Goal: Task Accomplishment & Management: Complete application form

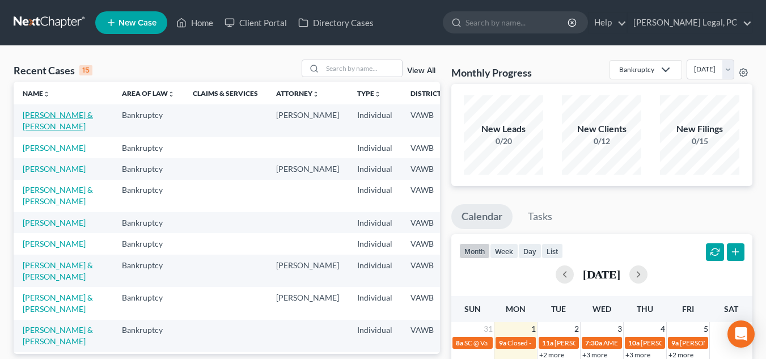
click at [37, 124] on link "[PERSON_NAME] & [PERSON_NAME]" at bounding box center [58, 120] width 70 height 21
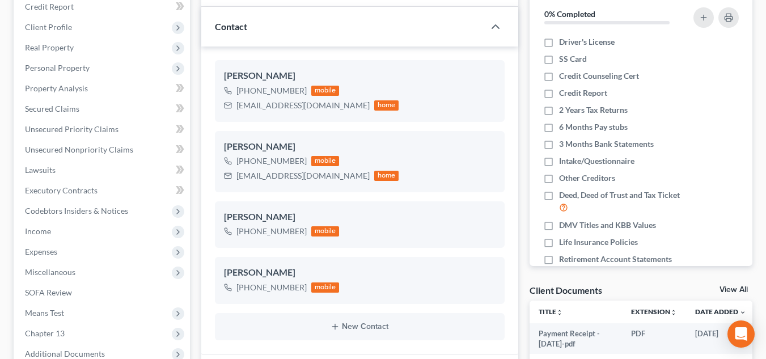
scroll to position [129, 0]
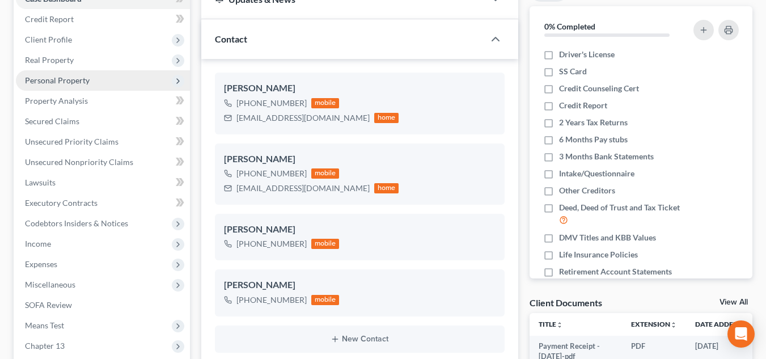
click at [92, 78] on span "Personal Property" at bounding box center [103, 80] width 174 height 20
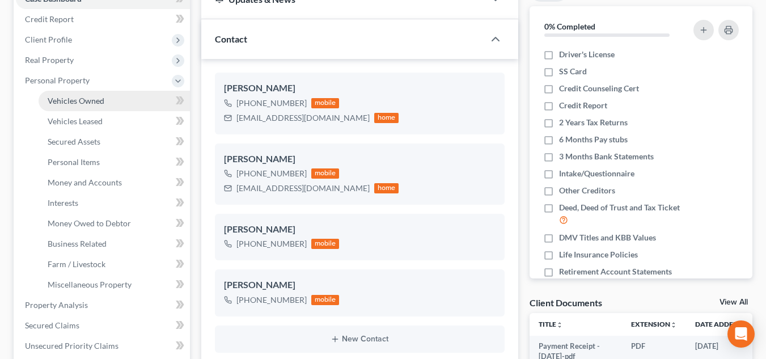
click at [95, 100] on span "Vehicles Owned" at bounding box center [76, 101] width 57 height 10
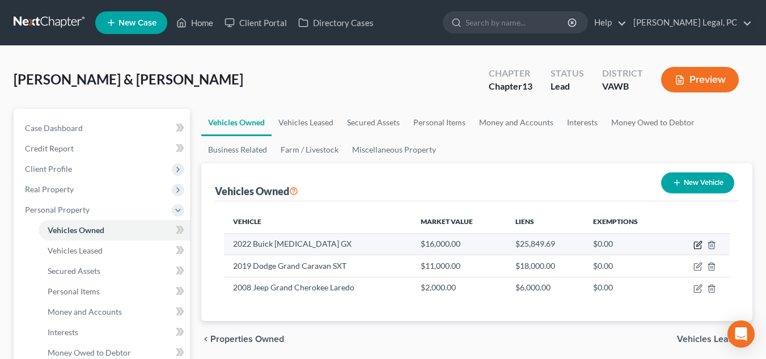
click at [701, 243] on icon "button" at bounding box center [699, 243] width 5 height 5
select select "0"
select select "4"
select select "1"
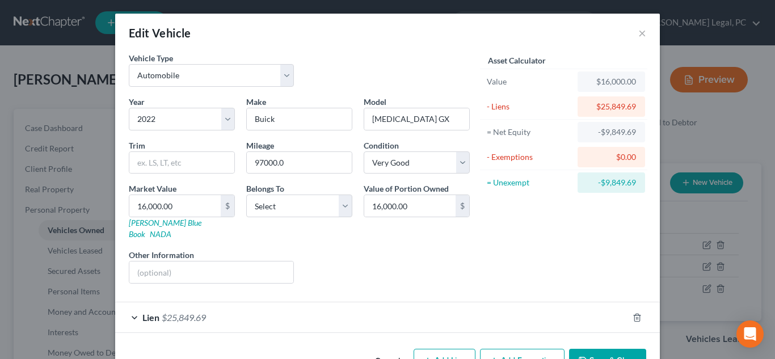
click at [328, 250] on div "Liens Select" at bounding box center [387, 266] width 176 height 35
drag, startPoint x: 310, startPoint y: 265, endPoint x: 345, endPoint y: 106, distance: 163.8
click at [310, 265] on div "Liens Select" at bounding box center [387, 266] width 176 height 35
click at [271, 207] on select "Select Debtor 1 Only Debtor 2 Only Debtor 1 And Debtor 2 Only At Least One Of T…" at bounding box center [299, 206] width 106 height 23
click at [246, 195] on select "Select Debtor 1 Only Debtor 2 Only Debtor 1 And Debtor 2 Only At Least One Of T…" at bounding box center [299, 206] width 106 height 23
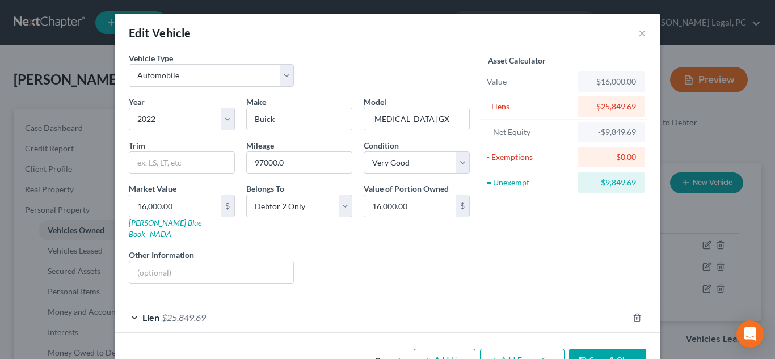
click at [311, 249] on div "Liens Select" at bounding box center [387, 266] width 176 height 35
click at [306, 217] on select "Select Debtor 1 Only Debtor 2 Only Debtor 1 And Debtor 2 Only At Least One Of T…" at bounding box center [299, 206] width 106 height 23
select select "2"
click at [246, 195] on select "Select Debtor 1 Only Debtor 2 Only Debtor 1 And Debtor 2 Only At Least One Of T…" at bounding box center [299, 206] width 106 height 23
click at [375, 305] on div "Lien $25,849.69" at bounding box center [371, 317] width 513 height 30
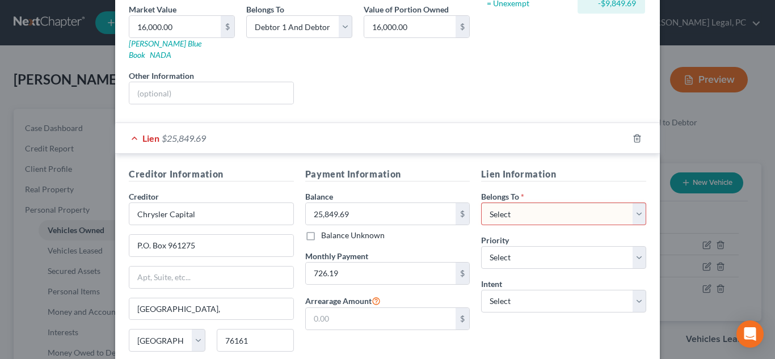
scroll to position [187, 0]
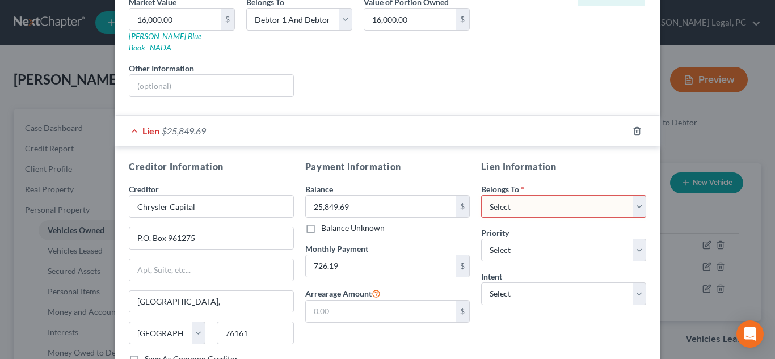
click at [560, 195] on select "Select Debtor 1 Only Debtor 2 Only Debtor 1 And Debtor 2 Only At Least One Of T…" at bounding box center [563, 206] width 165 height 23
select select "2"
click at [481, 195] on select "Select Debtor 1 Only Debtor 2 Only Debtor 1 And Debtor 2 Only At Least One Of T…" at bounding box center [563, 206] width 165 height 23
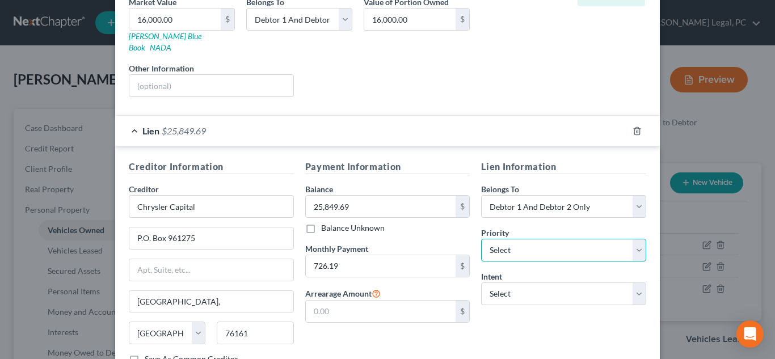
click at [534, 241] on select "Select 1st 2nd 3rd 4th 5th 6th 7th 8th 9th 10th 11th 12th 13th 14th 15th 16th 1…" at bounding box center [563, 250] width 165 height 23
select select "1"
click at [481, 239] on select "Select 1st 2nd 3rd 4th 5th 6th 7th 8th 9th 10th 11th 12th 13th 14th 15th 16th 1…" at bounding box center [563, 250] width 165 height 23
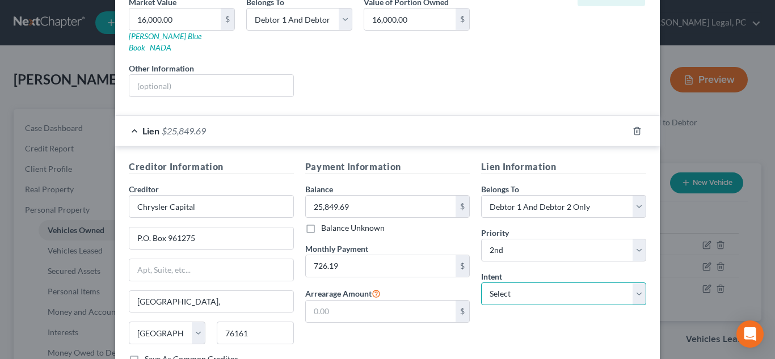
click at [531, 282] on select "Select Surrender Redeem Reaffirm Avoid Other" at bounding box center [563, 293] width 165 height 23
select select "4"
click at [481, 282] on select "Select Surrender Redeem Reaffirm Avoid Other" at bounding box center [563, 293] width 165 height 23
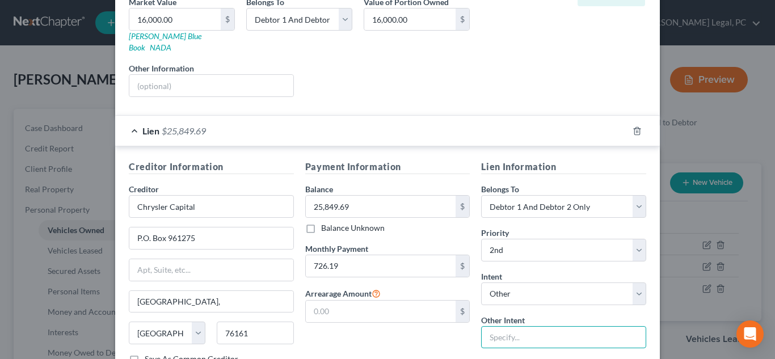
click at [531, 326] on input "text" at bounding box center [563, 337] width 165 height 23
type input "pay pursuant to contract"
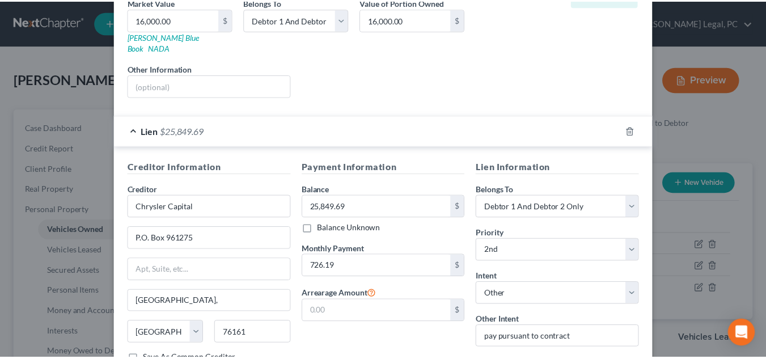
scroll to position [261, 0]
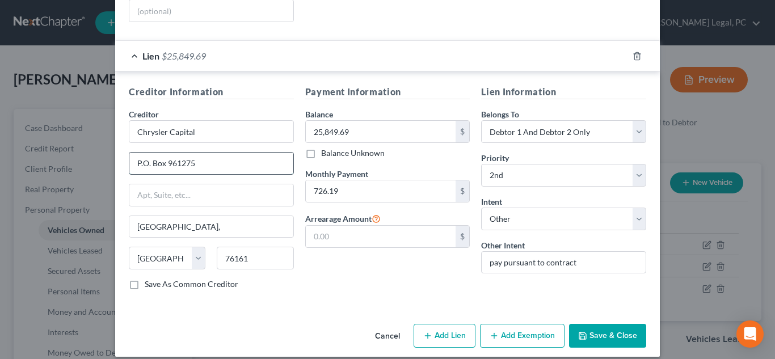
click at [155, 155] on input "P.O. Box 961275" at bounding box center [211, 164] width 164 height 22
click at [202, 216] on input "[GEOGRAPHIC_DATA]," at bounding box center [211, 227] width 164 height 22
type input "[GEOGRAPHIC_DATA]"
click at [614, 324] on button "Save & Close" at bounding box center [607, 336] width 77 height 24
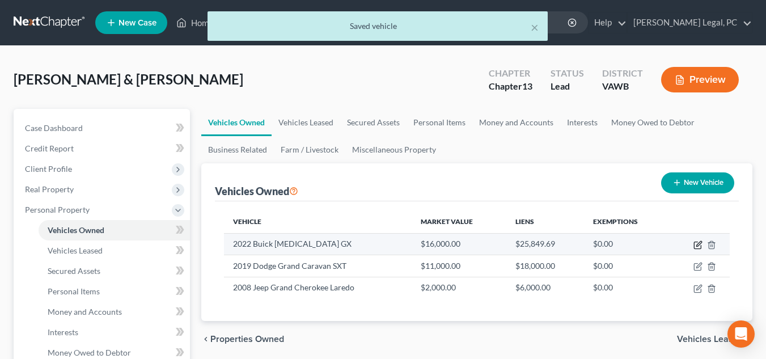
click at [695, 242] on icon "button" at bounding box center [697, 245] width 7 height 7
select select "0"
select select "4"
select select "1"
select select "2"
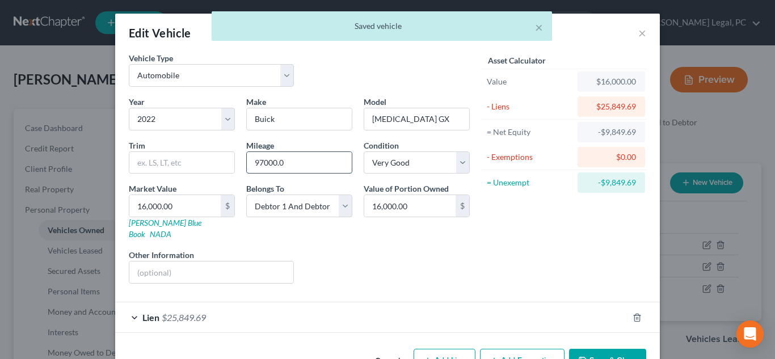
click at [296, 163] on input "97000.0" at bounding box center [299, 163] width 105 height 22
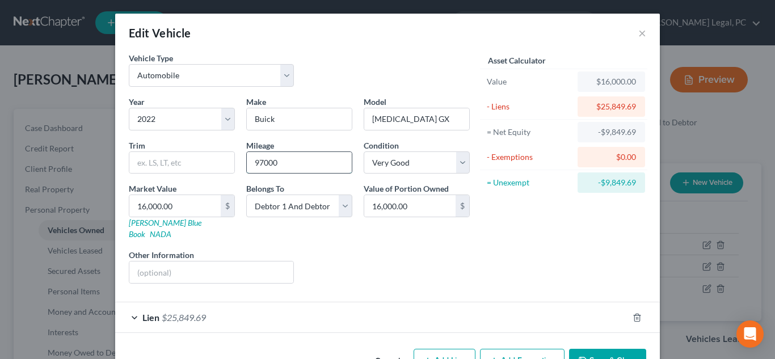
click at [260, 164] on input "97000" at bounding box center [299, 163] width 105 height 22
type input "97,000"
type input "1"
type input "1.00"
type input "11"
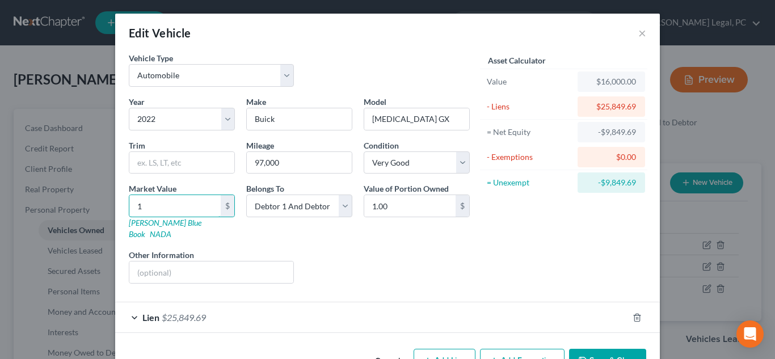
type input "11.00"
type input "117"
type input "117.00"
type input "1,178"
type input "1,178.00"
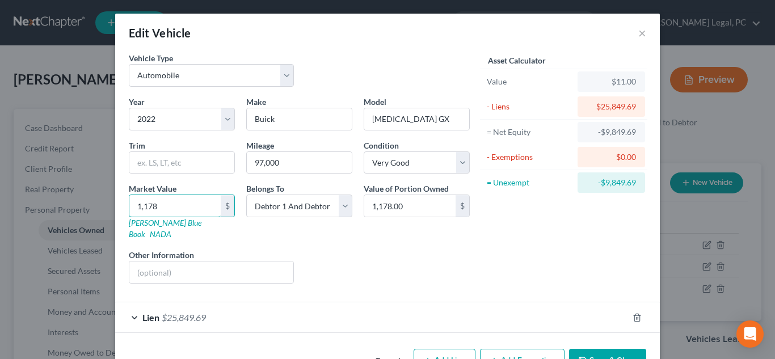
type input "1,1787"
type input "11,787.00"
click at [616, 349] on button "Save & Close" at bounding box center [607, 361] width 77 height 24
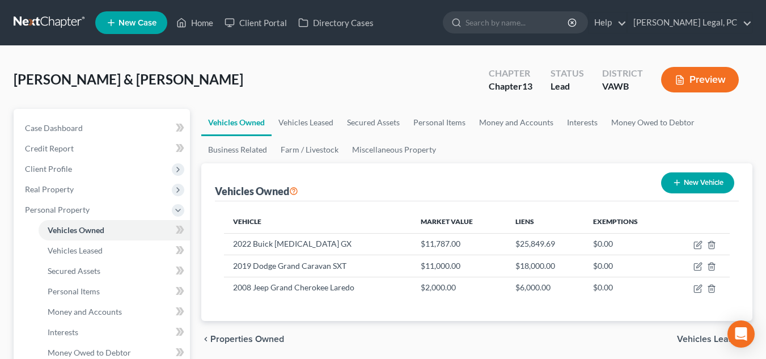
scroll to position [469, 0]
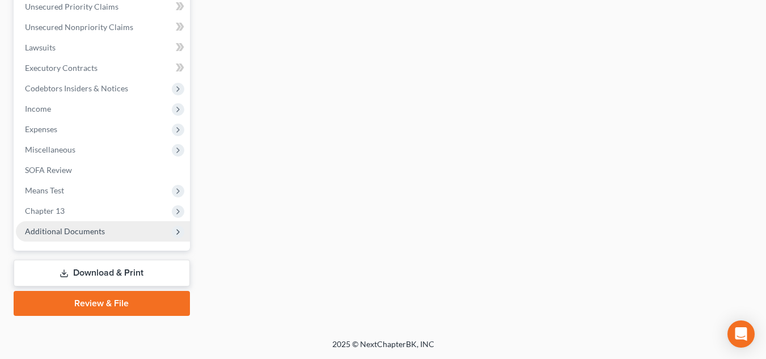
click at [150, 228] on span "Additional Documents" at bounding box center [103, 231] width 174 height 20
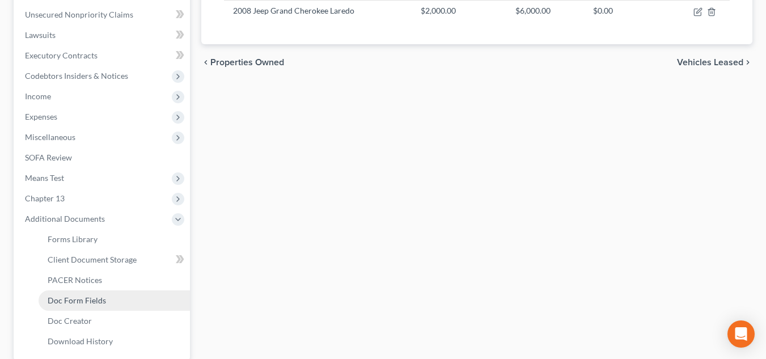
scroll to position [264, 0]
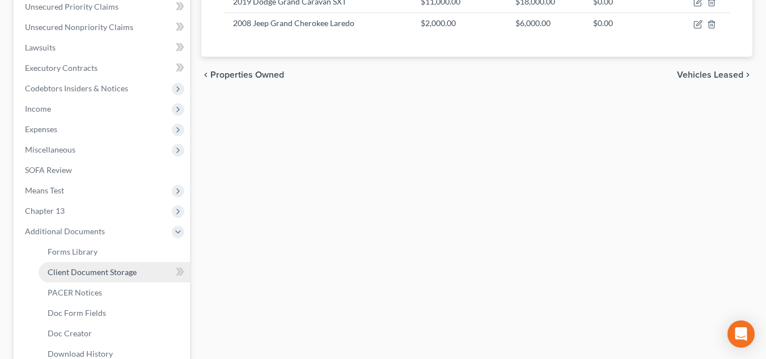
click at [106, 262] on link "Client Document Storage" at bounding box center [114, 272] width 151 height 20
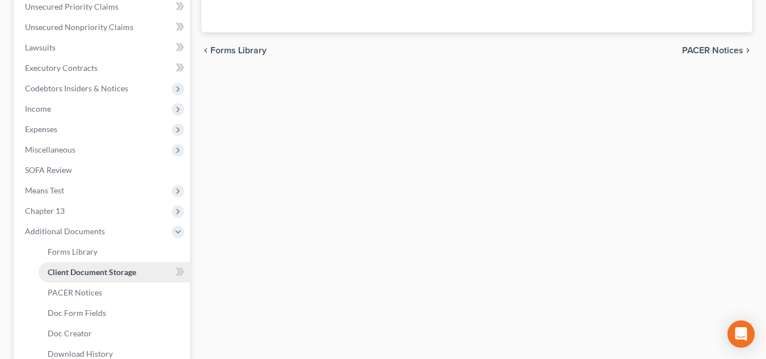
select select "0"
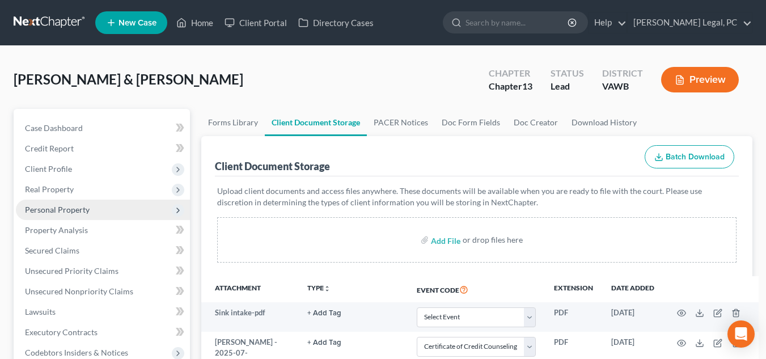
click at [104, 208] on span "Personal Property" at bounding box center [103, 210] width 174 height 20
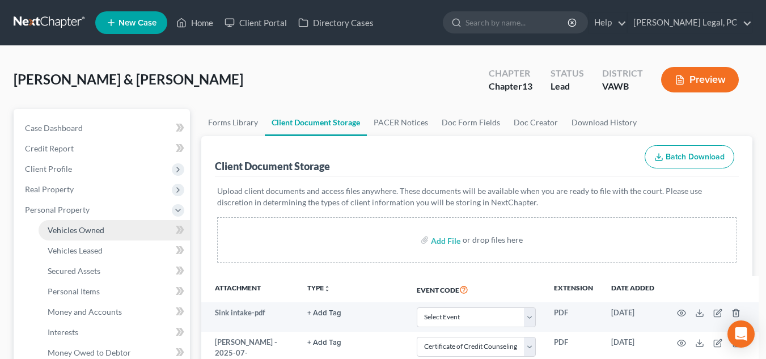
click at [97, 226] on span "Vehicles Owned" at bounding box center [76, 230] width 57 height 10
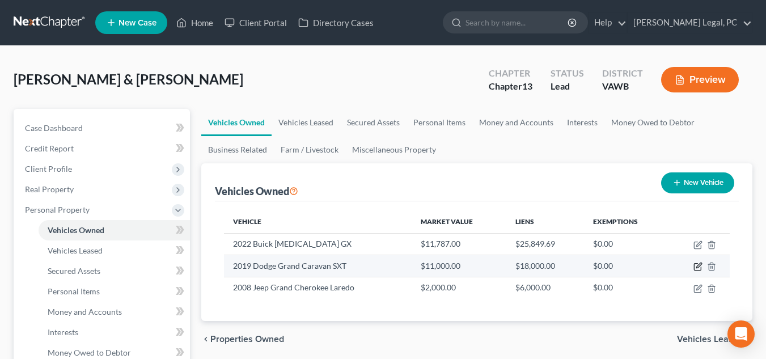
drag, startPoint x: 302, startPoint y: 6, endPoint x: 695, endPoint y: 262, distance: 469.0
click at [695, 262] on icon "button" at bounding box center [698, 266] width 9 height 9
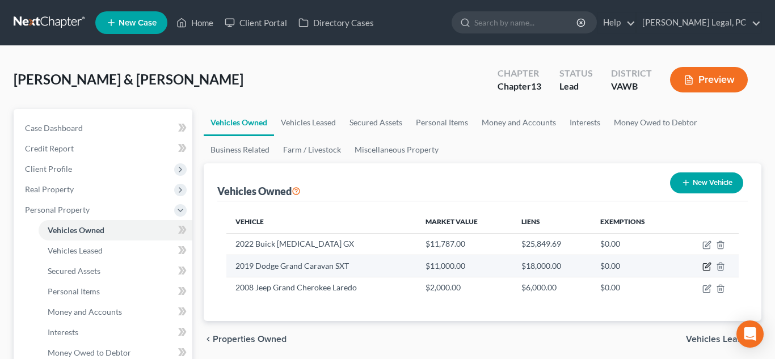
select select "0"
select select "7"
select select "0"
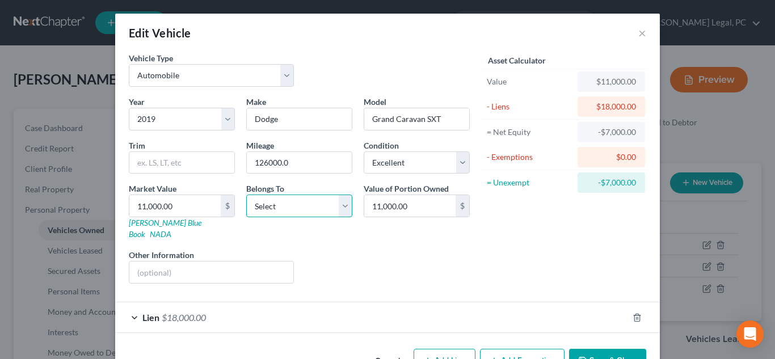
click at [318, 213] on select "Select Debtor 1 Only Debtor 2 Only Debtor 1 And Debtor 2 Only At Least One Of T…" at bounding box center [299, 206] width 106 height 23
select select "2"
click at [246, 195] on select "Select Debtor 1 Only Debtor 2 Only Debtor 1 And Debtor 2 Only At Least One Of T…" at bounding box center [299, 206] width 106 height 23
click at [312, 164] on input "126000.0" at bounding box center [299, 163] width 105 height 22
type input "126,000"
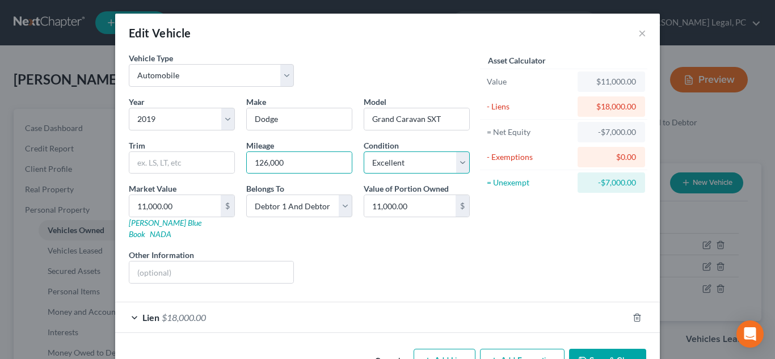
click at [386, 165] on select "Select Excellent Very Good Good Fair Poor" at bounding box center [417, 162] width 106 height 23
select select "2"
click at [364, 151] on select "Select Excellent Very Good Good Fair Poor" at bounding box center [417, 162] width 106 height 23
click at [369, 250] on div "Liens Select" at bounding box center [387, 266] width 176 height 35
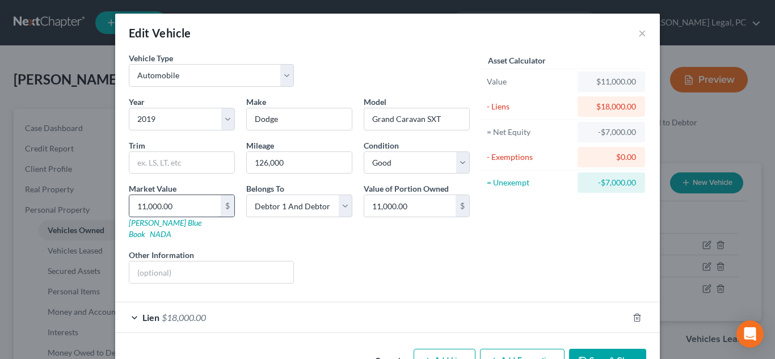
click at [204, 216] on input "11,000.00" at bounding box center [174, 206] width 91 height 22
type input "7"
type input "7.00"
type input "72"
type input "72.00"
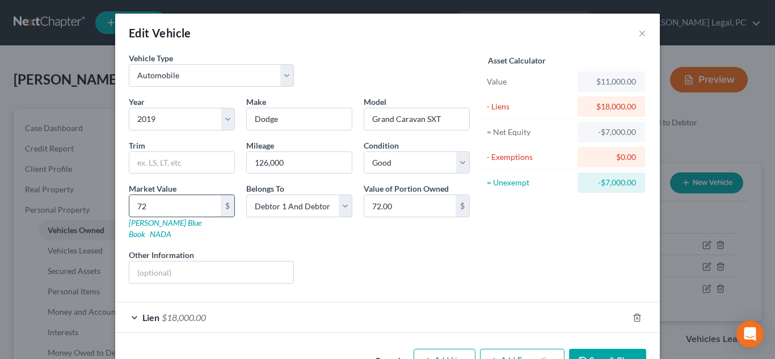
type input "725"
type input "725.00"
type input "7255"
type input "7,255.00"
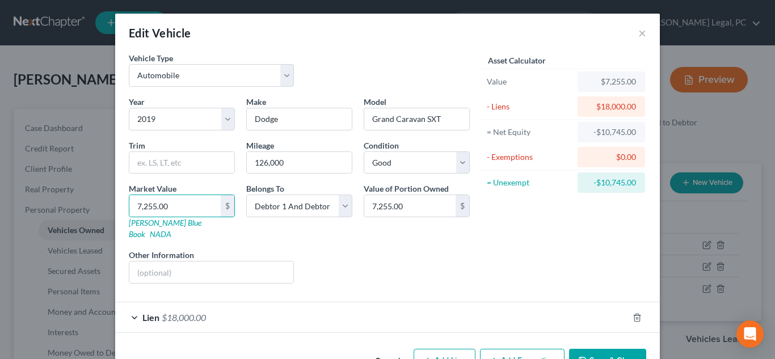
click at [482, 311] on div "Lien $18,000.00" at bounding box center [371, 317] width 513 height 30
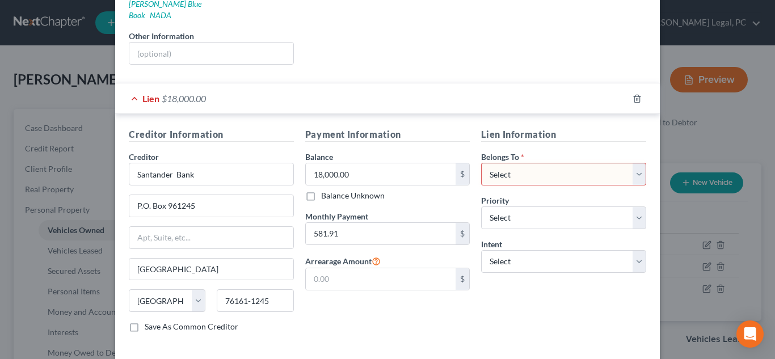
scroll to position [222, 0]
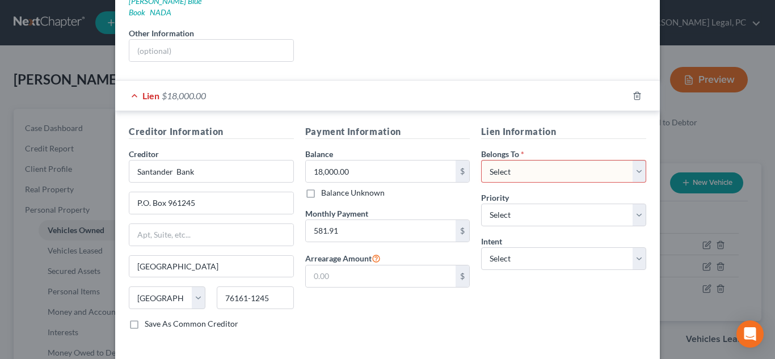
click at [545, 160] on select "Select Debtor 1 Only Debtor 2 Only Debtor 1 And Debtor 2 Only At Least One Of T…" at bounding box center [563, 171] width 165 height 23
select select "2"
click at [481, 160] on select "Select Debtor 1 Only Debtor 2 Only Debtor 1 And Debtor 2 Only At Least One Of T…" at bounding box center [563, 171] width 165 height 23
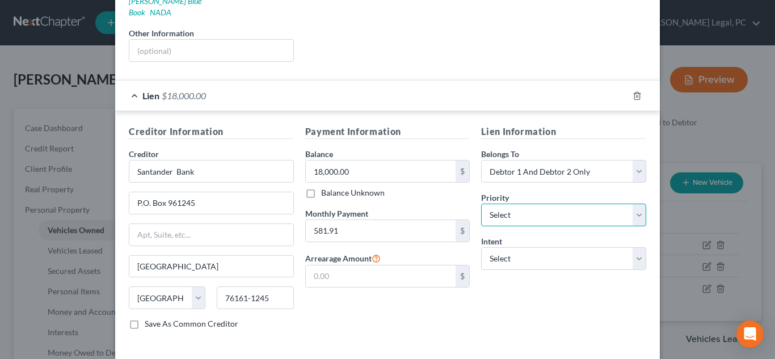
click at [542, 206] on select "Select 1st 2nd 3rd 4th 5th 6th 7th 8th 9th 10th 11th 12th 13th 14th 15th 16th 1…" at bounding box center [563, 215] width 165 height 23
select select "2"
click at [481, 204] on select "Select 1st 2nd 3rd 4th 5th 6th 7th 8th 9th 10th 11th 12th 13th 14th 15th 16th 1…" at bounding box center [563, 215] width 165 height 23
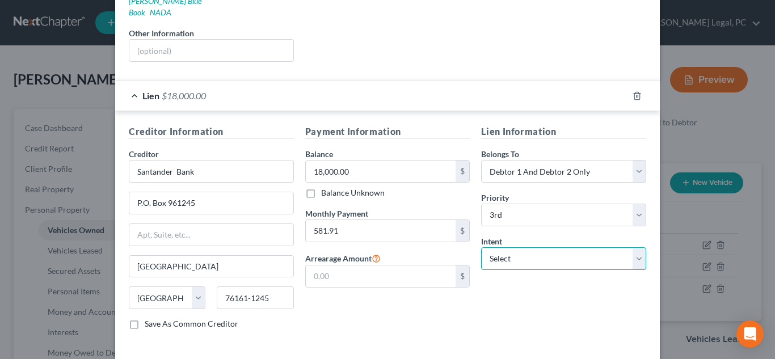
click at [533, 247] on select "Select Surrender Redeem Reaffirm Avoid Other" at bounding box center [563, 258] width 165 height 23
select select "4"
click at [481, 247] on select "Select Surrender Redeem Reaffirm Avoid Other" at bounding box center [563, 258] width 165 height 23
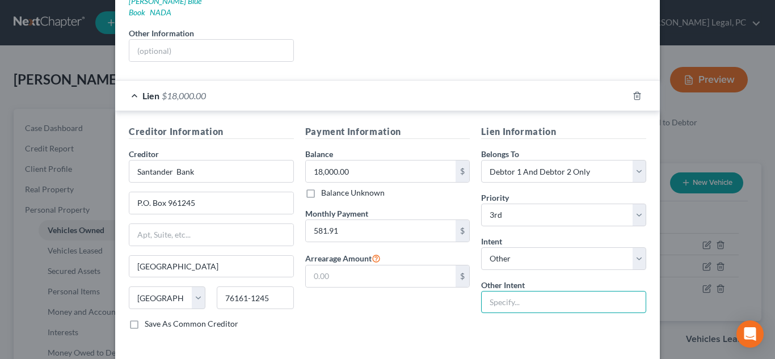
click at [539, 291] on input "text" at bounding box center [563, 302] width 165 height 23
type input "pay pursuant to contract"
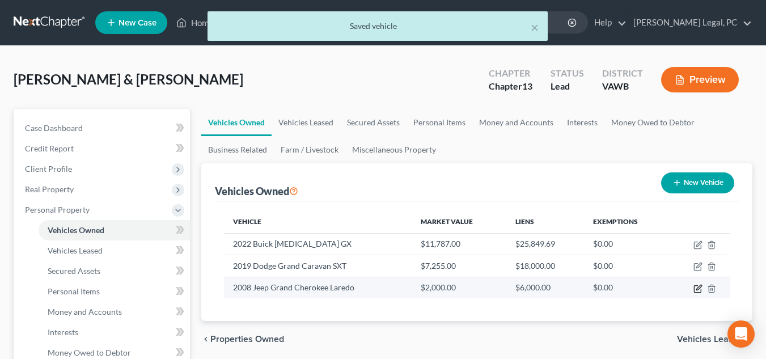
click at [698, 288] on icon "button" at bounding box center [699, 287] width 5 height 5
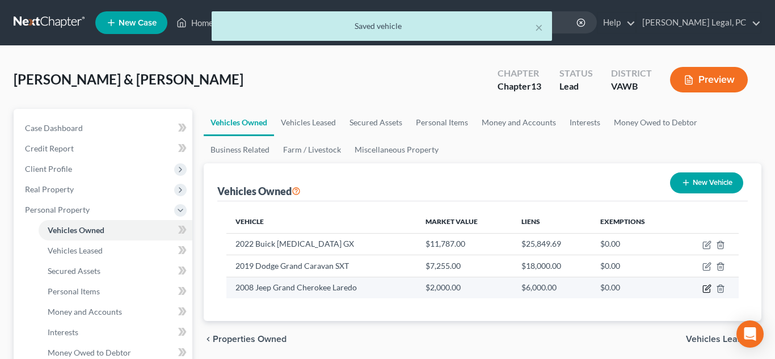
select select "0"
select select "18"
select select "2"
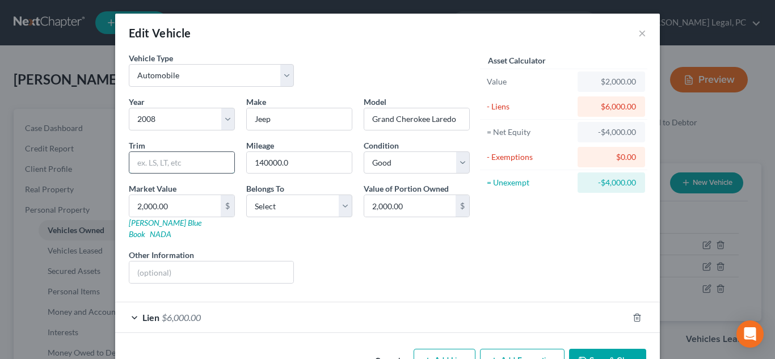
click at [179, 165] on input "text" at bounding box center [181, 163] width 105 height 22
type input ":"
type input "Laredo"
click at [451, 123] on input "Grand Cherokee Laredo" at bounding box center [416, 119] width 105 height 22
type input "Grand Cherokee"
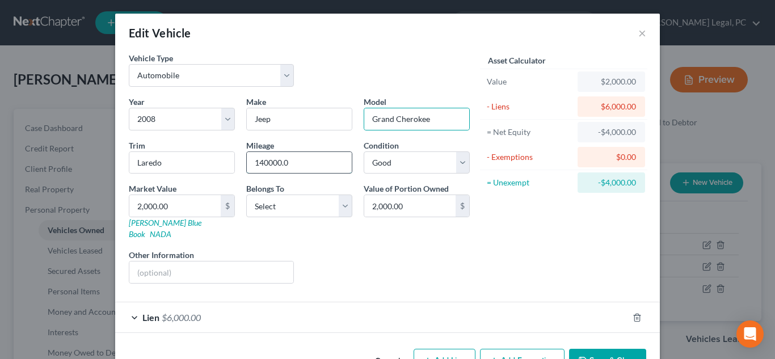
click at [318, 165] on input "140000.0" at bounding box center [299, 163] width 105 height 22
type input "140,000"
click at [290, 212] on select "Select Debtor 1 Only Debtor 2 Only Debtor 1 And Debtor 2 Only At Least One Of T…" at bounding box center [299, 206] width 106 height 23
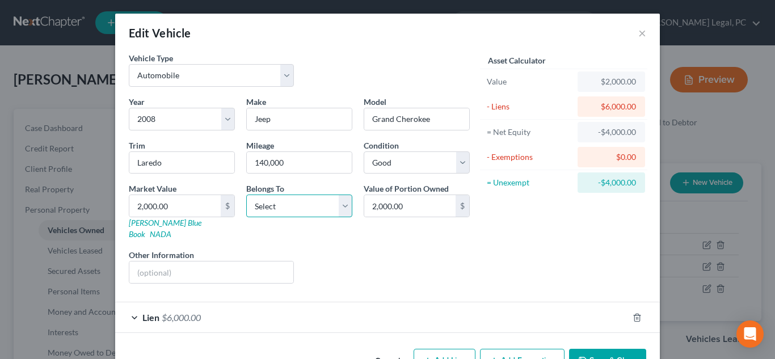
select select "2"
click at [246, 195] on select "Select Debtor 1 Only Debtor 2 Only Debtor 1 And Debtor 2 Only At Least One Of T…" at bounding box center [299, 206] width 106 height 23
click at [183, 205] on input "2,000.00" at bounding box center [174, 206] width 91 height 22
type input "3"
type input "3.00"
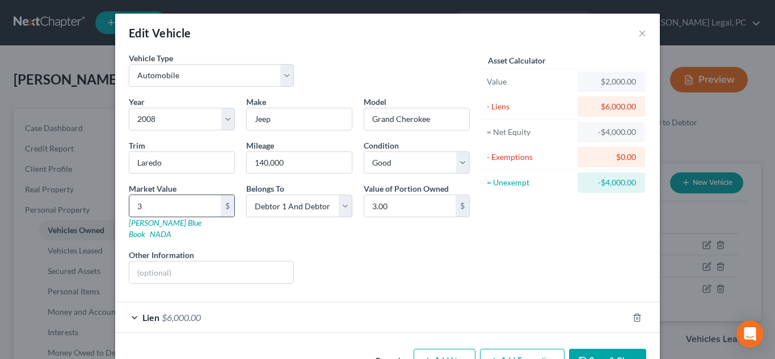
type input "33"
type input "33.00"
type input "335"
type input "335.00"
type input "3354"
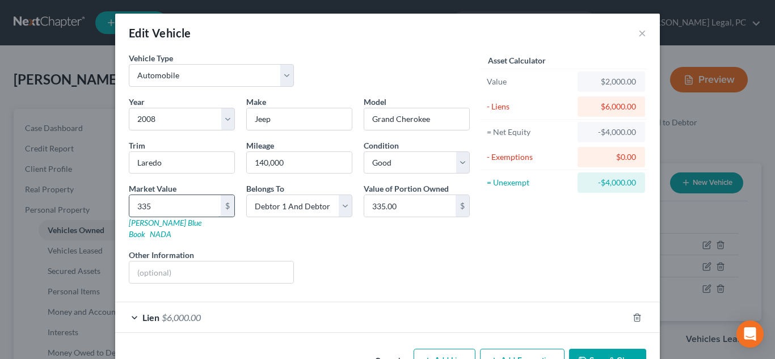
type input "3,354.00"
type input "3,3542"
type input "33,542.00"
type input "33,54"
type input "3,354.00"
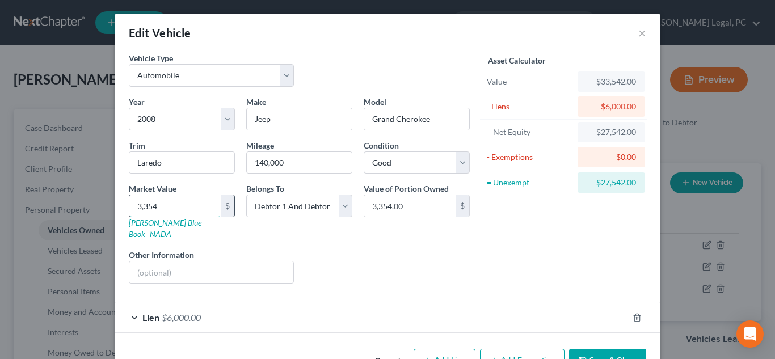
type input "3,35"
type input "335.00"
type input "33"
type input "33.00"
type input "3"
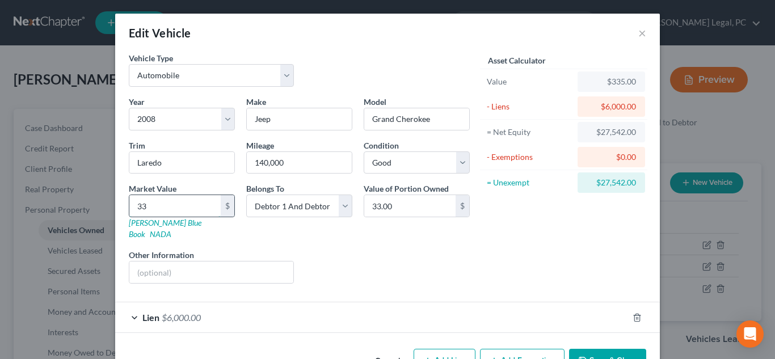
type input "3.00"
type input "36"
type input "36.00"
type input "3"
type input "3.00"
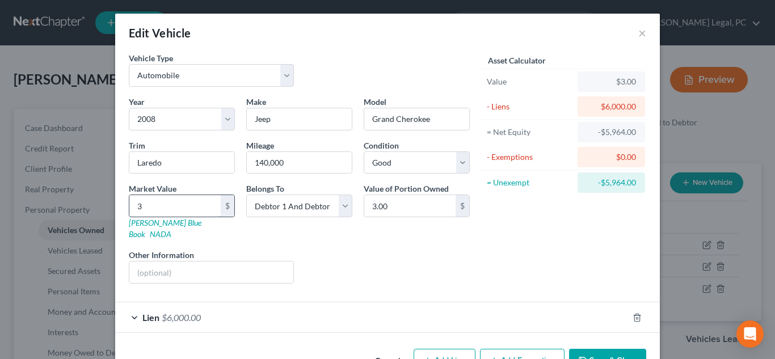
type input "35"
type input "35.00"
type input "354"
type input "354.00"
type input "3542"
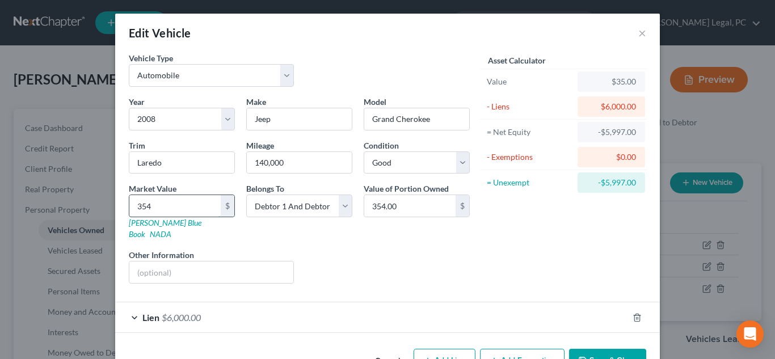
type input "3,542.00"
click at [345, 249] on div "Liens Select" at bounding box center [387, 266] width 176 height 35
click at [318, 303] on div "Lien $6,000.00" at bounding box center [371, 317] width 513 height 30
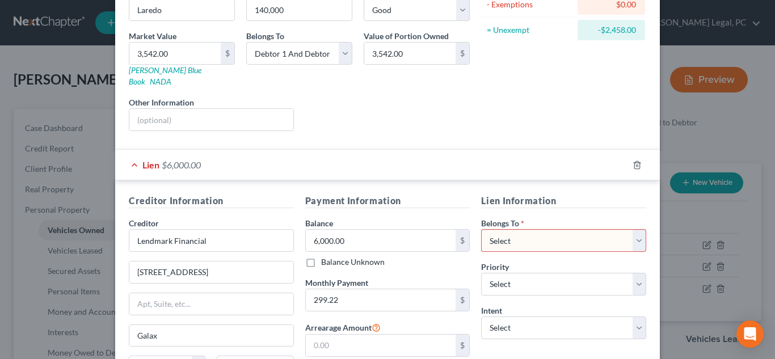
scroll to position [175, 0]
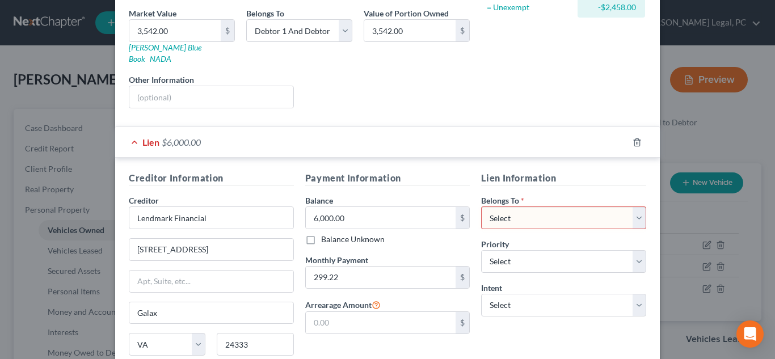
click at [524, 214] on select "Select Debtor 1 Only Debtor 2 Only Debtor 1 And Debtor 2 Only At Least One Of T…" at bounding box center [563, 217] width 165 height 23
select select "2"
click at [481, 206] on select "Select Debtor 1 Only Debtor 2 Only Debtor 1 And Debtor 2 Only At Least One Of T…" at bounding box center [563, 217] width 165 height 23
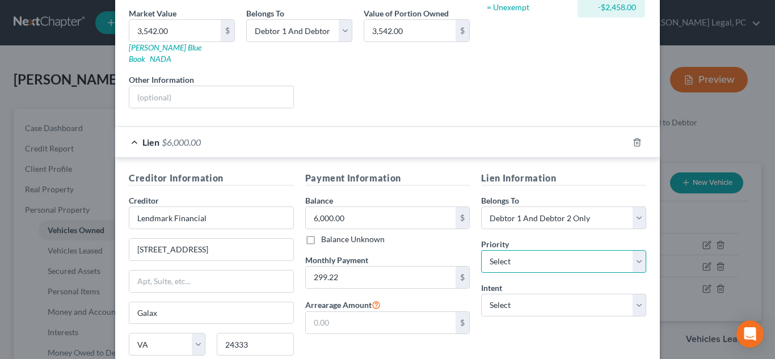
click at [543, 258] on select "Select 1st 2nd 3rd 4th 5th 6th 7th 8th 9th 10th 11th 12th 13th 14th 15th 16th 1…" at bounding box center [563, 261] width 165 height 23
select select "3"
click at [481, 250] on select "Select 1st 2nd 3rd 4th 5th 6th 7th 8th 9th 10th 11th 12th 13th 14th 15th 16th 1…" at bounding box center [563, 261] width 165 height 23
click at [534, 250] on select "Select 1st 2nd 3rd 4th 5th 6th 7th 8th 9th 10th 11th 12th 13th 14th 15th 16th 1…" at bounding box center [563, 261] width 165 height 23
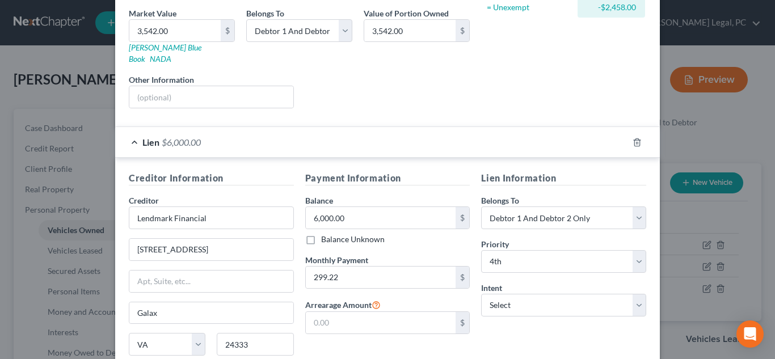
click at [522, 306] on div "Lien Information Belongs To * Select Debtor 1 Only Debtor 2 Only Debtor 1 And D…" at bounding box center [563, 278] width 176 height 214
click at [515, 294] on select "Select Surrender Redeem Reaffirm Avoid Other" at bounding box center [563, 305] width 165 height 23
select select "4"
click at [481, 294] on select "Select Surrender Redeem Reaffirm Avoid Other" at bounding box center [563, 305] width 165 height 23
click at [524, 345] on input "text" at bounding box center [563, 348] width 165 height 23
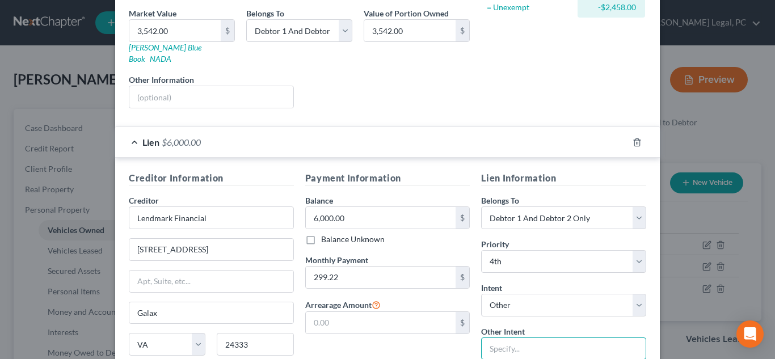
type input "pay pursuant to contract"
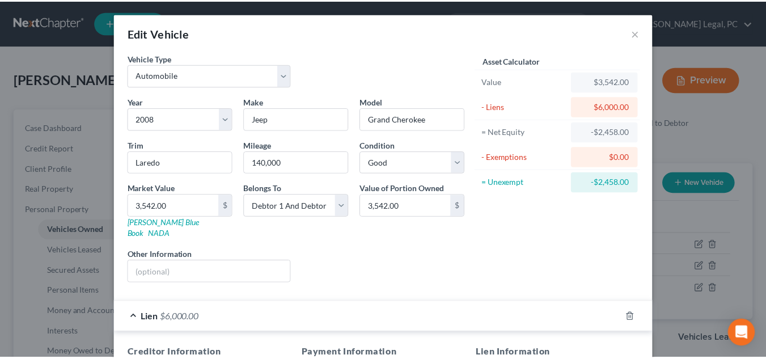
scroll to position [261, 0]
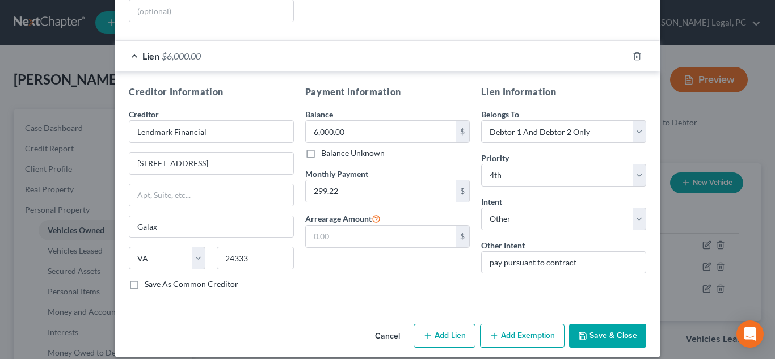
click at [591, 331] on button "Save & Close" at bounding box center [607, 336] width 77 height 24
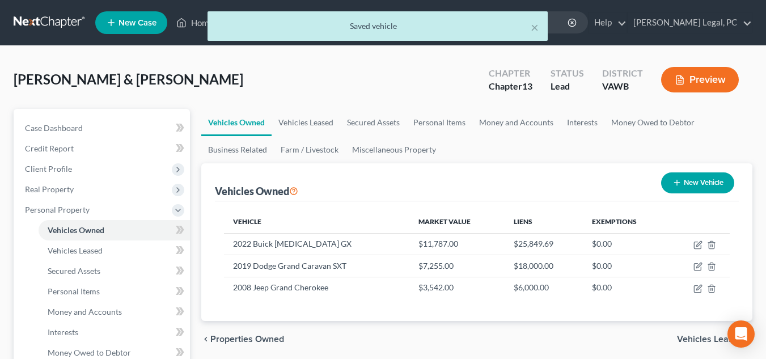
click at [472, 323] on div "chevron_left Properties Owned Vehicles Leased chevron_right" at bounding box center [476, 339] width 551 height 36
click at [306, 81] on div "[PERSON_NAME] & [PERSON_NAME] Upgraded Chapter Chapter 13 Status Lead District …" at bounding box center [383, 84] width 739 height 49
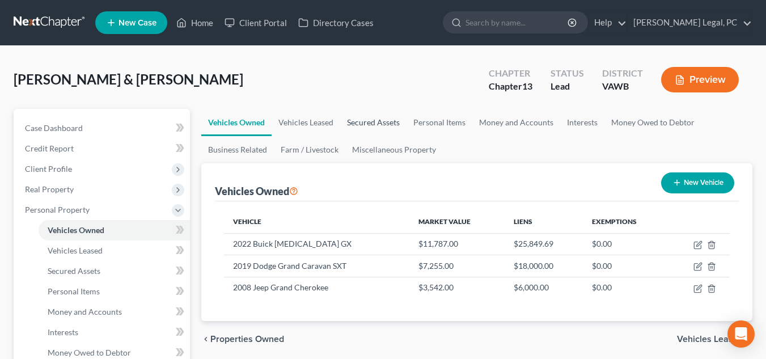
click at [401, 123] on link "Secured Assets" at bounding box center [373, 122] width 66 height 27
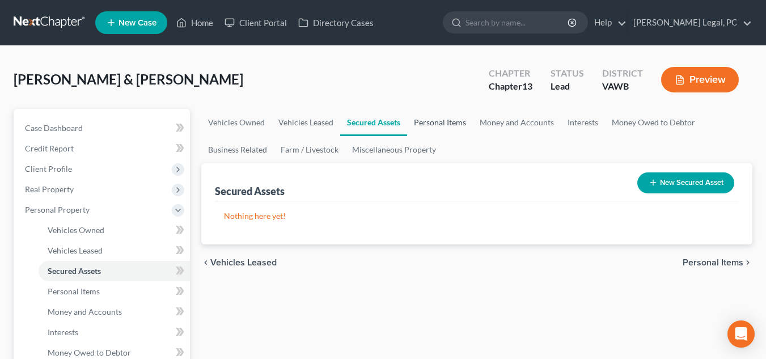
click at [444, 124] on link "Personal Items" at bounding box center [440, 122] width 66 height 27
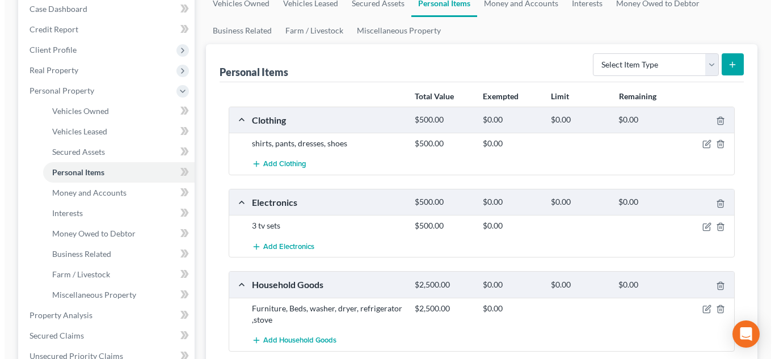
scroll to position [122, 0]
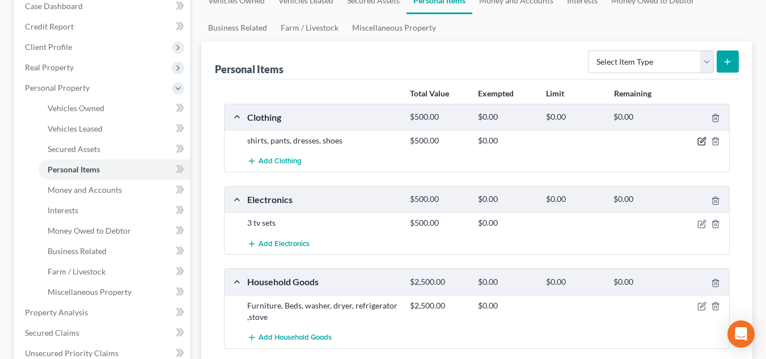
click at [702, 143] on icon "button" at bounding box center [703, 140] width 5 height 5
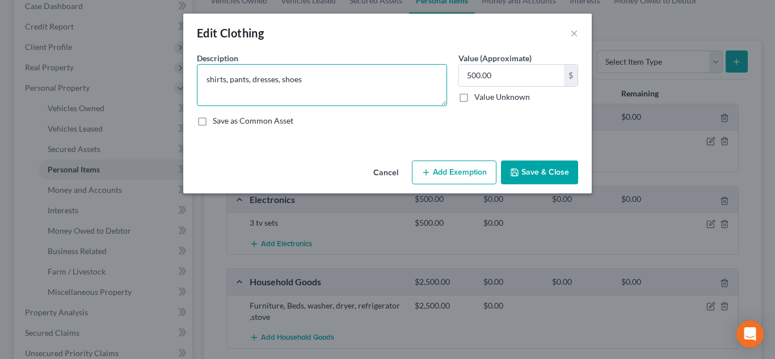
drag, startPoint x: 327, startPoint y: 82, endPoint x: 96, endPoint y: 90, distance: 230.4
click at [96, 90] on div "Edit Clothing × An exemption set must first be selected from the Filing Informa…" at bounding box center [387, 179] width 775 height 359
type textarea "Q"
type textarea "Wearing Apparel"
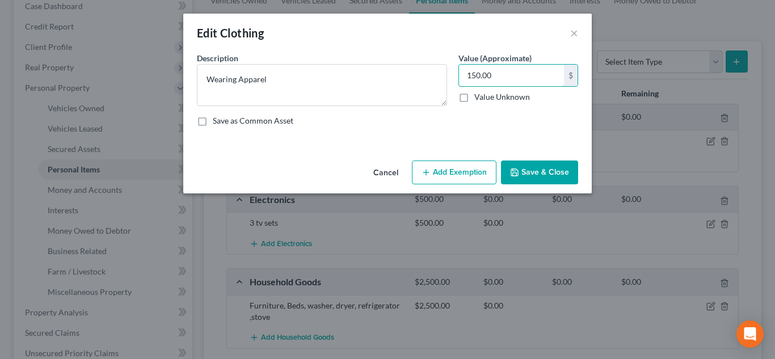
type input "150.00"
click at [441, 180] on button "Add Exemption" at bounding box center [454, 173] width 85 height 24
select select "2"
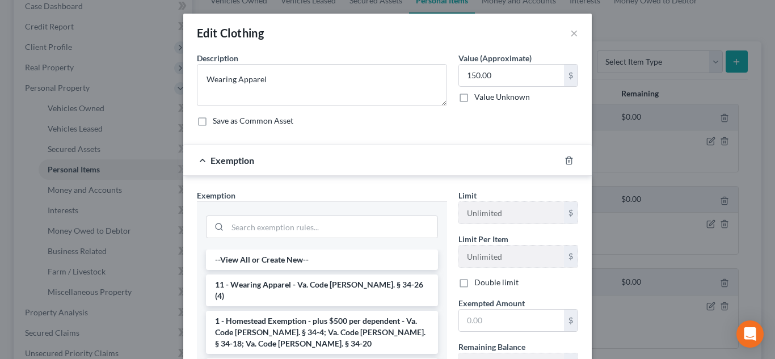
scroll to position [81, 0]
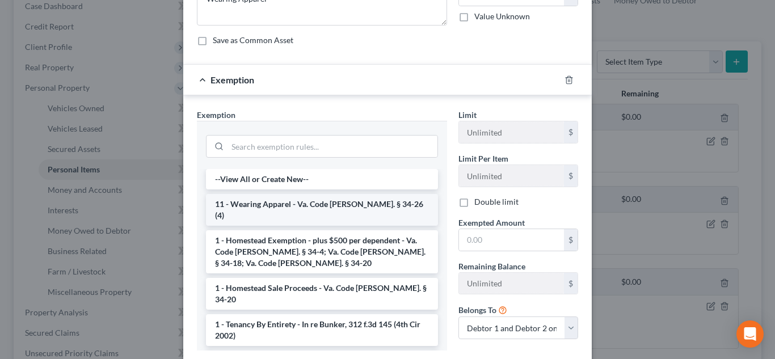
click at [365, 207] on li "11 - Wearing Apparel - Va. Code [PERSON_NAME]. § 34-26 (4)" at bounding box center [322, 210] width 232 height 32
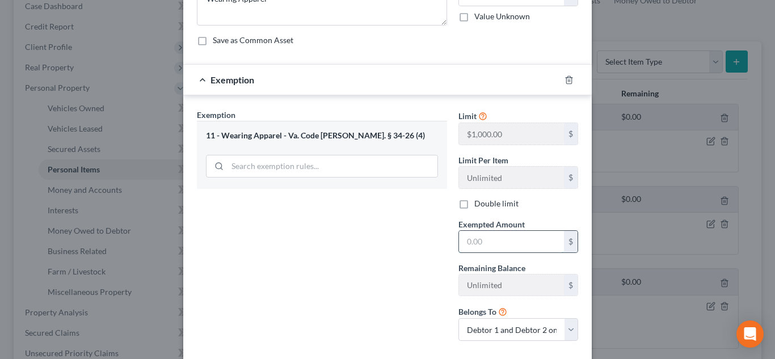
click at [514, 250] on input "text" at bounding box center [511, 242] width 105 height 22
type input "150.00"
click at [484, 337] on select "Debtor 1 only Debtor 2 only Debtor 1 and Debtor 2 only" at bounding box center [518, 329] width 120 height 23
select select "0"
click at [458, 318] on select "Debtor 1 only Debtor 2 only Debtor 1 and Debtor 2 only" at bounding box center [518, 329] width 120 height 23
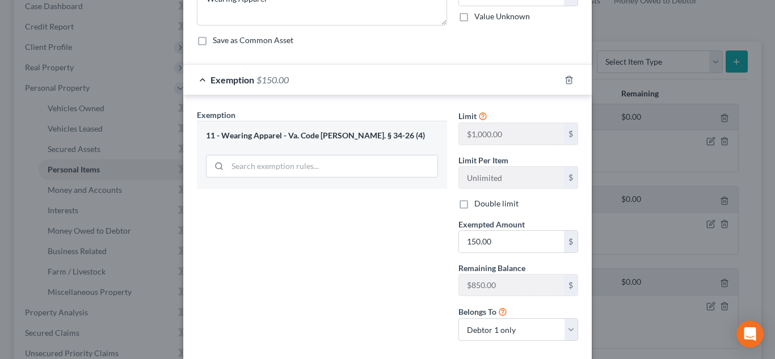
scroll to position [138, 0]
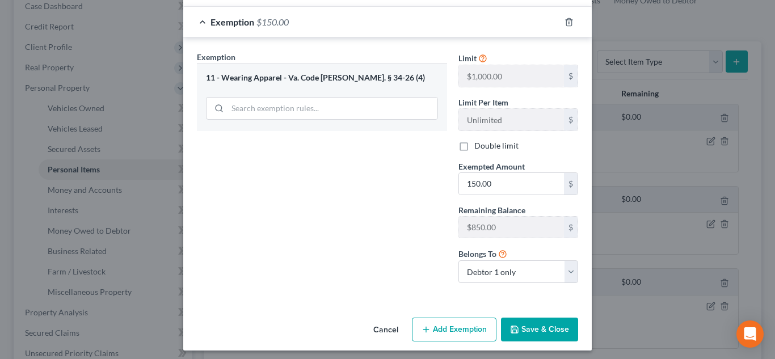
click at [529, 322] on button "Save & Close" at bounding box center [539, 330] width 77 height 24
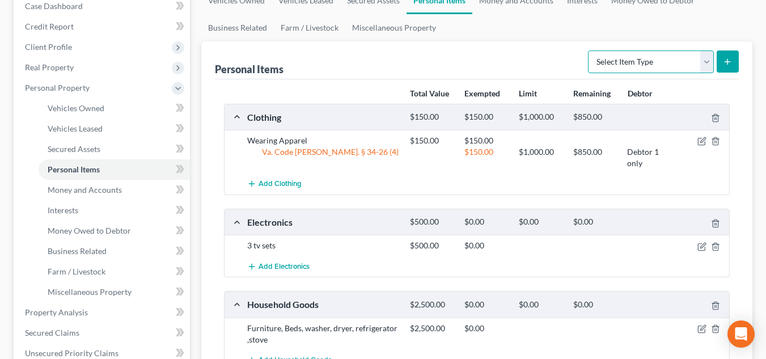
click at [681, 64] on select "Select Item Type Clothing Collectibles Of Value Electronics Firearms Household …" at bounding box center [651, 61] width 126 height 23
select select "clothing"
click at [589, 50] on select "Select Item Type Clothing Collectibles Of Value Electronics Firearms Household …" at bounding box center [651, 61] width 126 height 23
click at [731, 56] on button "submit" at bounding box center [728, 61] width 22 height 22
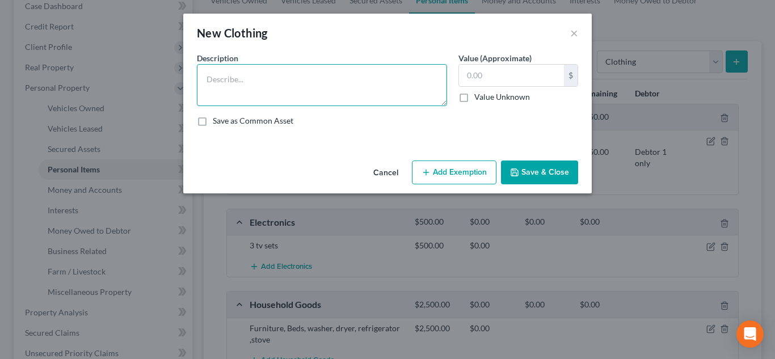
click at [320, 82] on textarea at bounding box center [322, 85] width 250 height 42
type textarea "Wearing Apparel"
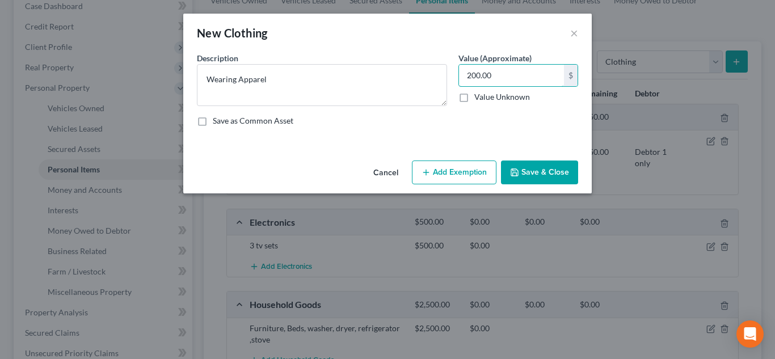
type input "200.00"
click at [453, 172] on button "Add Exemption" at bounding box center [454, 173] width 85 height 24
select select "2"
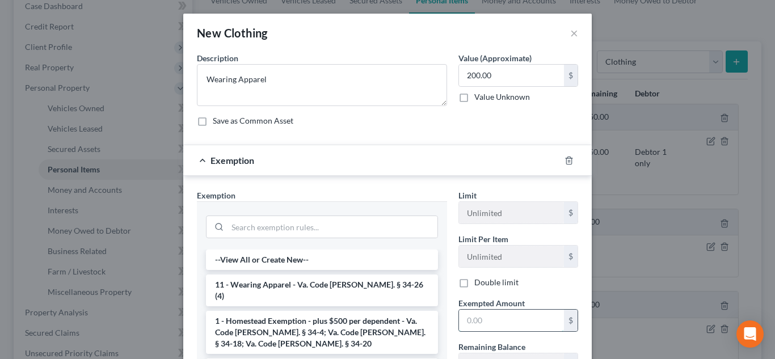
click at [522, 322] on input "text" at bounding box center [511, 321] width 105 height 22
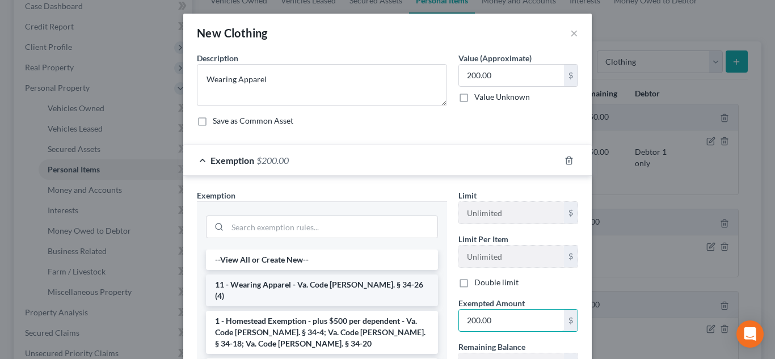
type input "200.00"
click at [401, 283] on li "11 - Wearing Apparel - Va. Code [PERSON_NAME]. § 34-26 (4)" at bounding box center [322, 291] width 232 height 32
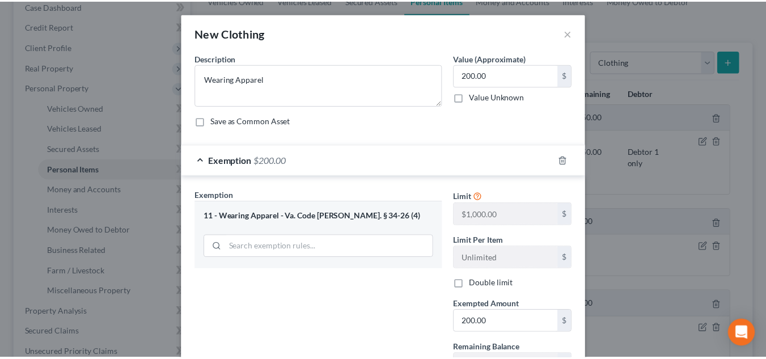
scroll to position [125, 0]
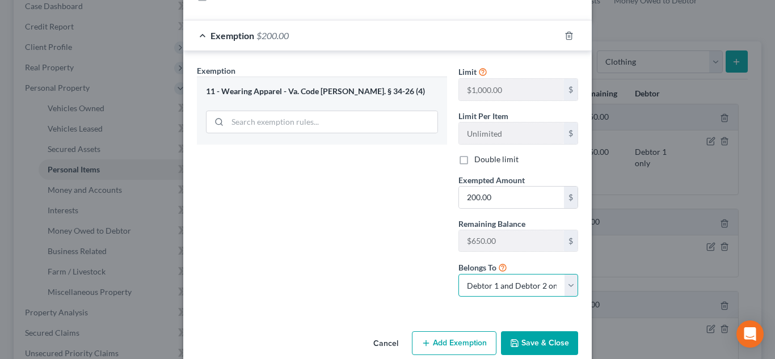
click at [497, 279] on select "Debtor 1 only Debtor 2 only Debtor 1 and Debtor 2 only" at bounding box center [518, 285] width 120 height 23
select select "1"
click at [458, 274] on select "Debtor 1 only Debtor 2 only Debtor 1 and Debtor 2 only" at bounding box center [518, 285] width 120 height 23
click at [516, 337] on button "Save & Close" at bounding box center [539, 343] width 77 height 24
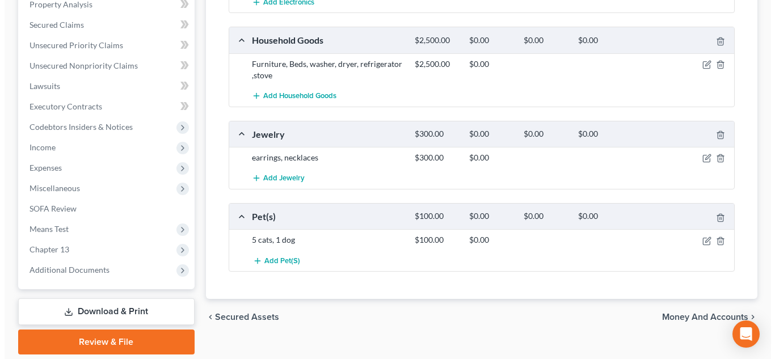
scroll to position [441, 0]
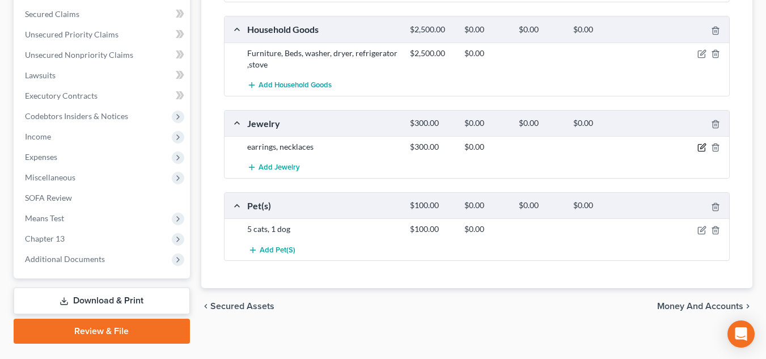
click at [704, 147] on icon "button" at bounding box center [703, 146] width 5 height 5
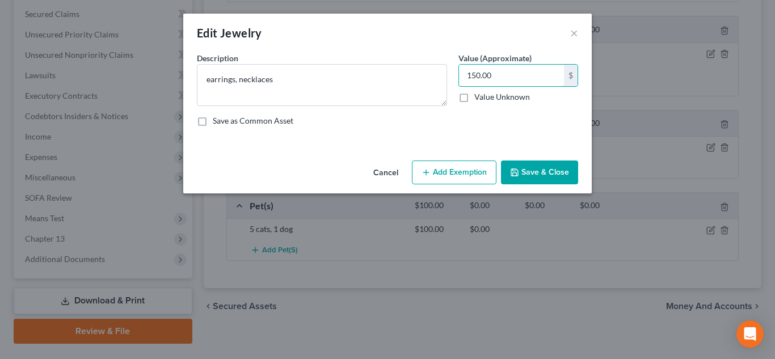
type input "150.00"
click at [467, 177] on button "Add Exemption" at bounding box center [454, 173] width 85 height 24
select select "2"
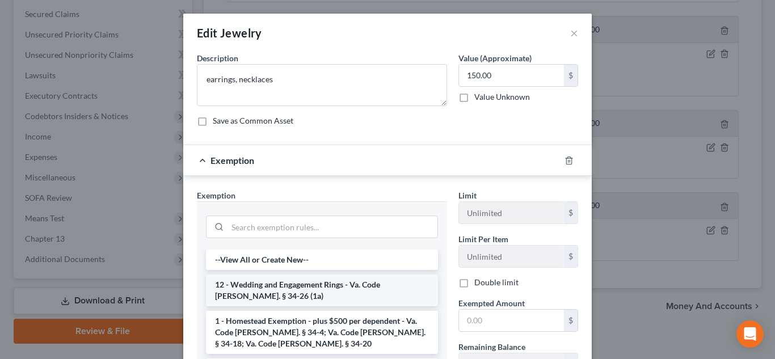
click at [408, 305] on li "12 - Wedding and Engagement Rings - Va. Code [PERSON_NAME]. § 34-26 (1a)" at bounding box center [322, 291] width 232 height 32
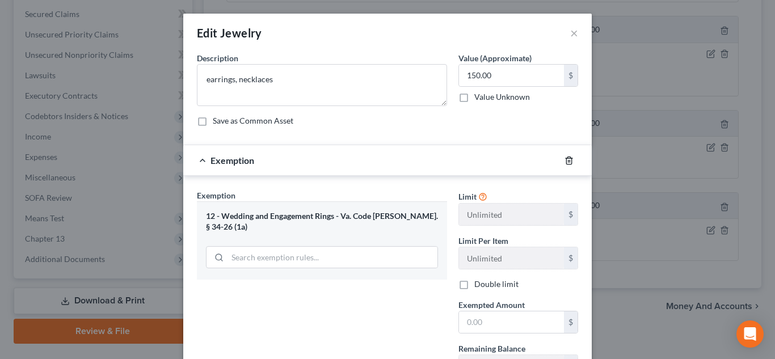
click at [564, 161] on icon "button" at bounding box center [568, 160] width 9 height 9
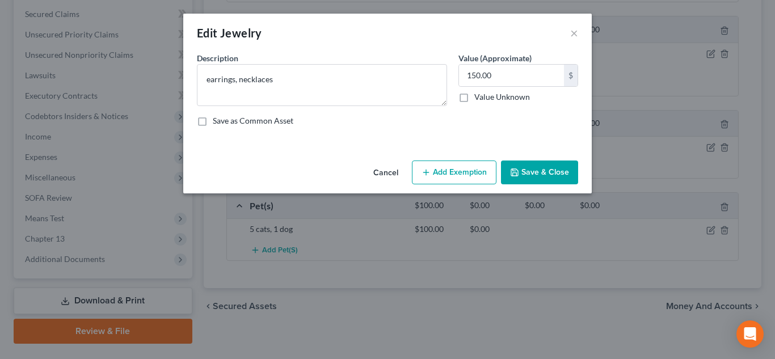
click at [458, 163] on button "Add Exemption" at bounding box center [454, 173] width 85 height 24
select select "2"
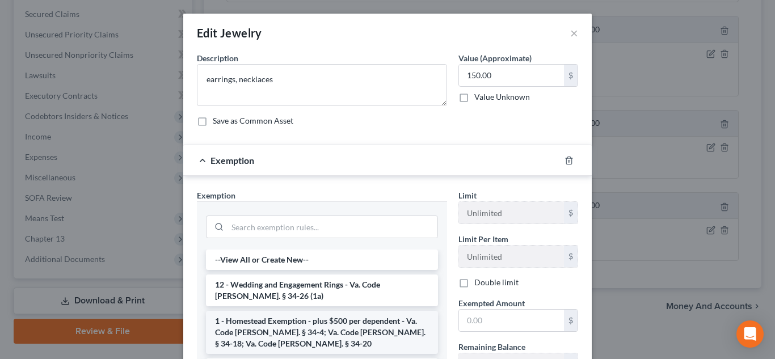
click at [293, 330] on li "1 - Homestead Exemption - plus $500 per dependent - Va. Code [PERSON_NAME]. § 3…" at bounding box center [322, 332] width 232 height 43
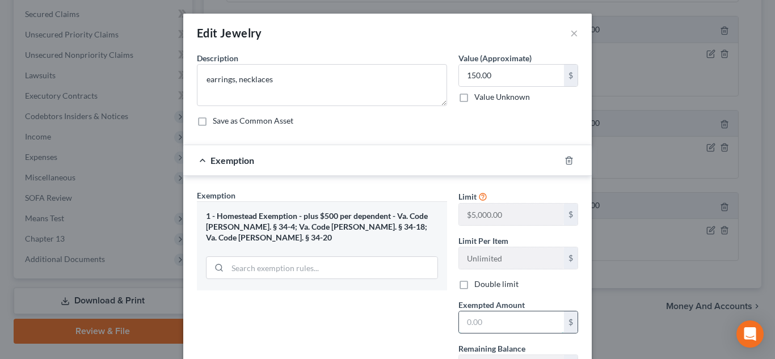
click at [467, 331] on input "text" at bounding box center [511, 322] width 105 height 22
type input "150.00"
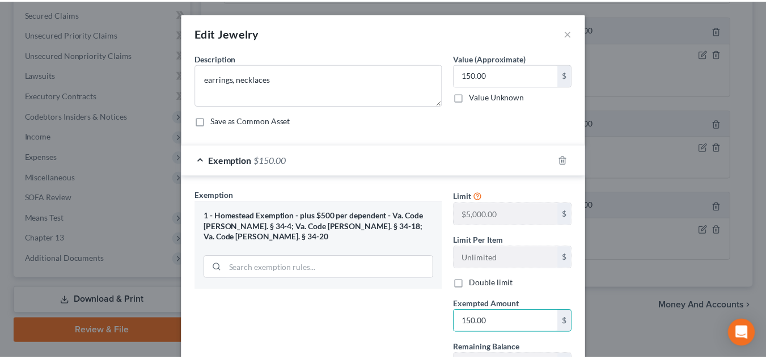
scroll to position [105, 0]
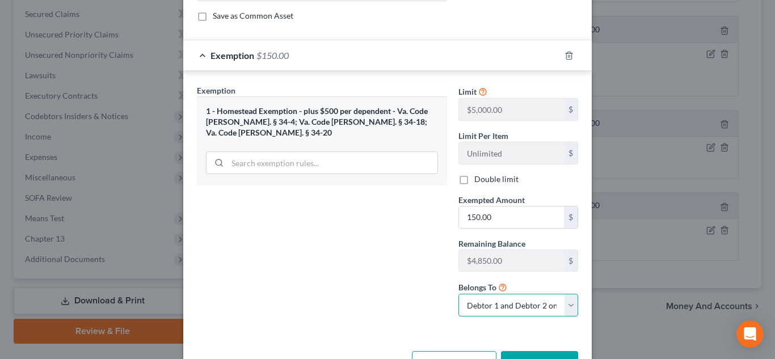
click at [513, 313] on select "Debtor 1 only Debtor 2 only Debtor 1 and Debtor 2 only" at bounding box center [518, 305] width 120 height 23
select select "1"
click at [458, 294] on select "Debtor 1 only Debtor 2 only Debtor 1 and Debtor 2 only" at bounding box center [518, 305] width 120 height 23
click at [529, 352] on button "Save & Close" at bounding box center [539, 363] width 77 height 24
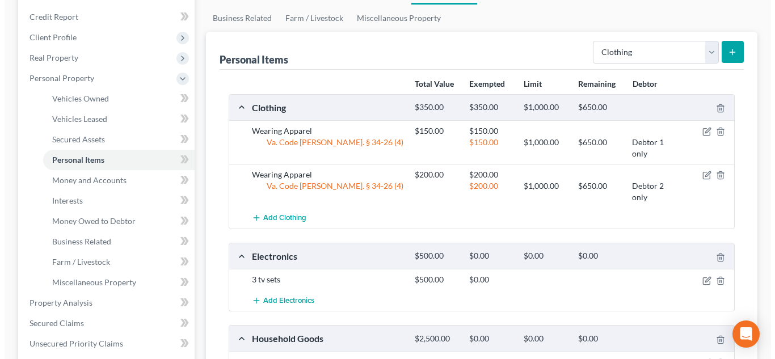
scroll to position [128, 0]
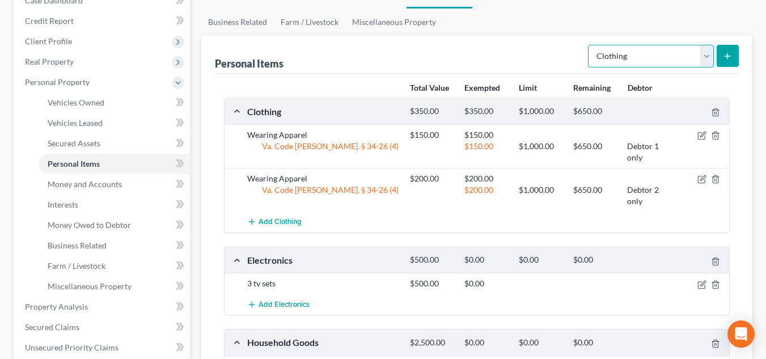
click at [672, 67] on select "Select Item Type Clothing Collectibles Of Value Electronics Firearms Household …" at bounding box center [651, 56] width 126 height 23
select select "jewelry"
click at [589, 45] on select "Select Item Type Clothing Collectibles Of Value Electronics Firearms Household …" at bounding box center [651, 56] width 126 height 23
click at [724, 54] on icon "submit" at bounding box center [727, 56] width 9 height 9
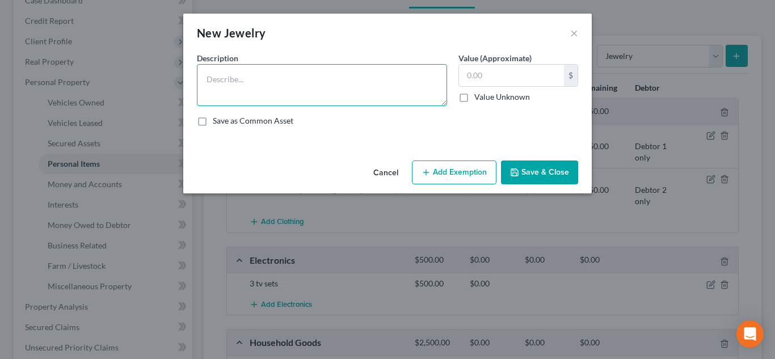
click at [403, 68] on textarea at bounding box center [322, 85] width 250 height 42
type textarea "Wedding Ring"
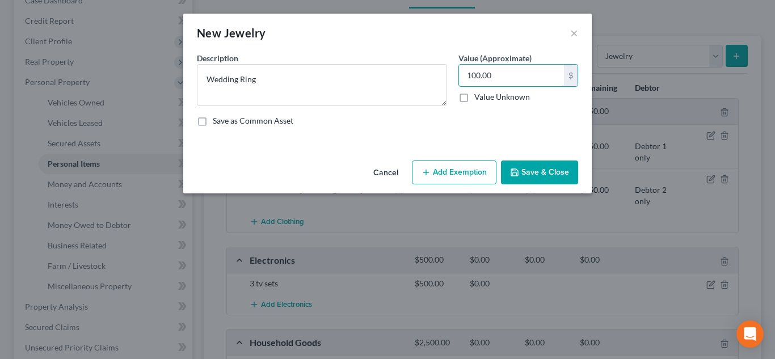
type input "100.00"
click at [462, 174] on button "Add Exemption" at bounding box center [454, 173] width 85 height 24
select select "2"
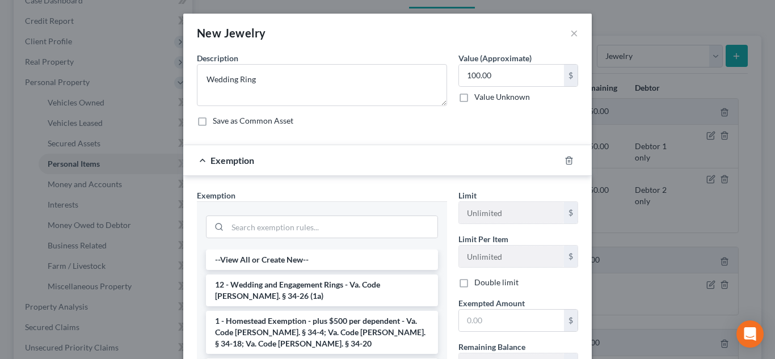
scroll to position [106, 0]
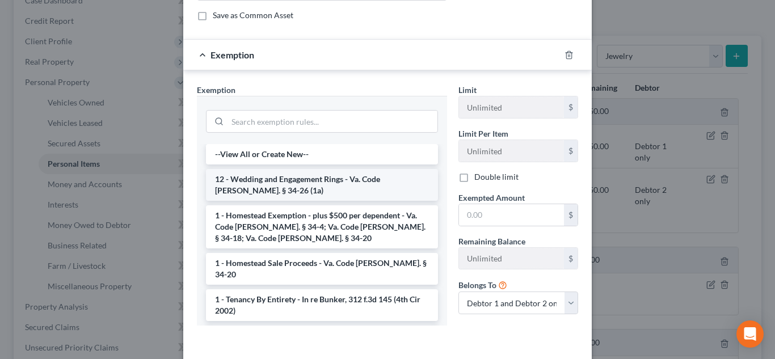
click at [362, 197] on li "12 - Wedding and Engagement Rings - Va. Code [PERSON_NAME]. § 34-26 (1a)" at bounding box center [322, 185] width 232 height 32
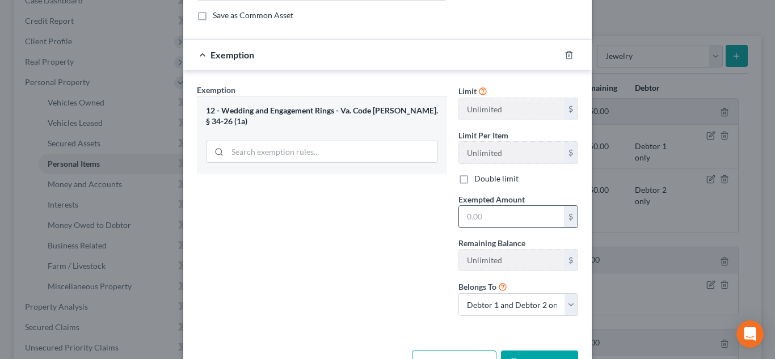
click at [492, 219] on input "text" at bounding box center [511, 217] width 105 height 22
type input "100.00"
click at [533, 313] on select "Debtor 1 only Debtor 2 only Debtor 1 and Debtor 2 only" at bounding box center [518, 304] width 120 height 23
select select "0"
click at [458, 293] on select "Debtor 1 only Debtor 2 only Debtor 1 and Debtor 2 only" at bounding box center [518, 304] width 120 height 23
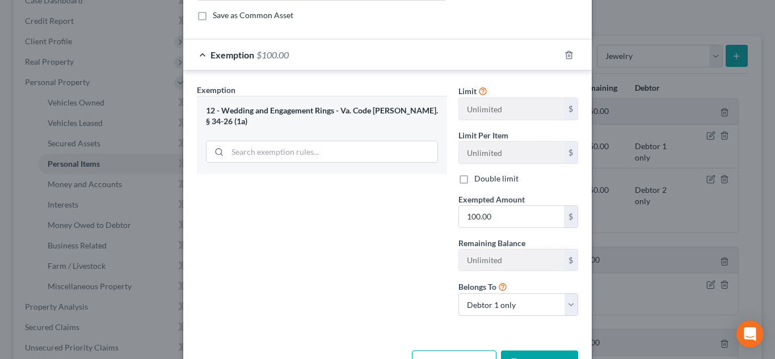
click at [531, 352] on button "Save & Close" at bounding box center [539, 363] width 77 height 24
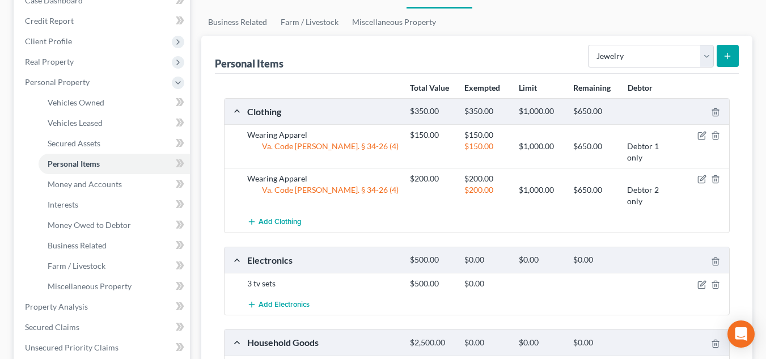
click at [750, 50] on div "Personal Items Select Item Type Clothing Collectibles Of Value Electronics Fire…" at bounding box center [476, 357] width 551 height 643
click at [737, 58] on button "submit" at bounding box center [728, 56] width 22 height 22
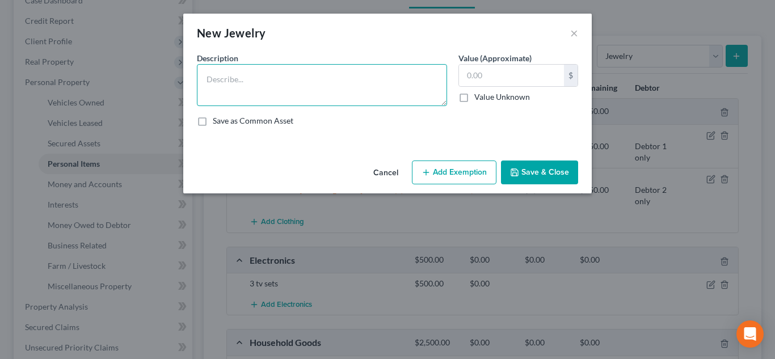
click at [315, 93] on textarea at bounding box center [322, 85] width 250 height 42
type textarea "Wedding Ring"
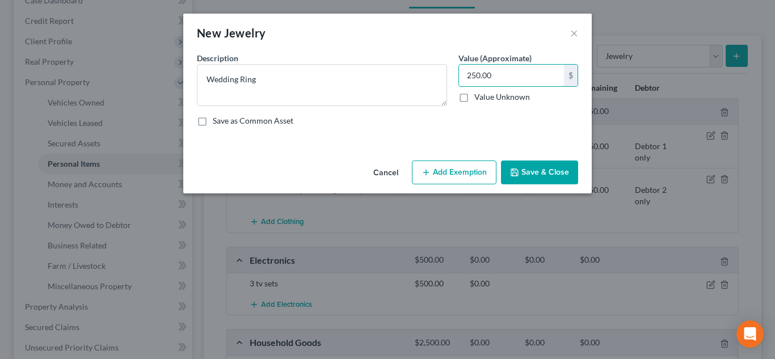
type input "250.00"
click at [436, 177] on button "Add Exemption" at bounding box center [454, 173] width 85 height 24
select select "2"
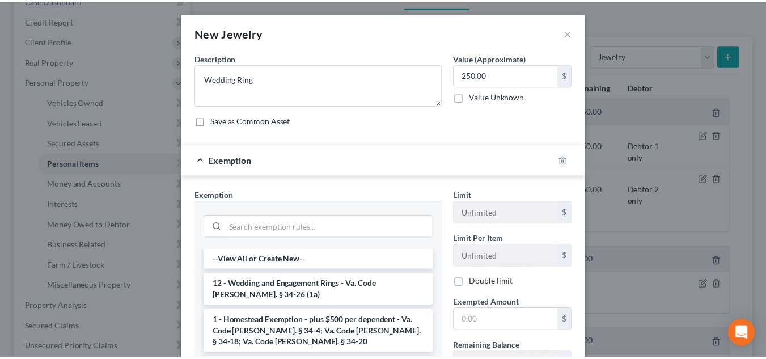
scroll to position [131, 0]
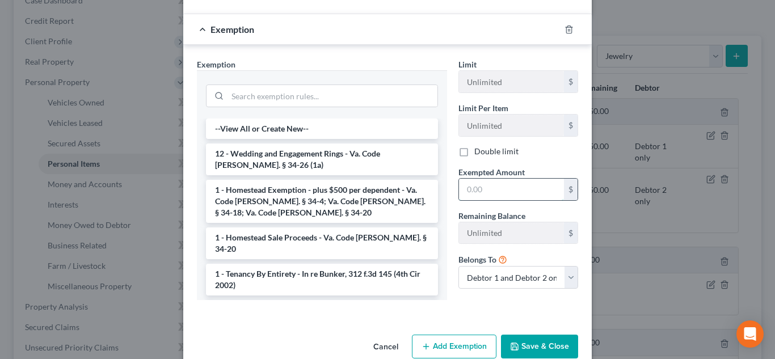
click at [474, 195] on input "text" at bounding box center [511, 190] width 105 height 22
type input "5"
type input "250.00"
click at [492, 284] on select "Debtor 1 only Debtor 2 only Debtor 1 and Debtor 2 only" at bounding box center [518, 277] width 120 height 23
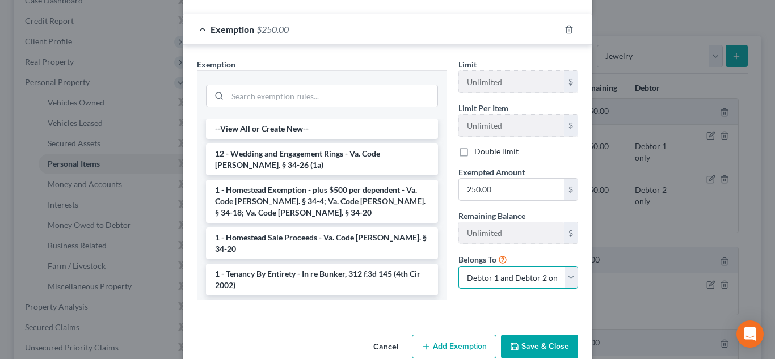
select select "1"
click at [458, 266] on select "Debtor 1 only Debtor 2 only Debtor 1 and Debtor 2 only" at bounding box center [518, 277] width 120 height 23
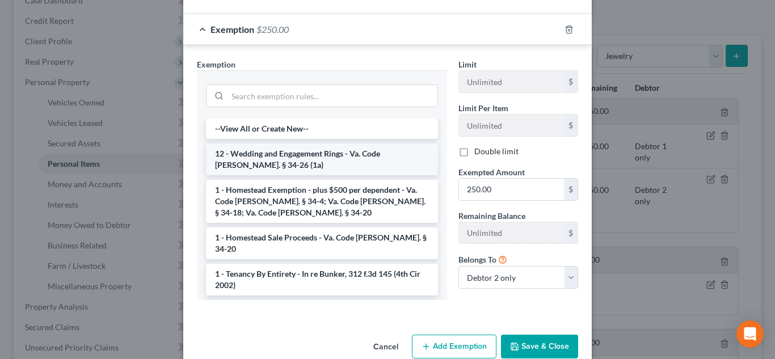
click at [284, 161] on li "12 - Wedding and Engagement Rings - Va. Code [PERSON_NAME]. § 34-26 (1a)" at bounding box center [322, 160] width 232 height 32
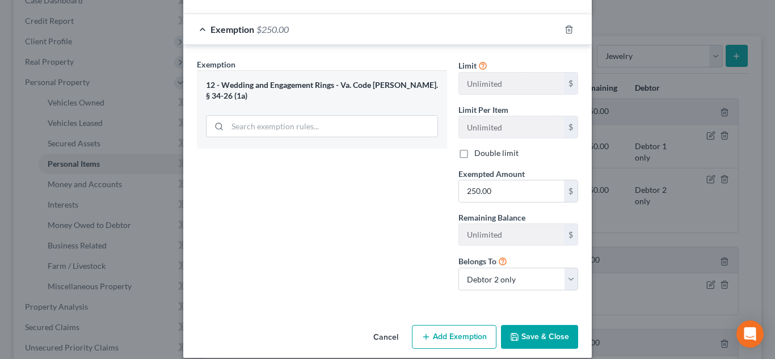
click at [525, 339] on button "Save & Close" at bounding box center [539, 337] width 77 height 24
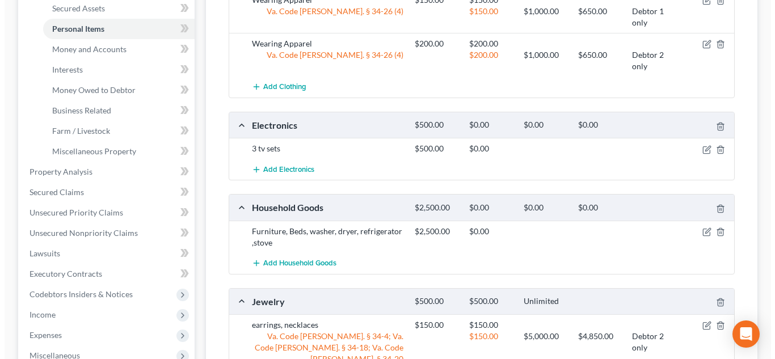
scroll to position [267, 0]
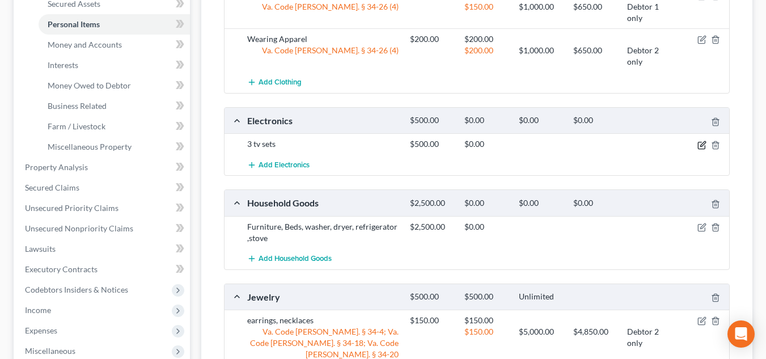
click at [702, 145] on icon "button" at bounding box center [703, 143] width 5 height 5
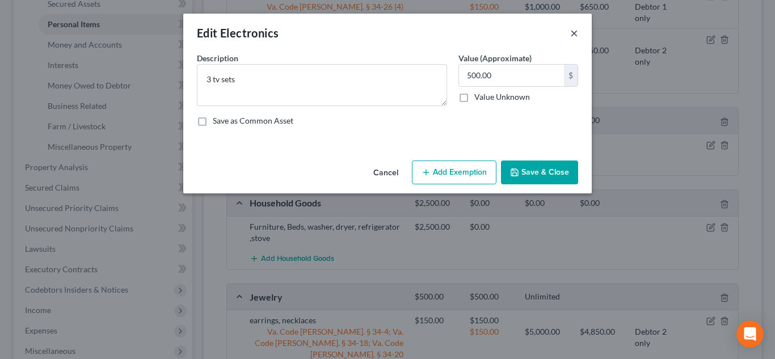
click at [572, 31] on button "×" at bounding box center [574, 33] width 8 height 14
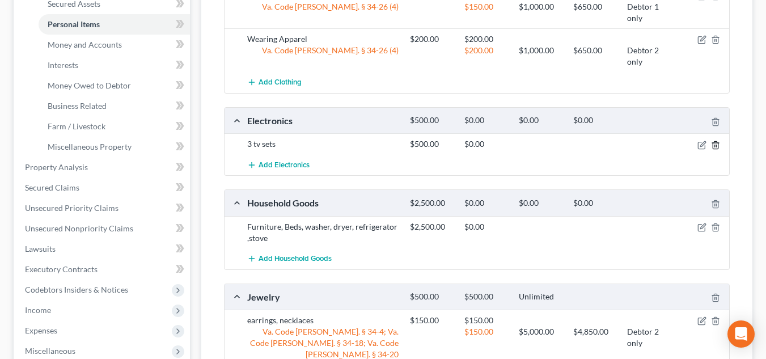
click at [718, 144] on icon "button" at bounding box center [715, 144] width 5 height 7
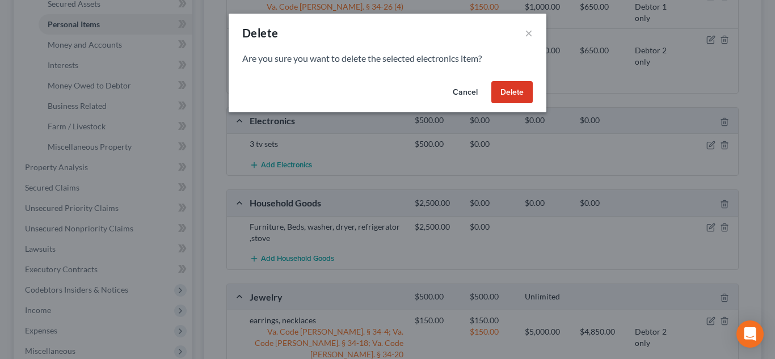
click at [501, 92] on button "Delete" at bounding box center [511, 92] width 41 height 23
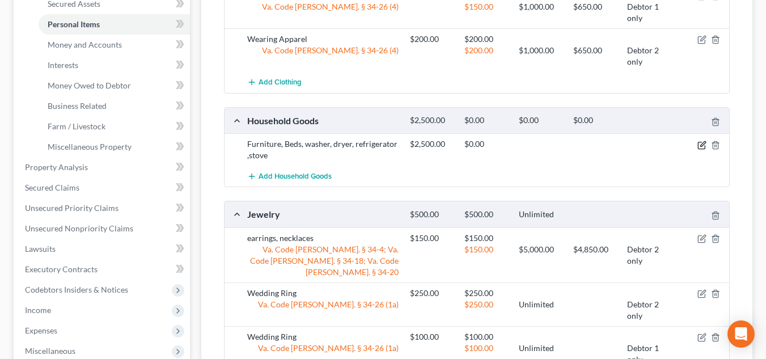
click at [704, 146] on icon "button" at bounding box center [702, 145] width 9 height 9
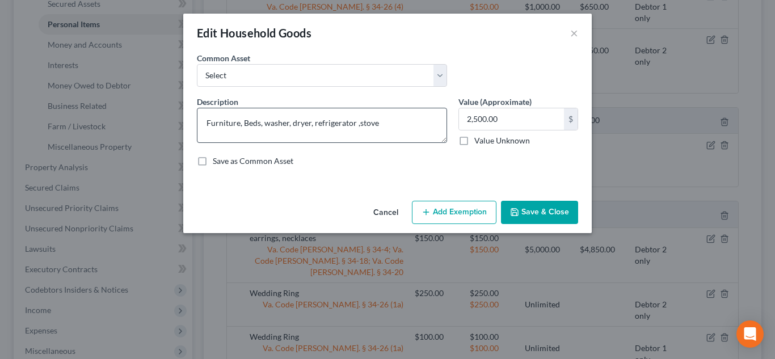
drag, startPoint x: 440, startPoint y: 141, endPoint x: 205, endPoint y: 129, distance: 235.1
click at [205, 129] on textarea "Furniture, Beds, washer, dryer, refrigerator ,stove" at bounding box center [322, 125] width 250 height 35
drag, startPoint x: 406, startPoint y: 123, endPoint x: 93, endPoint y: 132, distance: 313.2
click at [93, 132] on div "Edit Household Goods × An exemption set must first be selected from the Filing …" at bounding box center [387, 179] width 775 height 359
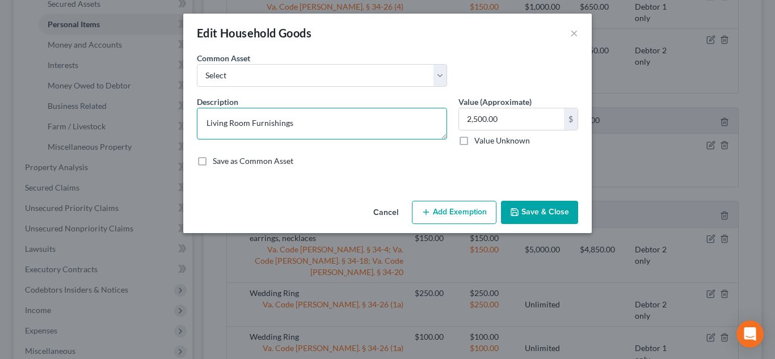
drag, startPoint x: 241, startPoint y: 137, endPoint x: 241, endPoint y: 148, distance: 10.8
click at [241, 148] on div "Description * Living Room Furnishings Value (Approximate) 2,500.00 $ Value Unkn…" at bounding box center [387, 136] width 393 height 80
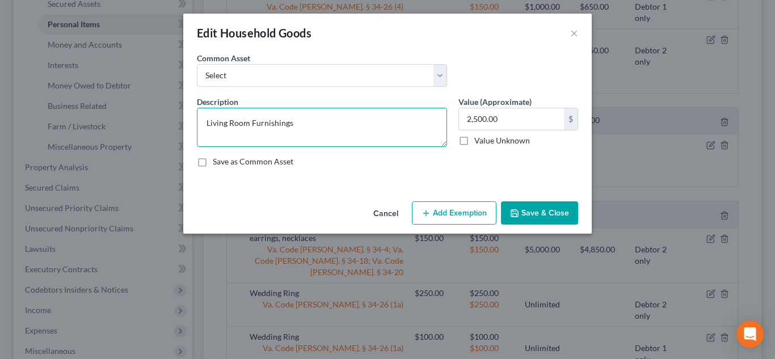
scroll to position [0, 0]
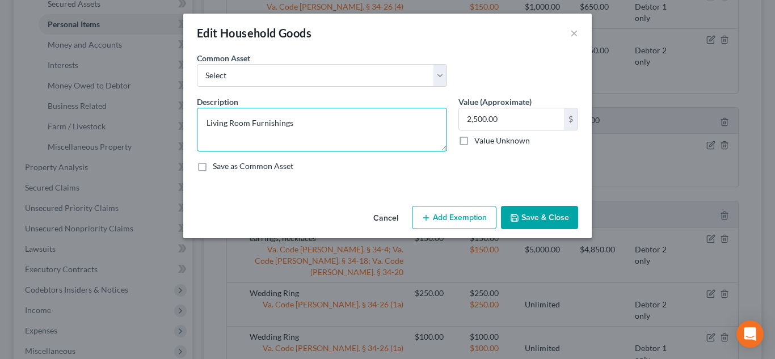
drag, startPoint x: 444, startPoint y: 138, endPoint x: 446, endPoint y: 151, distance: 13.2
click at [446, 151] on textarea "Living Room Furnishings" at bounding box center [322, 130] width 250 height 44
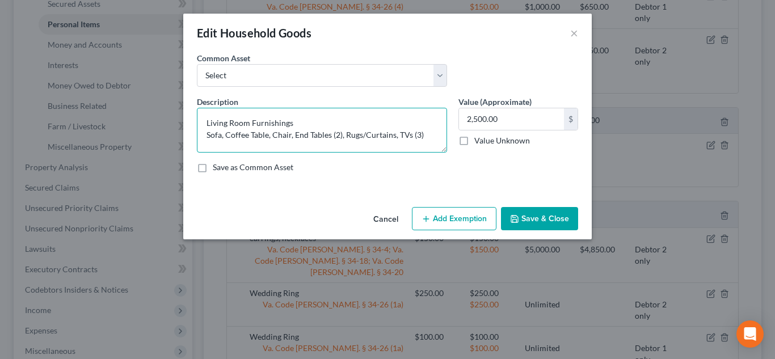
type textarea "Living Room Furnishings Sofa, Coffee Table, Chair, End Tables (2), Rugs/Curtain…"
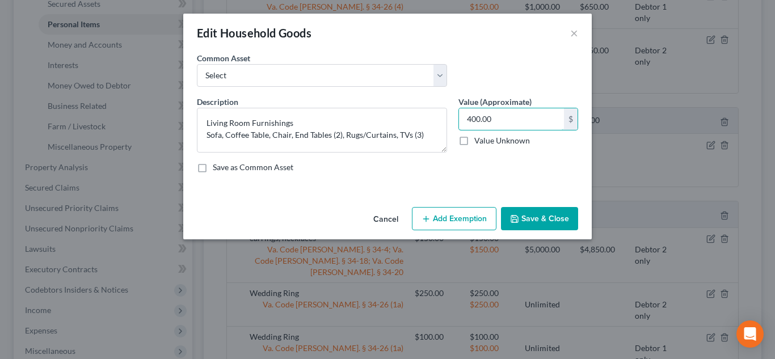
type input "400.00"
click at [472, 227] on button "Add Exemption" at bounding box center [454, 219] width 85 height 24
select select "2"
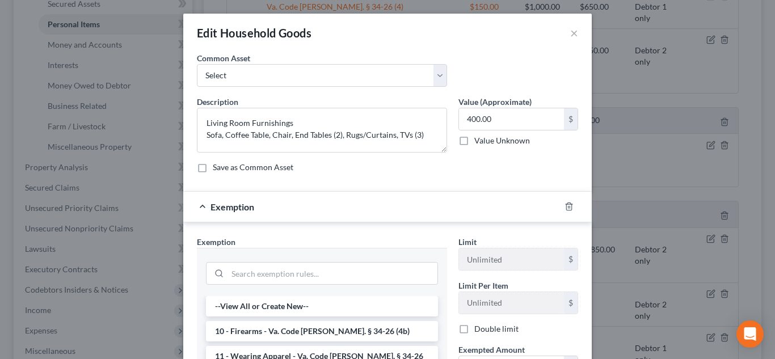
scroll to position [141, 0]
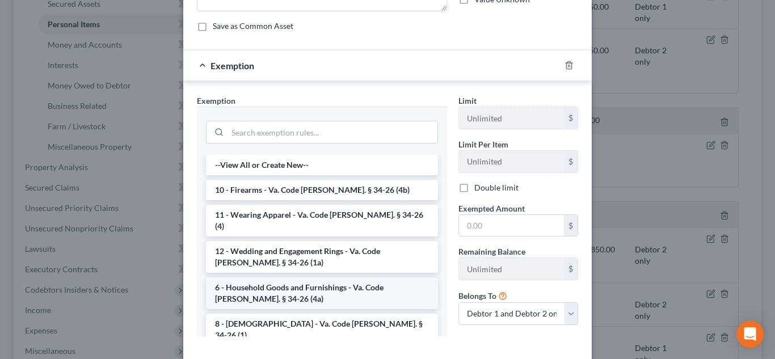
click at [363, 292] on li "6 - Household Goods and Furnishings - Va. Code [PERSON_NAME]. § 34-26 (4a)" at bounding box center [322, 293] width 232 height 32
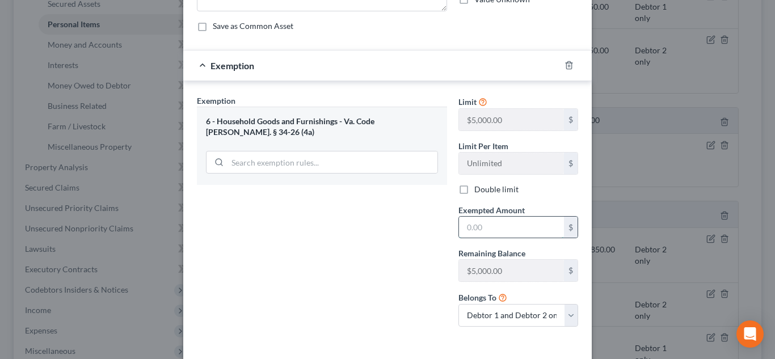
click at [490, 229] on input "text" at bounding box center [511, 228] width 105 height 22
type input "400.00"
click at [508, 318] on select "Debtor 1 only Debtor 2 only Debtor 1 and Debtor 2 only" at bounding box center [518, 315] width 120 height 23
click at [509, 319] on select "Debtor 1 only Debtor 2 only Debtor 1 and Debtor 2 only" at bounding box center [518, 315] width 120 height 23
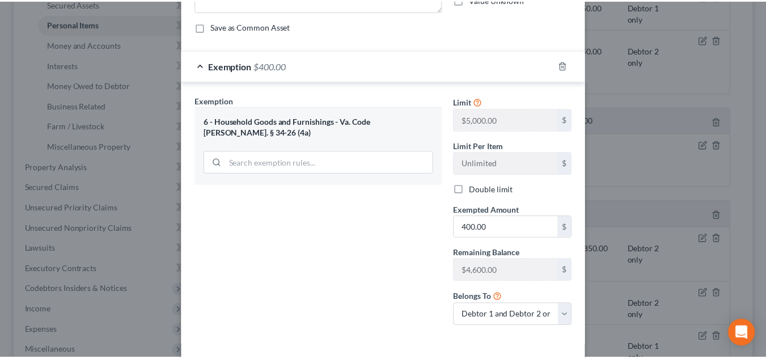
scroll to position [189, 0]
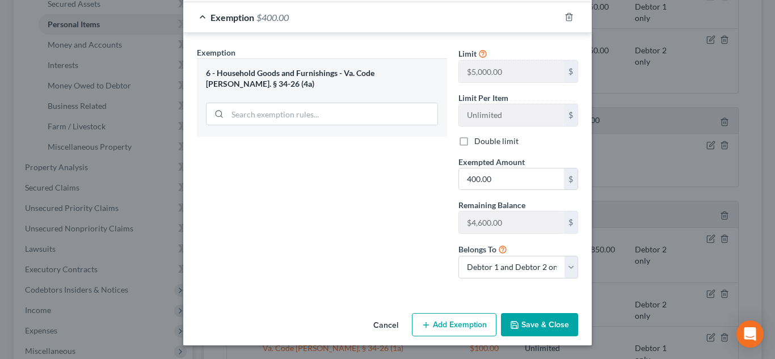
click at [510, 326] on icon "button" at bounding box center [514, 324] width 9 height 9
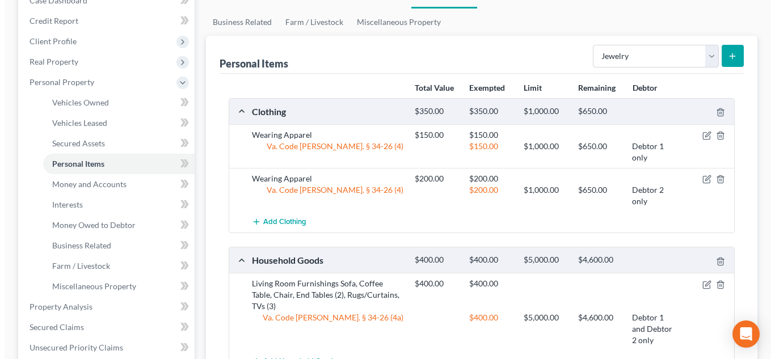
scroll to position [96, 0]
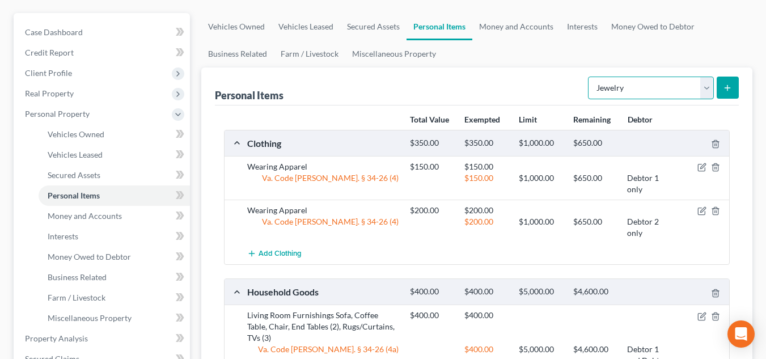
click at [701, 92] on select "Select Item Type Clothing Collectibles Of Value Electronics Firearms Household …" at bounding box center [651, 88] width 126 height 23
select select "household_goods"
click at [589, 77] on select "Select Item Type Clothing Collectibles Of Value Electronics Firearms Household …" at bounding box center [651, 88] width 126 height 23
click at [723, 88] on icon "submit" at bounding box center [727, 87] width 9 height 9
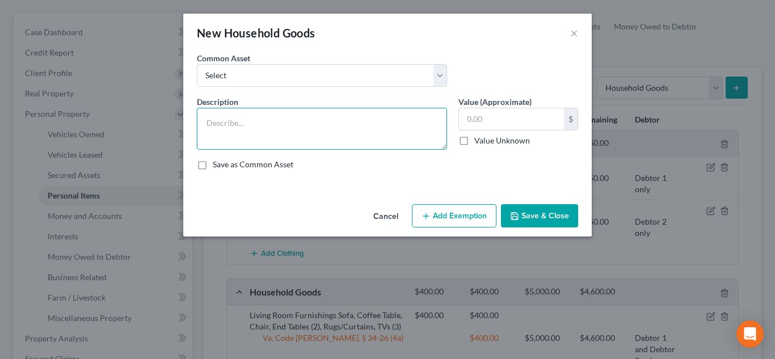
click at [304, 127] on textarea at bounding box center [322, 129] width 250 height 42
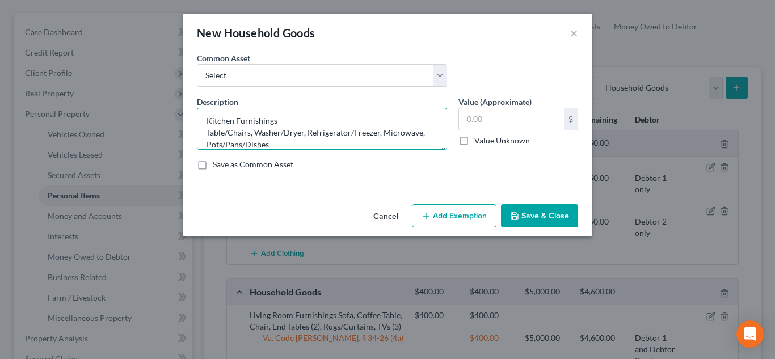
type textarea "Kitchen Furnishings Table/Chairs, Washer/Dryer, Refrigerator/Freezer, Microwave…"
type input "6"
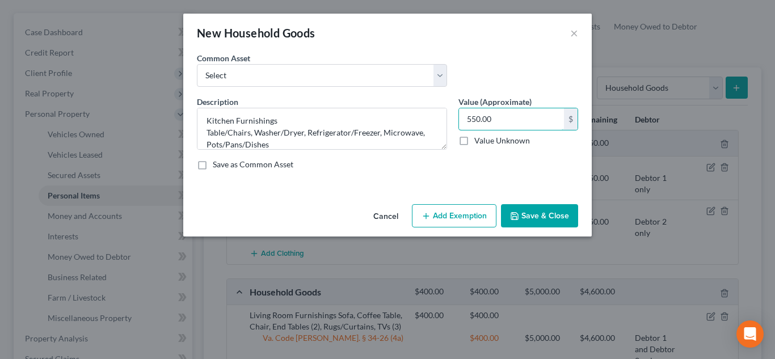
type input "550.00"
click at [468, 210] on button "Add Exemption" at bounding box center [454, 216] width 85 height 24
select select "2"
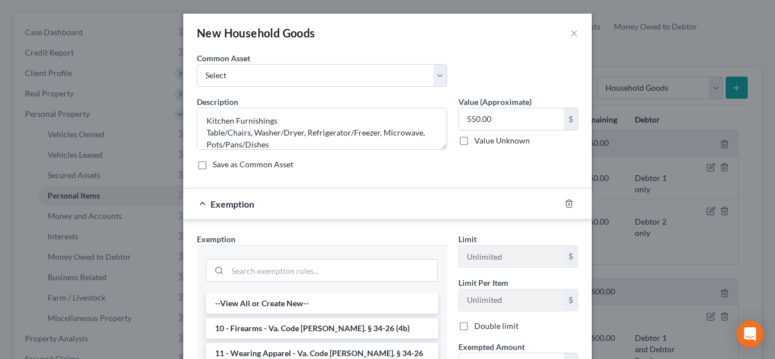
scroll to position [138, 0]
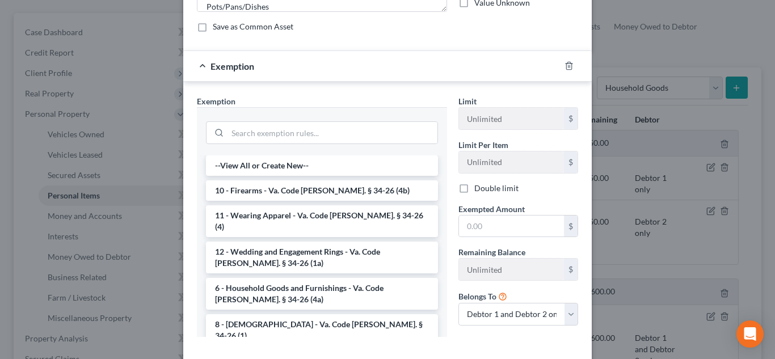
click at [487, 238] on div "Limit Unlimited $ Limit Per Item Unlimited $ Double limit Exempted Amount * $ R…" at bounding box center [518, 214] width 131 height 239
click at [478, 221] on input "text" at bounding box center [511, 227] width 105 height 22
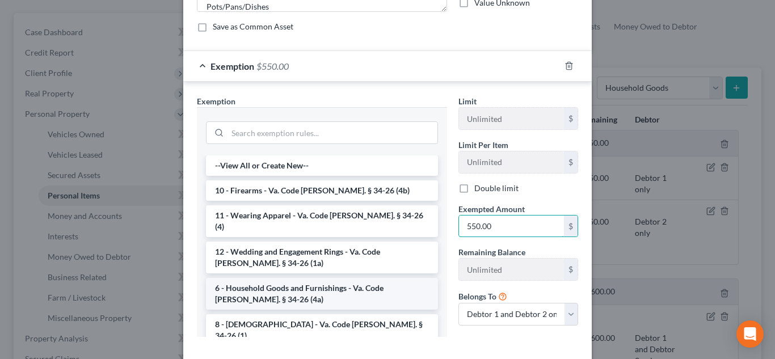
type input "550.00"
click at [316, 279] on li "6 - Household Goods and Furnishings - Va. Code [PERSON_NAME]. § 34-26 (4a)" at bounding box center [322, 294] width 232 height 32
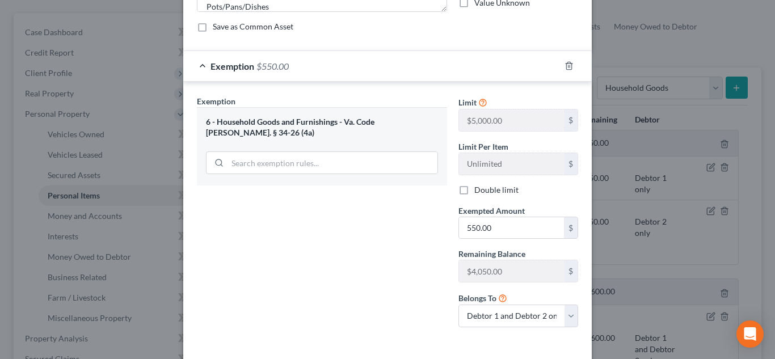
scroll to position [187, 0]
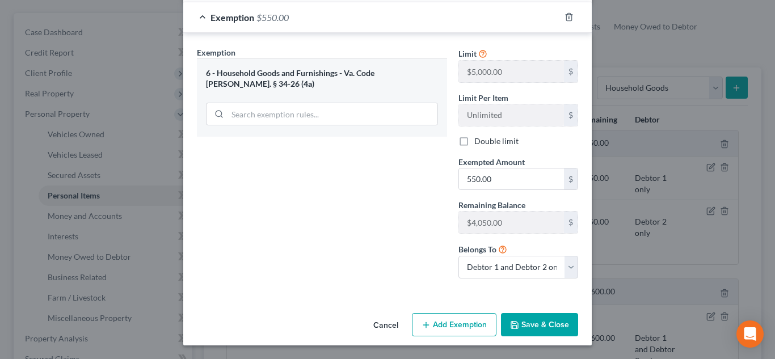
click at [552, 323] on button "Save & Close" at bounding box center [539, 325] width 77 height 24
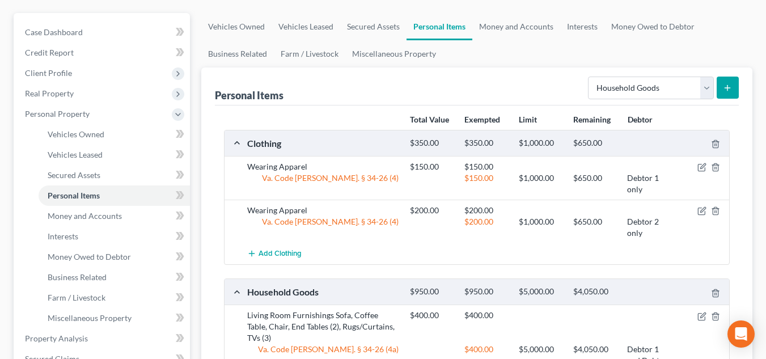
click at [686, 100] on div "Select Item Type Clothing Collectibles Of Value Electronics Firearms Household …" at bounding box center [661, 87] width 155 height 30
click at [737, 85] on button "submit" at bounding box center [728, 88] width 22 height 22
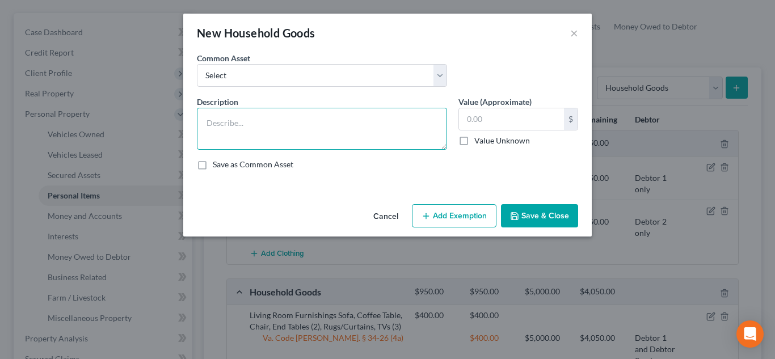
click at [294, 130] on textarea at bounding box center [322, 129] width 250 height 42
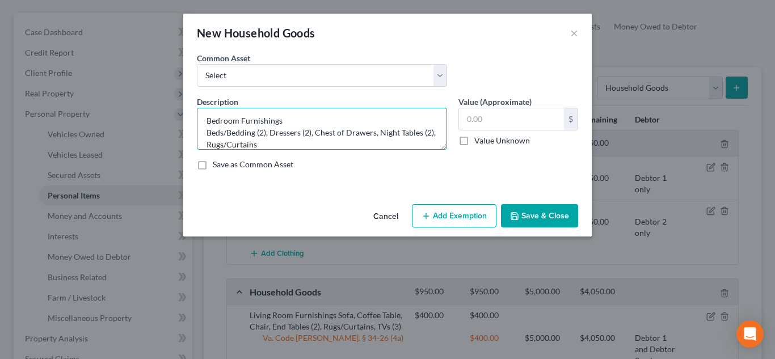
type textarea "Bedroom Furnishings Beds/Bedding (2), Dressers (2), Chest of Drawers, Night Tab…"
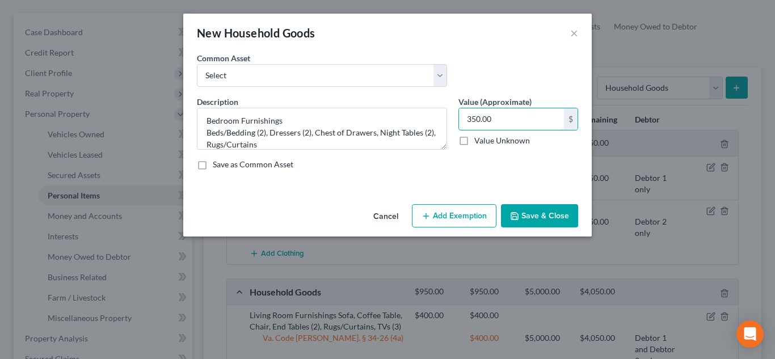
type input "350.00"
click at [500, 223] on div "Cancel Add Exemption Save & Close" at bounding box center [387, 218] width 408 height 37
click at [474, 213] on button "Add Exemption" at bounding box center [454, 216] width 85 height 24
select select "2"
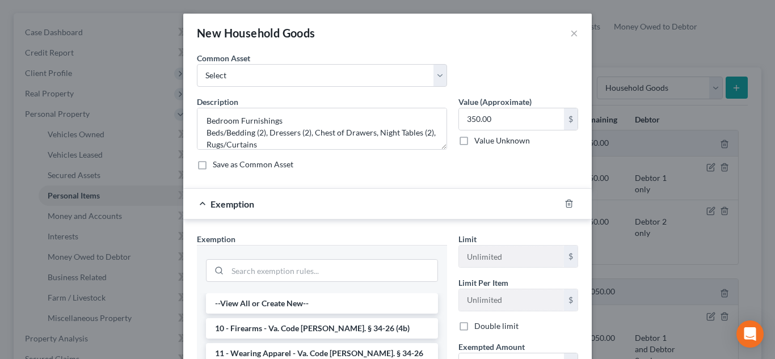
scroll to position [196, 0]
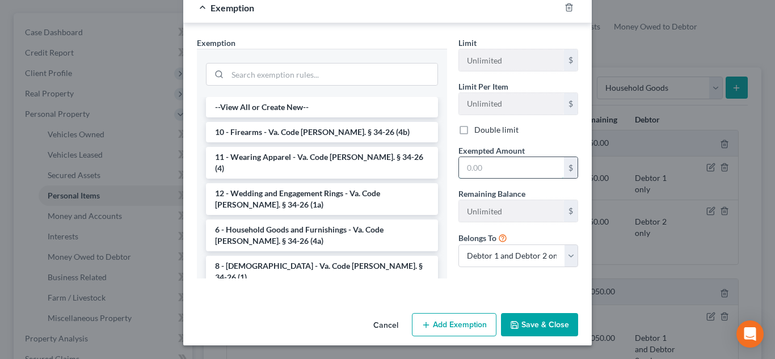
click at [475, 166] on input "text" at bounding box center [511, 168] width 105 height 22
type input "350.00"
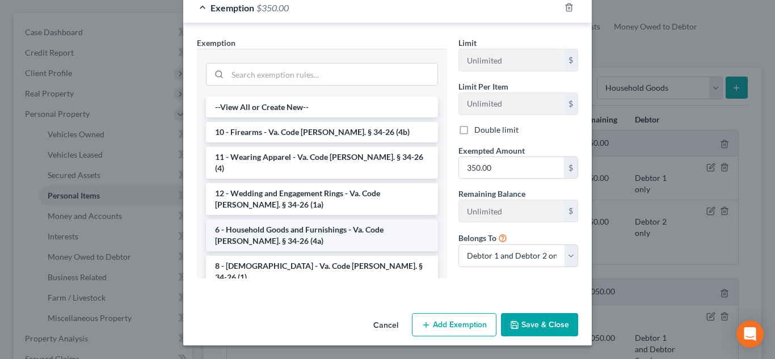
click at [301, 226] on li "6 - Household Goods and Furnishings - Va. Code [PERSON_NAME]. § 34-26 (4a)" at bounding box center [322, 236] width 232 height 32
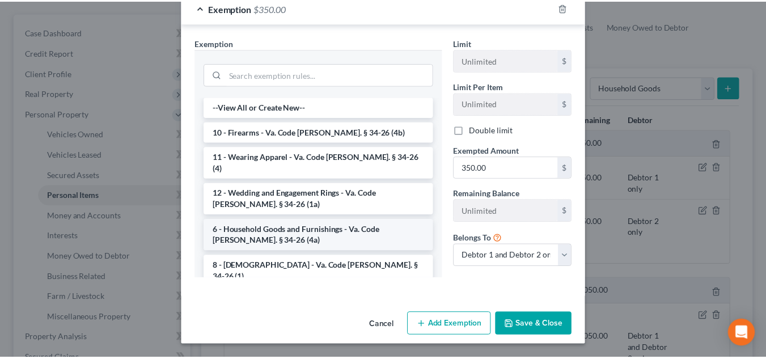
scroll to position [187, 0]
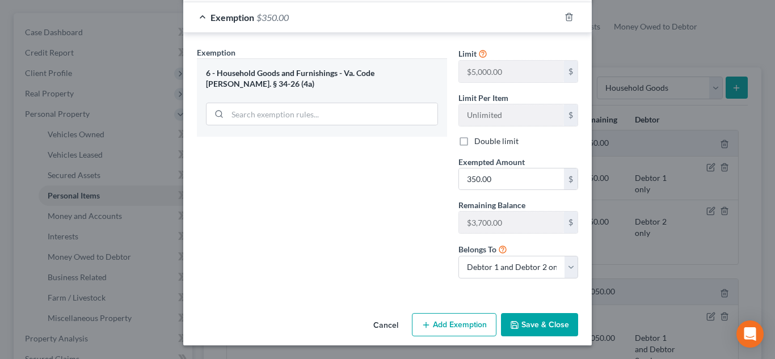
click at [536, 327] on button "Save & Close" at bounding box center [539, 325] width 77 height 24
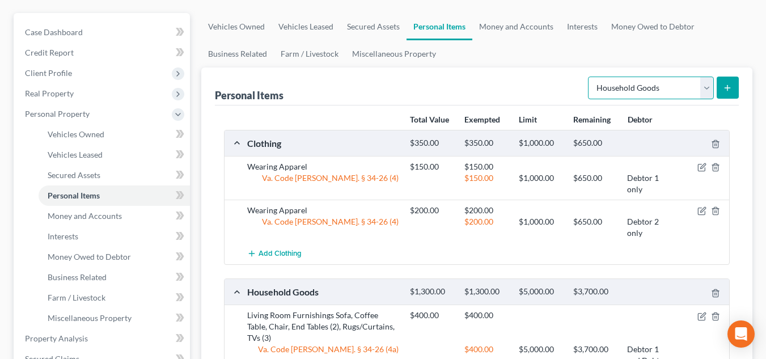
click at [625, 88] on select "Select Item Type Clothing Collectibles Of Value Electronics Firearms Household …" at bounding box center [651, 88] width 126 height 23
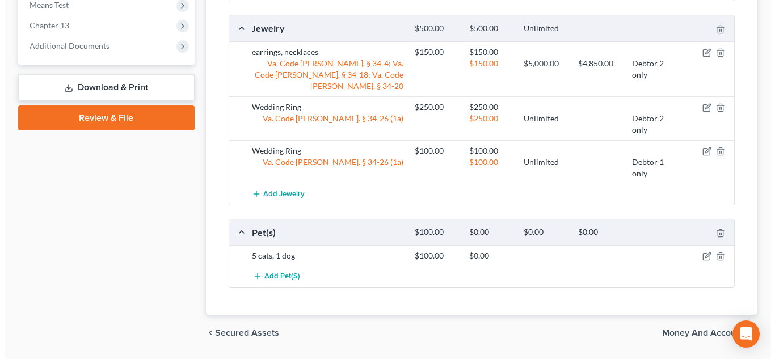
scroll to position [663, 0]
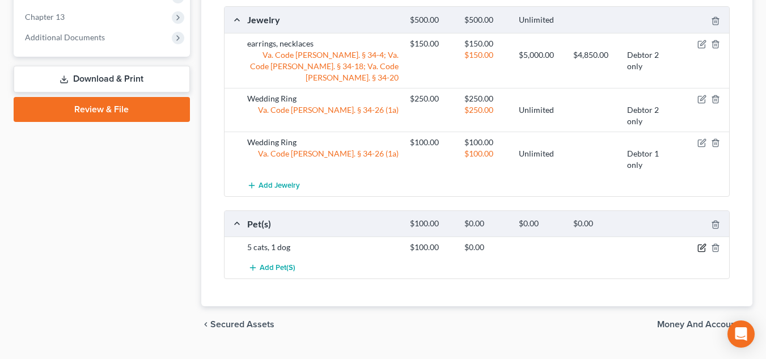
click at [704, 243] on icon "button" at bounding box center [702, 247] width 9 height 9
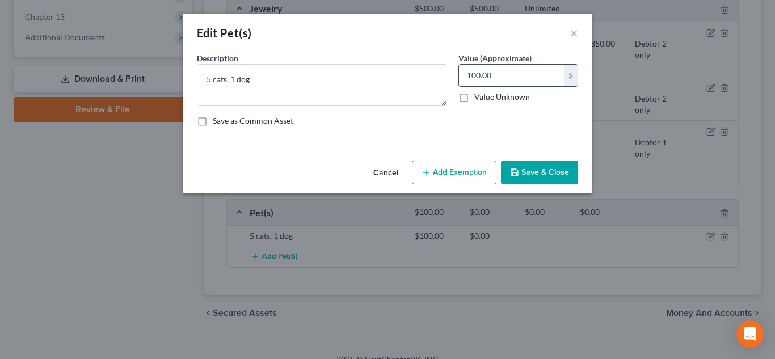
click at [508, 77] on input "100.00" at bounding box center [511, 76] width 105 height 22
type input "75.00"
click at [454, 165] on button "Add Exemption" at bounding box center [454, 173] width 85 height 24
select select "2"
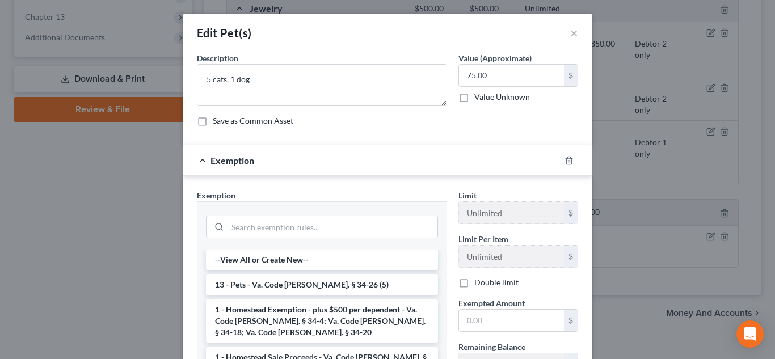
scroll to position [153, 0]
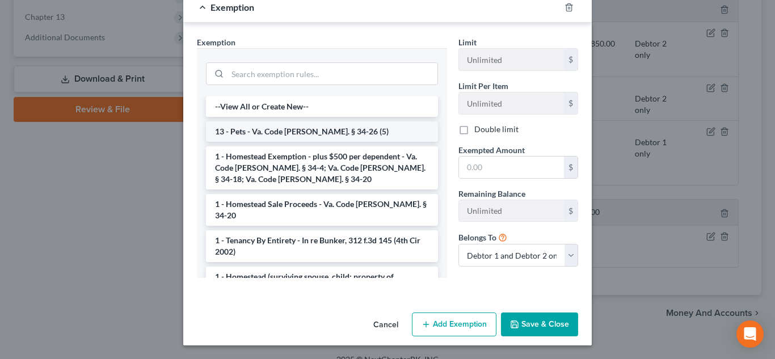
click at [373, 136] on li "13 - Pets - Va. Code [PERSON_NAME]. § 34-26 (5)" at bounding box center [322, 131] width 232 height 20
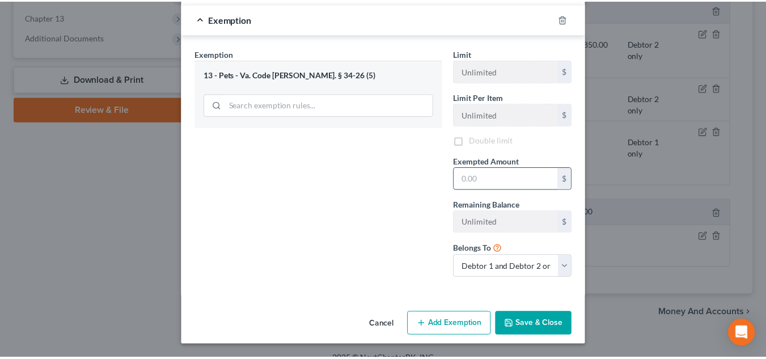
scroll to position [144, 0]
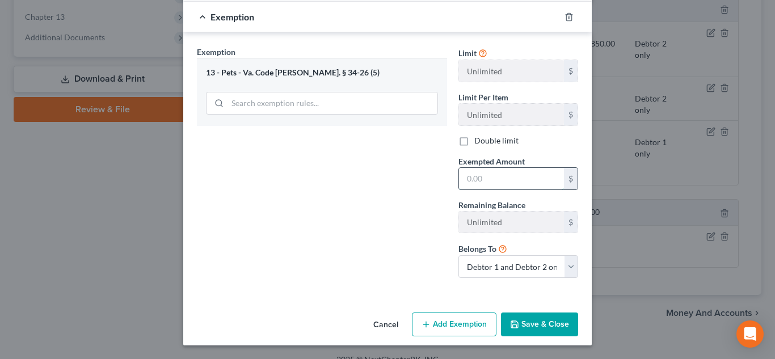
click at [484, 179] on input "text" at bounding box center [511, 179] width 105 height 22
type input "75.00"
click at [552, 331] on button "Save & Close" at bounding box center [539, 325] width 77 height 24
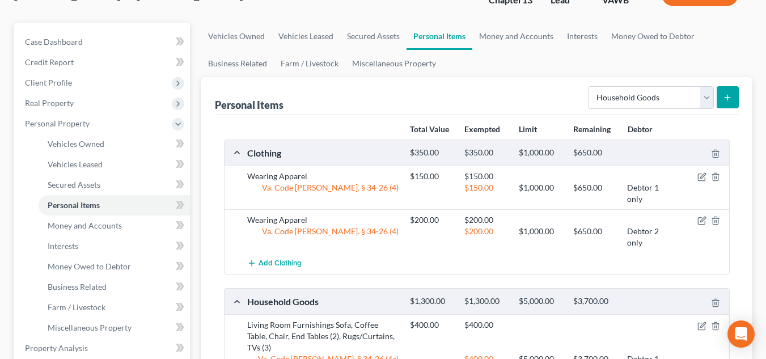
scroll to position [79, 0]
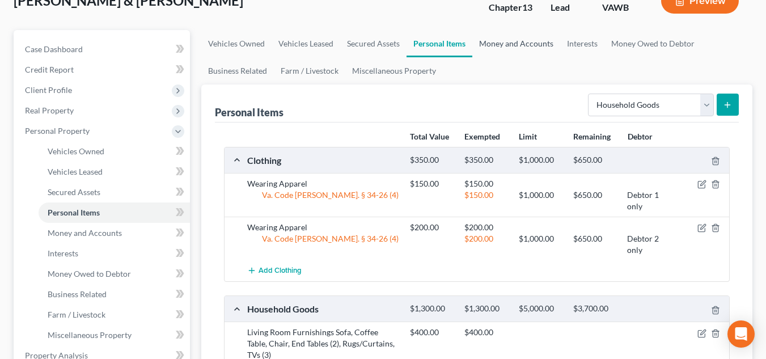
click at [522, 37] on link "Money and Accounts" at bounding box center [516, 43] width 88 height 27
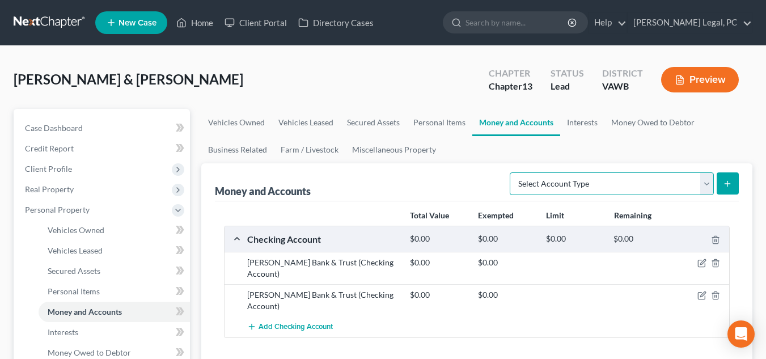
click at [657, 185] on select "Select Account Type Brokerage Cash on Hand Certificates of Deposit Checking Acc…" at bounding box center [612, 183] width 204 height 23
click at [592, 123] on link "Interests" at bounding box center [582, 122] width 44 height 27
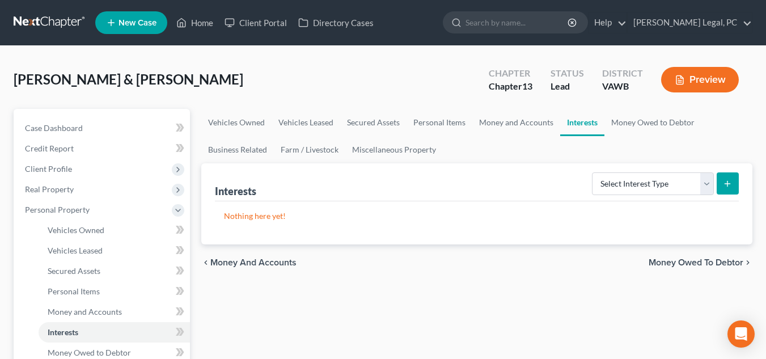
click at [636, 196] on div "Select Interest Type 401K Annuity Bond Education IRA Government Bond Government…" at bounding box center [663, 183] width 151 height 30
click at [623, 180] on select "Select Interest Type 401K Annuity Bond Education IRA Government Bond Government…" at bounding box center [653, 183] width 122 height 23
select select "term_life_insurance"
click at [593, 172] on select "Select Interest Type 401K Annuity Bond Education IRA Government Bond Government…" at bounding box center [653, 183] width 122 height 23
click at [734, 188] on button "submit" at bounding box center [728, 183] width 22 height 22
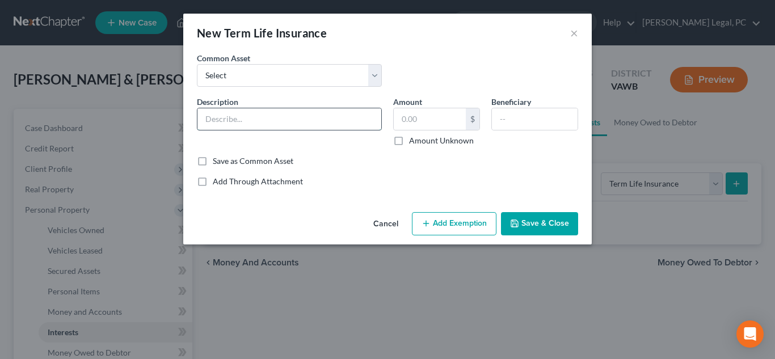
click at [294, 116] on input "text" at bounding box center [289, 119] width 184 height 22
type input "Term Life Insurance Policy through work- [PERSON_NAME]"
type input "0.00"
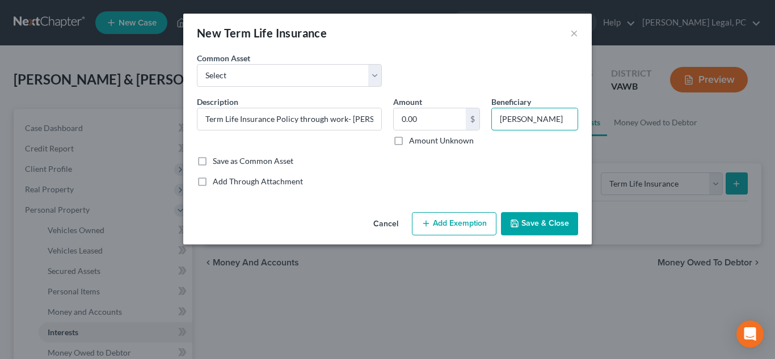
type input "[PERSON_NAME]"
click at [540, 222] on button "Save & Close" at bounding box center [539, 224] width 77 height 24
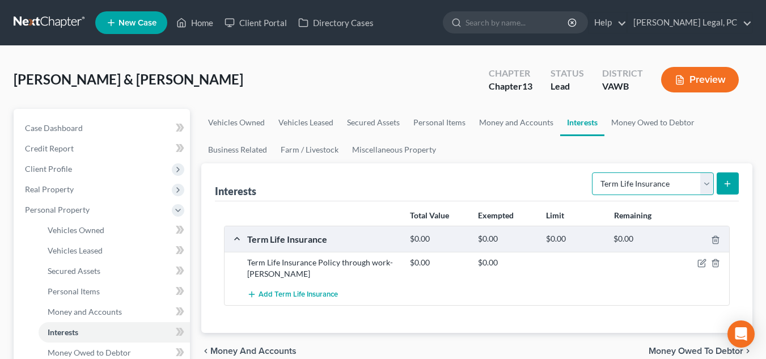
click at [691, 185] on select "Select Interest Type 401K Annuity Bond Education IRA Government Bond Government…" at bounding box center [653, 183] width 122 height 23
click at [593, 172] on select "Select Interest Type 401K Annuity Bond Education IRA Government Bond Government…" at bounding box center [653, 183] width 122 height 23
click at [726, 181] on icon "submit" at bounding box center [727, 183] width 9 height 9
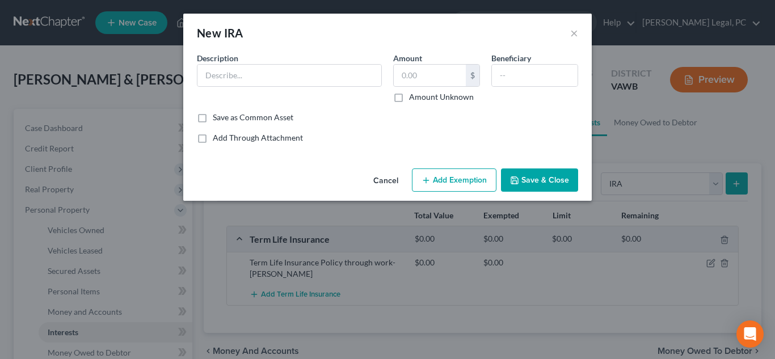
click at [310, 244] on div "New IRA × An exemption set must first be selected from the Filing Information s…" at bounding box center [387, 179] width 775 height 359
click at [388, 188] on button "Cancel" at bounding box center [385, 181] width 43 height 23
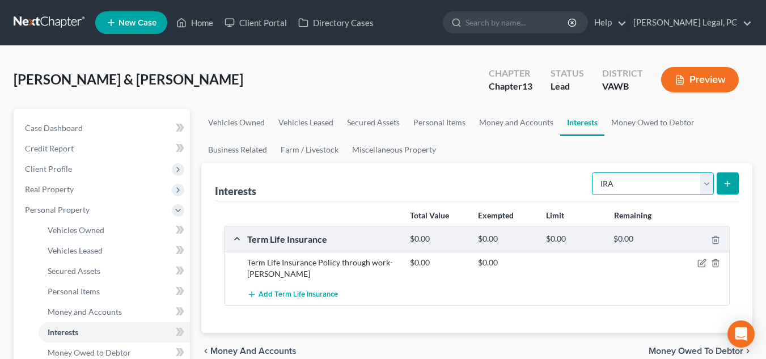
click at [635, 193] on select "Select Interest Type 401K Annuity Bond Education IRA Government Bond Government…" at bounding box center [653, 183] width 122 height 23
select select "401k"
click at [593, 172] on select "Select Interest Type 401K Annuity Bond Education IRA Government Bond Government…" at bounding box center [653, 183] width 122 height 23
click at [724, 181] on icon "submit" at bounding box center [727, 183] width 9 height 9
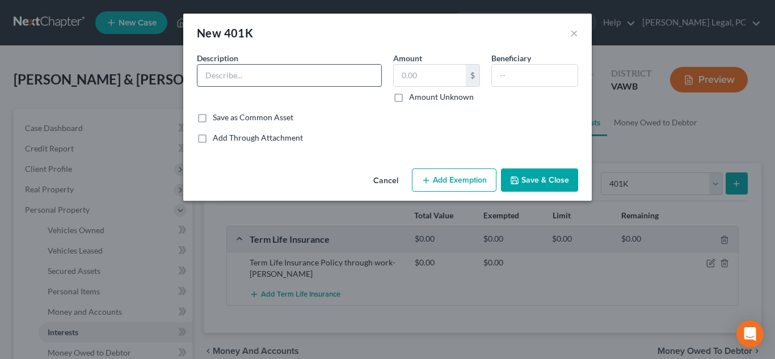
drag, startPoint x: 304, startPoint y: 80, endPoint x: 331, endPoint y: 77, distance: 27.4
click at [304, 80] on input "text" at bounding box center [289, 76] width 184 height 22
click at [516, 88] on div "Beneficiary" at bounding box center [535, 77] width 98 height 50
click at [448, 70] on input "text" at bounding box center [430, 76] width 72 height 22
type input "288.66"
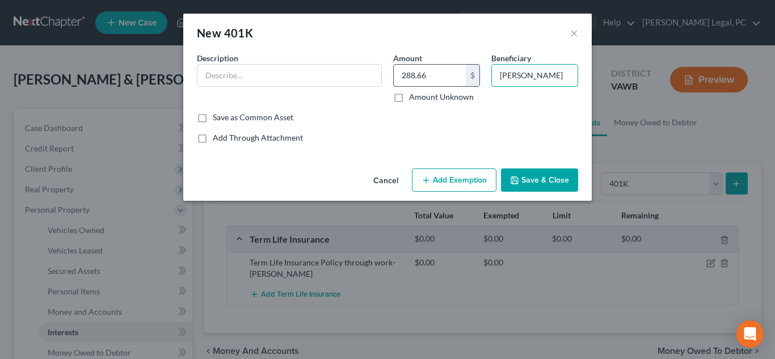
type input "[PERSON_NAME]"
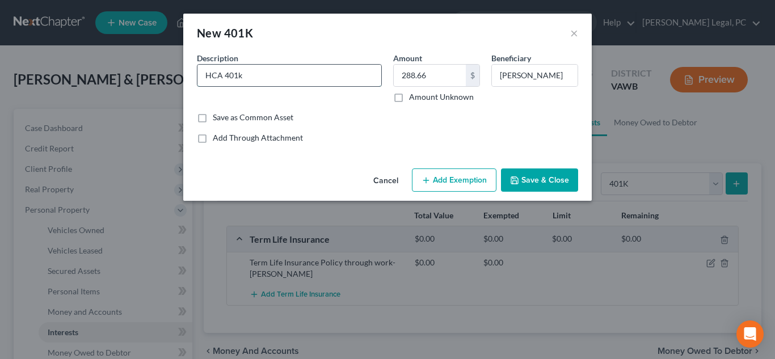
click at [268, 85] on input "HCA 401k" at bounding box center [289, 76] width 184 height 22
type input "HCA 401k Plan"
click at [451, 187] on button "Add Exemption" at bounding box center [454, 180] width 85 height 24
select select "2"
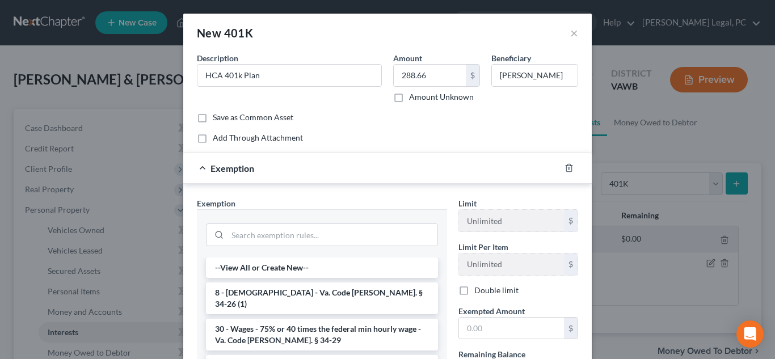
scroll to position [153, 0]
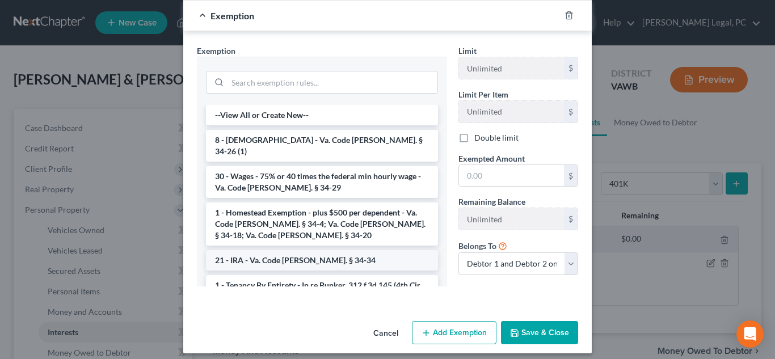
click at [293, 250] on li "21 - IRA - Va. Code [PERSON_NAME]. § 34-34" at bounding box center [322, 260] width 232 height 20
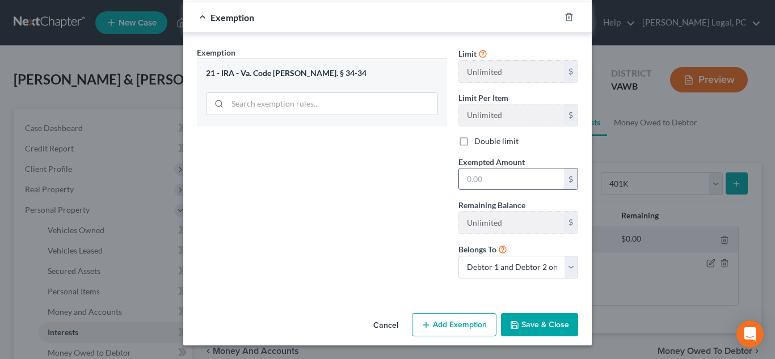
click at [508, 173] on input "text" at bounding box center [511, 179] width 105 height 22
type input "288.66"
click at [543, 331] on button "Save & Close" at bounding box center [539, 325] width 77 height 24
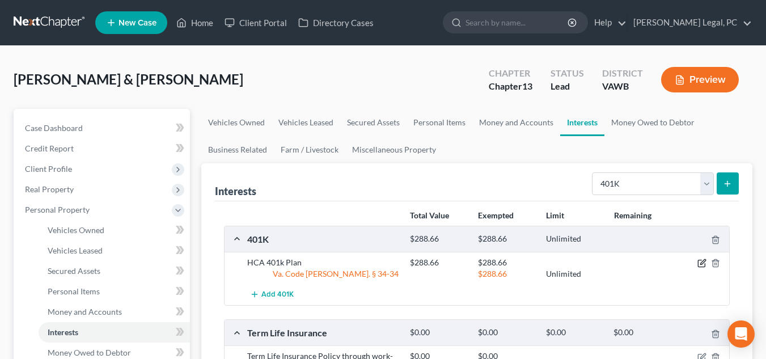
click at [701, 261] on icon "button" at bounding box center [702, 263] width 9 height 9
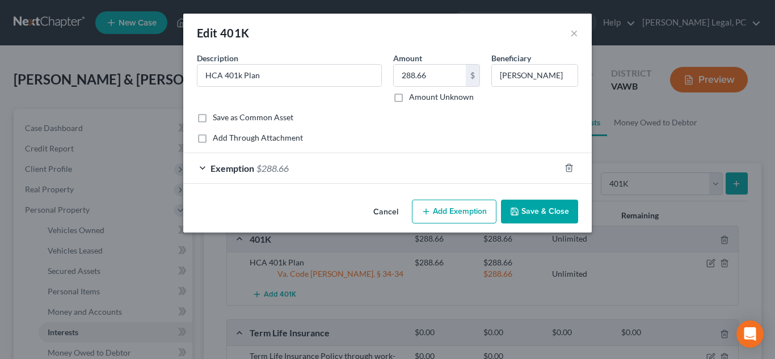
click at [461, 168] on div "Exemption $288.66" at bounding box center [371, 168] width 377 height 30
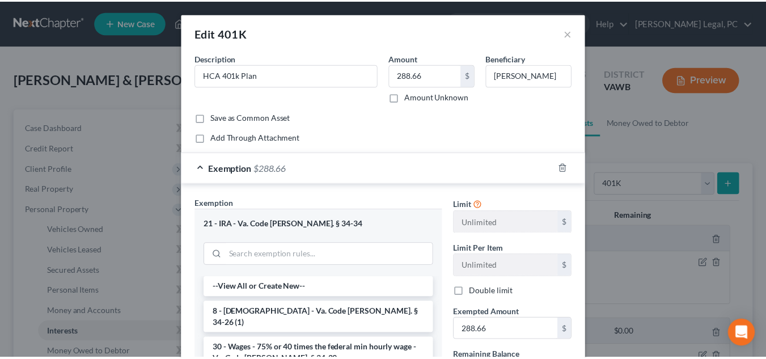
scroll to position [153, 0]
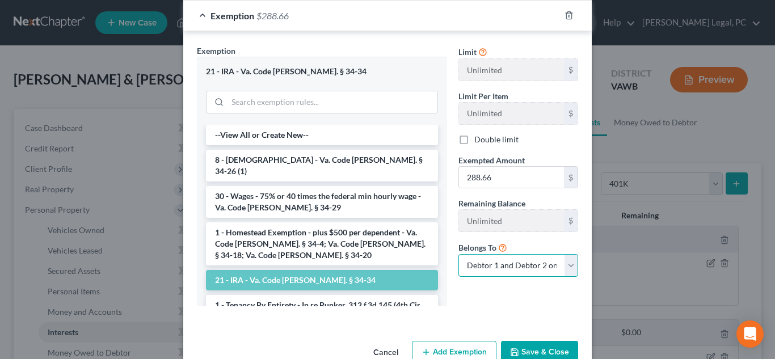
click at [471, 273] on select "Debtor 1 only Debtor 2 only Debtor 1 and Debtor 2 only" at bounding box center [518, 265] width 120 height 23
select select "1"
click at [458, 254] on select "Debtor 1 only Debtor 2 only Debtor 1 and Debtor 2 only" at bounding box center [518, 265] width 120 height 23
click at [521, 349] on button "Save & Close" at bounding box center [539, 353] width 77 height 24
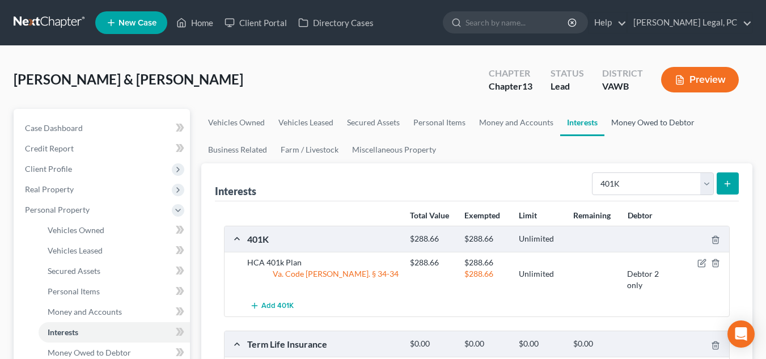
click at [639, 125] on link "Money Owed to Debtor" at bounding box center [653, 122] width 97 height 27
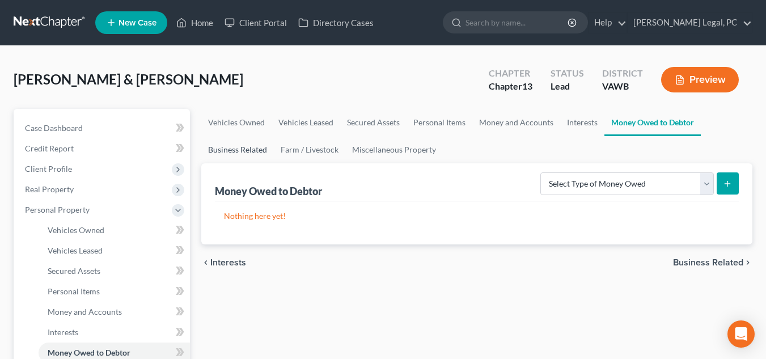
click at [224, 147] on link "Business Related" at bounding box center [237, 149] width 73 height 27
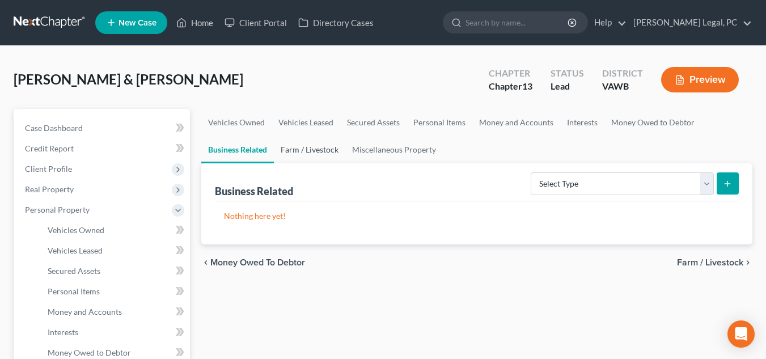
click at [301, 146] on link "Farm / Livestock" at bounding box center [309, 149] width 71 height 27
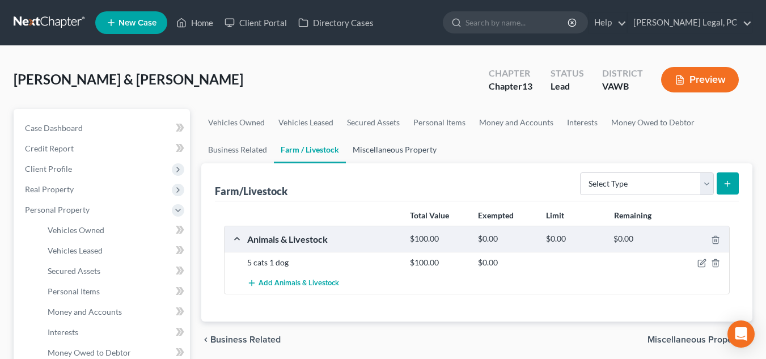
click at [373, 149] on link "Miscellaneous Property" at bounding box center [395, 149] width 98 height 27
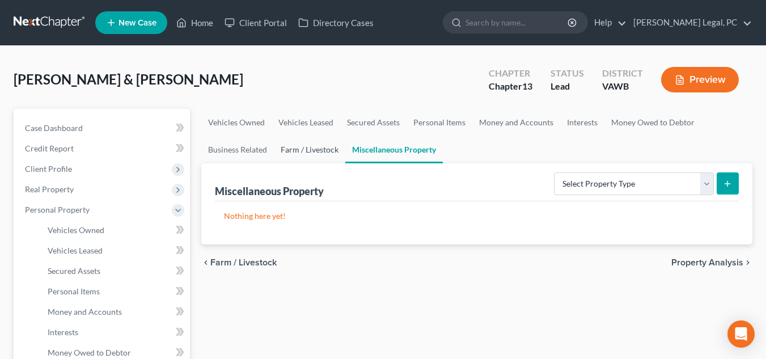
click at [311, 147] on link "Farm / Livestock" at bounding box center [309, 149] width 71 height 27
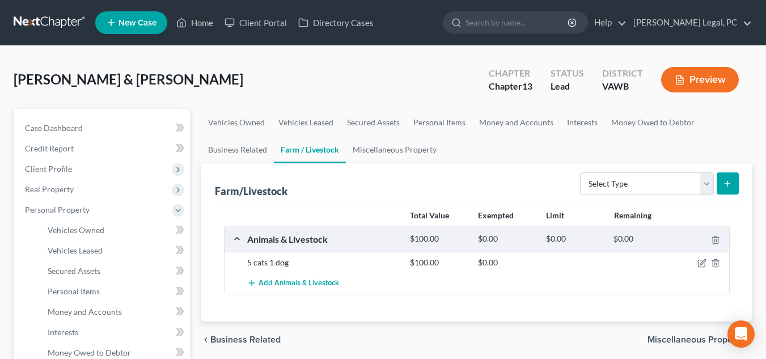
click at [724, 265] on div at bounding box center [703, 262] width 54 height 11
click at [708, 257] on div at bounding box center [703, 262] width 54 height 11
click at [712, 260] on icon "button" at bounding box center [715, 263] width 9 height 9
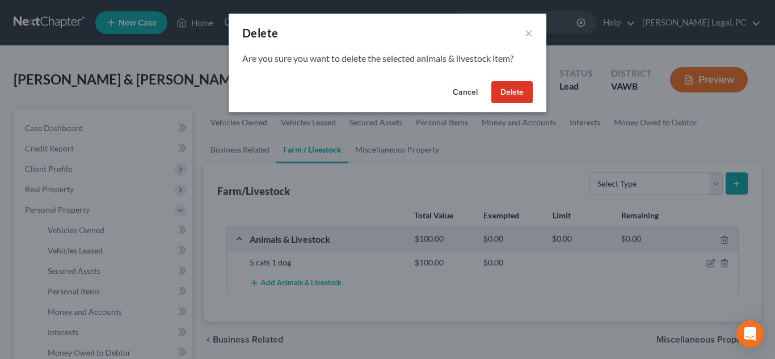
click at [508, 92] on button "Delete" at bounding box center [511, 92] width 41 height 23
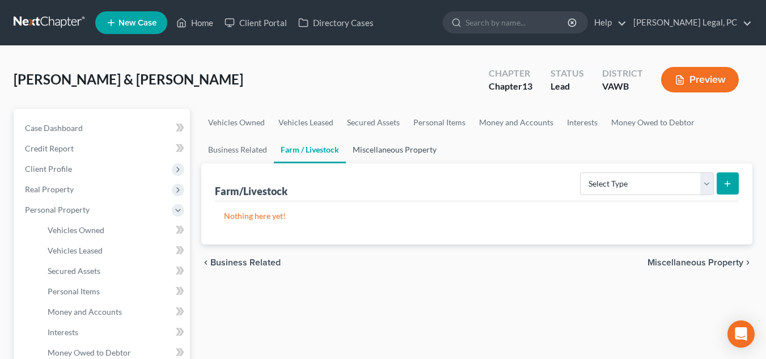
click at [412, 145] on link "Miscellaneous Property" at bounding box center [395, 149] width 98 height 27
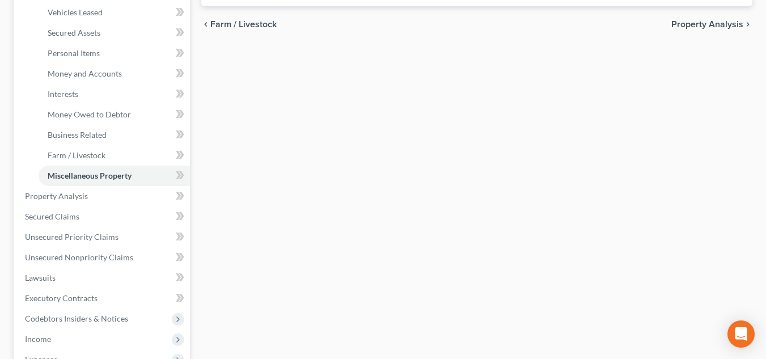
scroll to position [276, 0]
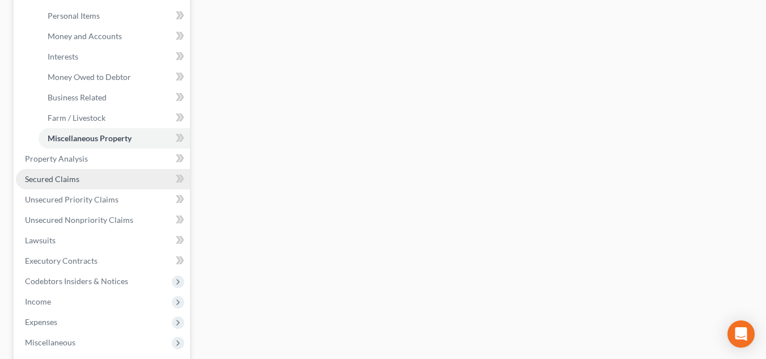
click at [108, 177] on link "Secured Claims" at bounding box center [103, 179] width 174 height 20
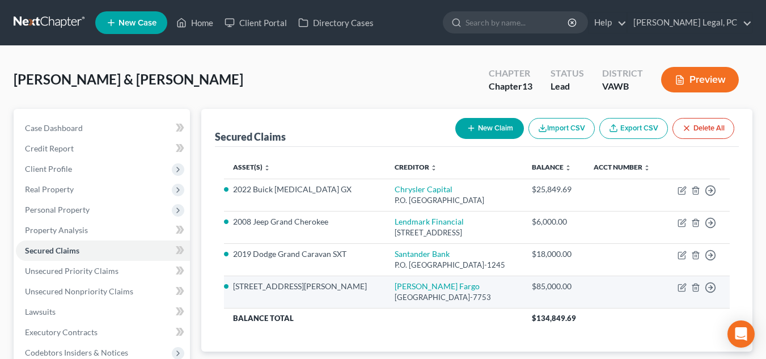
click at [687, 285] on td "Move to E Move to F Move to G Move to Notice Only" at bounding box center [697, 292] width 65 height 32
click at [680, 289] on icon "button" at bounding box center [682, 287] width 9 height 9
select select "24"
select select "2"
select select "4"
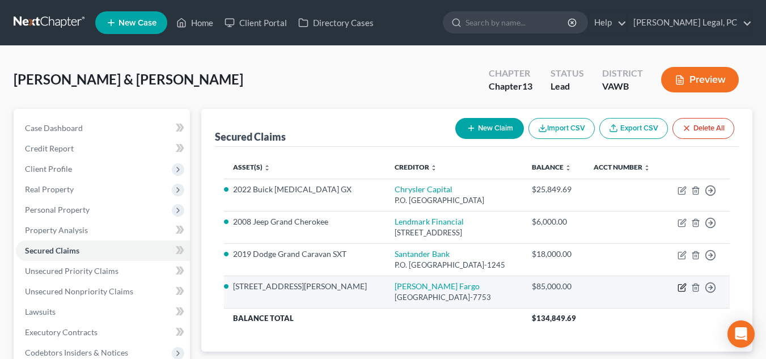
select select "2"
select select "0"
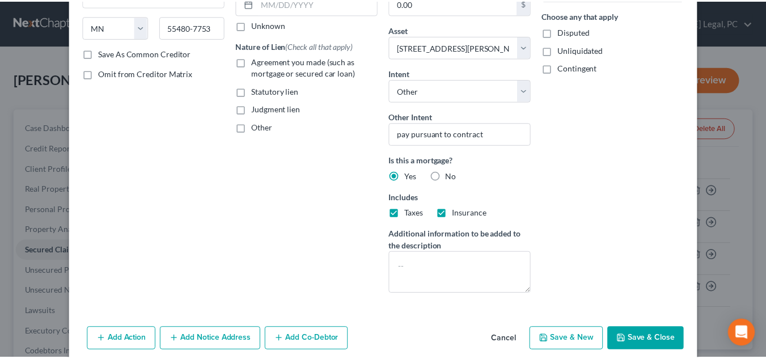
scroll to position [223, 0]
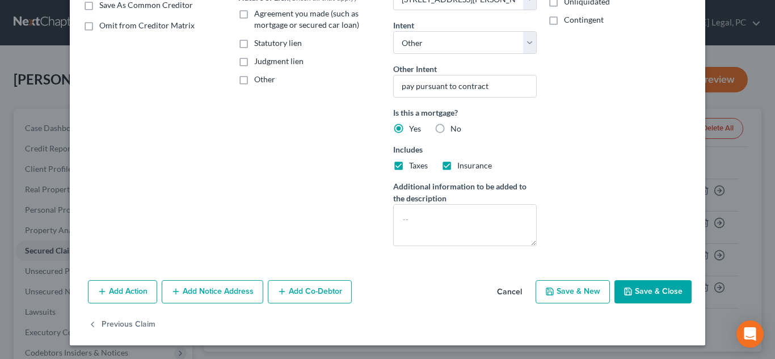
click at [661, 292] on button "Save & Close" at bounding box center [652, 292] width 77 height 24
select select "2"
type input "0"
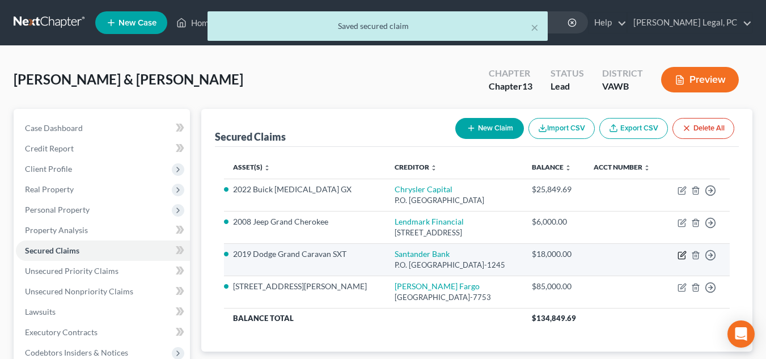
click at [682, 259] on icon "button" at bounding box center [681, 255] width 7 height 7
select select "45"
select select "4"
select select "2"
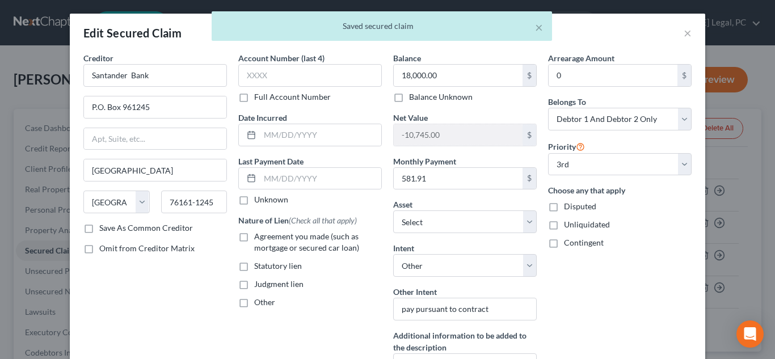
click at [681, 35] on div "× Saved secured claim" at bounding box center [381, 28] width 775 height 35
click at [684, 32] on div "× Saved secured claim" at bounding box center [381, 28] width 775 height 35
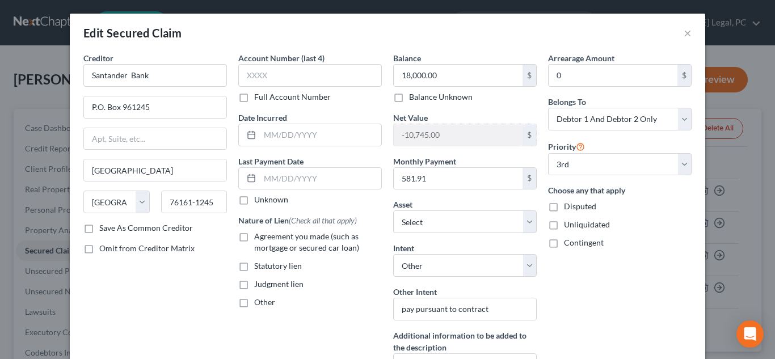
click at [678, 34] on div "Edit Secured Claim ×" at bounding box center [387, 33] width 635 height 39
click at [683, 34] on button "×" at bounding box center [687, 33] width 8 height 14
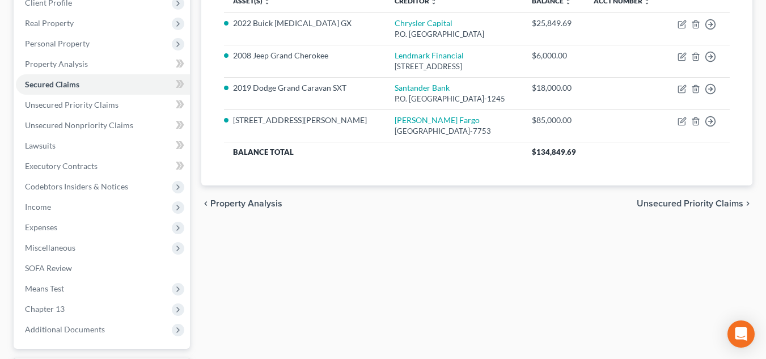
scroll to position [170, 0]
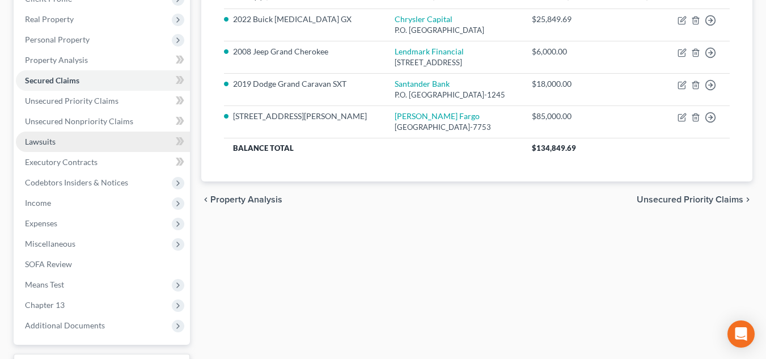
click at [78, 144] on link "Lawsuits" at bounding box center [103, 142] width 174 height 20
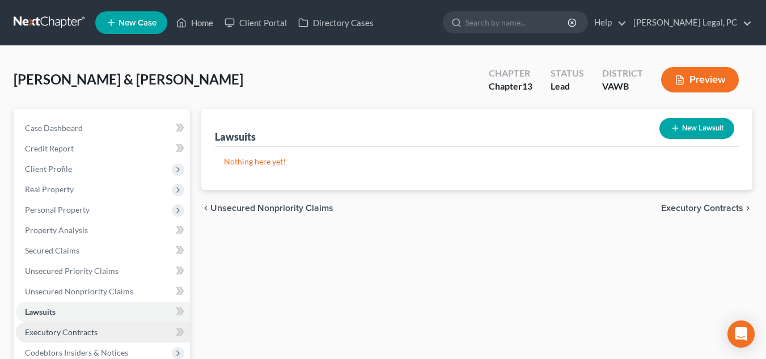
click at [75, 328] on span "Executory Contracts" at bounding box center [61, 332] width 73 height 10
click at [87, 313] on link "Lawsuits" at bounding box center [103, 312] width 174 height 20
click at [284, 145] on div "Lawsuits New Lawsuit" at bounding box center [477, 128] width 524 height 38
click at [696, 132] on button "New Lawsuit" at bounding box center [697, 128] width 75 height 21
select select "0"
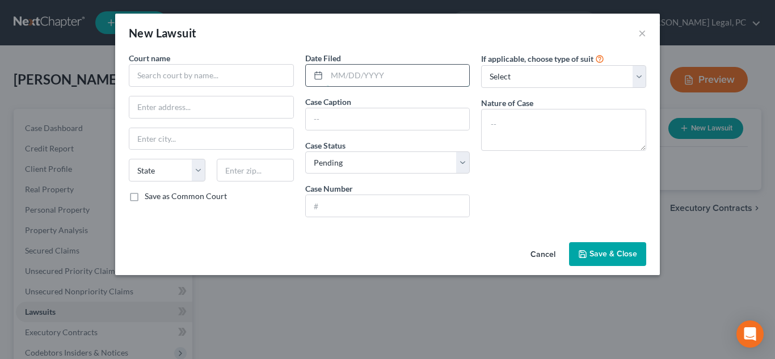
click at [344, 73] on input "text" at bounding box center [398, 76] width 143 height 22
type input "[DATE]"
click at [195, 76] on input "text" at bounding box center [211, 75] width 165 height 23
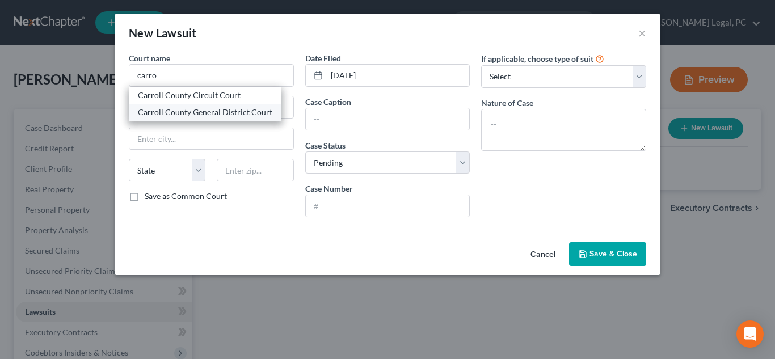
click at [212, 109] on div "Carroll County General District Court" at bounding box center [205, 112] width 134 height 11
type input "Carroll County General District Court"
type input "PO Box 698"
type input "[GEOGRAPHIC_DATA]"
select select "48"
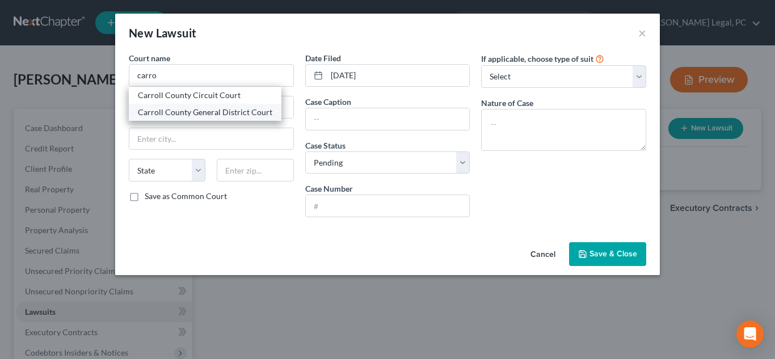
type input "24343-0698"
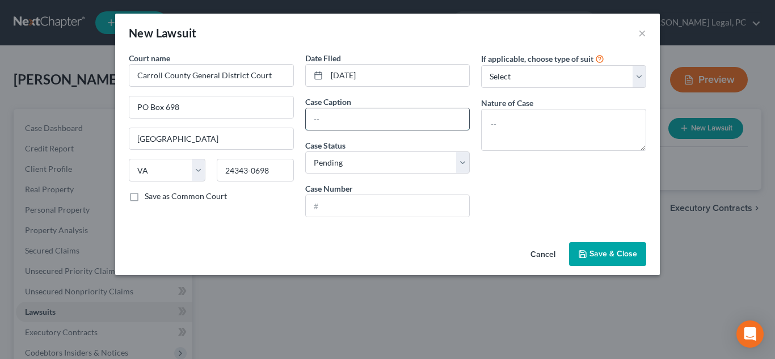
click at [322, 121] on input "text" at bounding box center [388, 119] width 164 height 22
type input "Advance Financial v. [PERSON_NAME]"
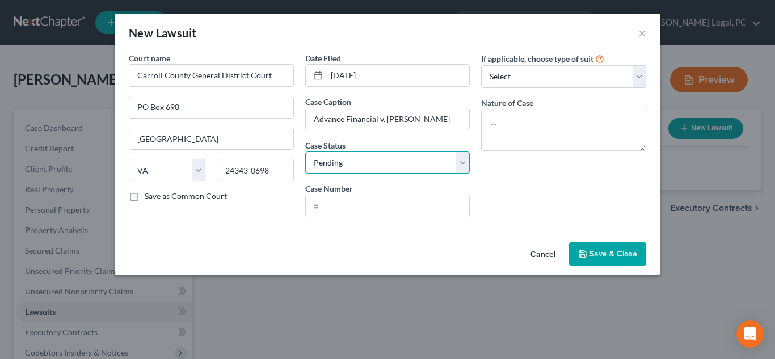
click at [345, 171] on select "Select Pending On Appeal Concluded" at bounding box center [387, 162] width 165 height 23
select select "2"
click at [305, 151] on select "Select Pending On Appeal Concluded" at bounding box center [387, 162] width 165 height 23
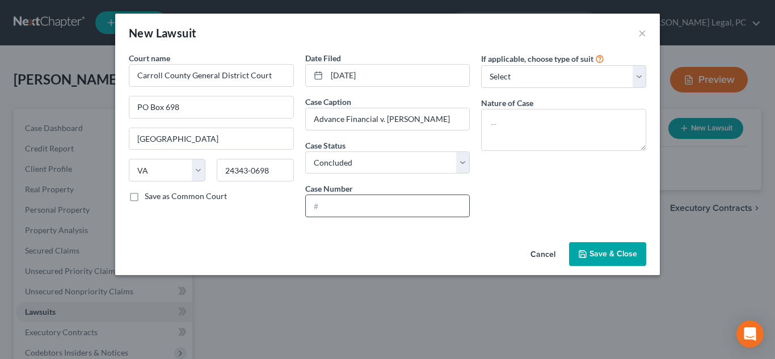
click at [373, 213] on input "text" at bounding box center [388, 206] width 164 height 22
click at [327, 184] on label "Case Number" at bounding box center [329, 189] width 48 height 12
click at [360, 200] on input "text" at bounding box center [388, 206] width 164 height 22
type input "12-8997"
click at [326, 124] on input "Advance Financial v. [PERSON_NAME]" at bounding box center [388, 119] width 164 height 22
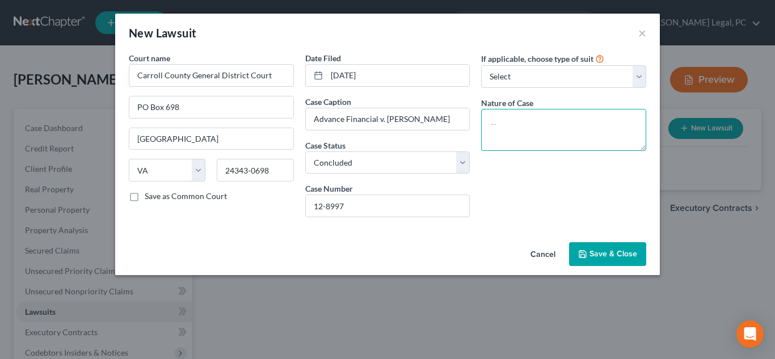
click at [564, 124] on textarea at bounding box center [563, 130] width 165 height 42
click at [540, 77] on select "Select Repossession Garnishment Foreclosure Attached, Seized, Or Levied Other" at bounding box center [563, 76] width 165 height 23
select select "4"
click at [481, 65] on select "Select Repossession Garnishment Foreclosure Attached, Seized, Or Levied Other" at bounding box center [563, 76] width 165 height 23
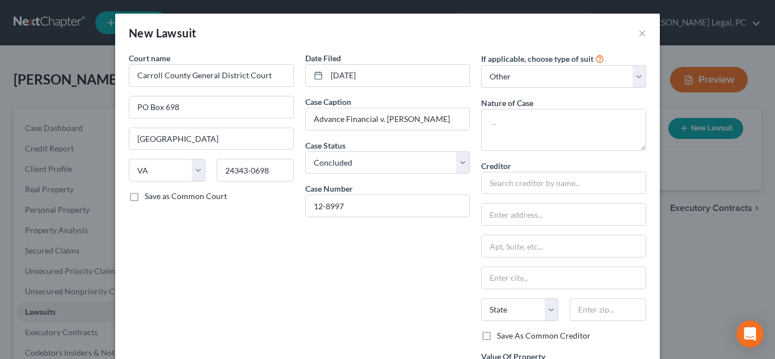
click at [518, 152] on div "If applicable, choose type of suit Select Repossession Garnishment Foreclosure …" at bounding box center [563, 230] width 176 height 357
click at [509, 140] on textarea at bounding box center [563, 130] width 165 height 42
type textarea "W"
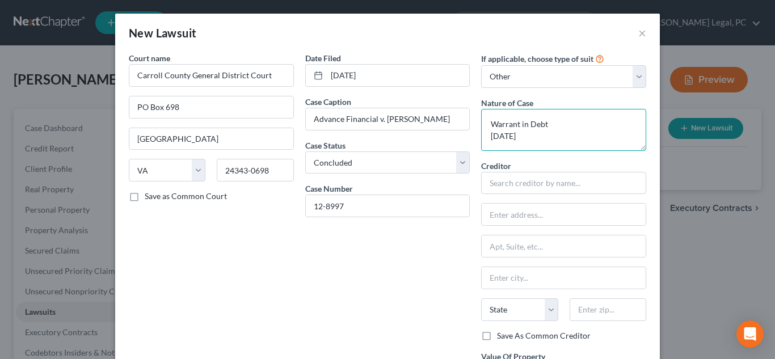
type textarea "Warrant in Debt [DATE]"
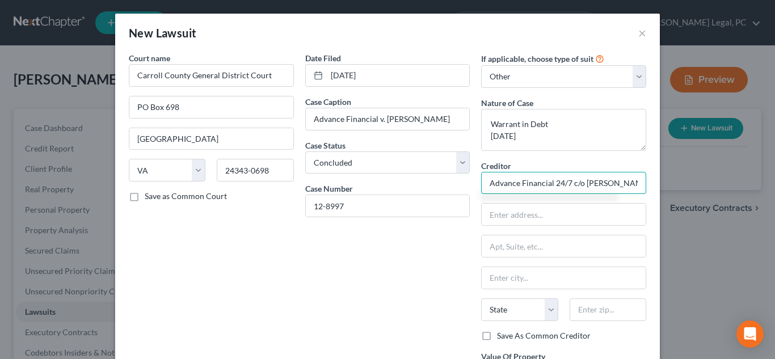
type input "Advance Financial 24/7 c/o [PERSON_NAME]"
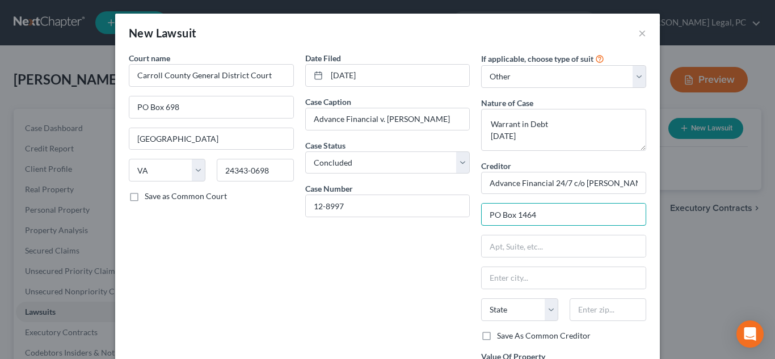
type input "PO Box 1464"
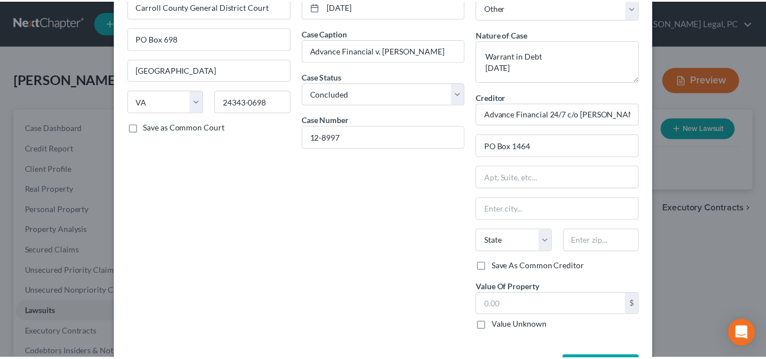
scroll to position [113, 0]
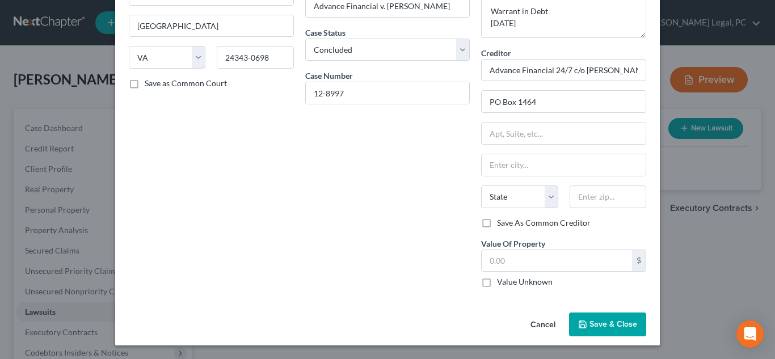
click at [268, 259] on div "Court name * [GEOGRAPHIC_DATA] [GEOGRAPHIC_DATA] [US_STATE] AK AR [GEOGRAPHIC_D…" at bounding box center [211, 117] width 176 height 357
click at [563, 164] on input "text" at bounding box center [564, 165] width 164 height 22
type input "Kingsport"
select select "44"
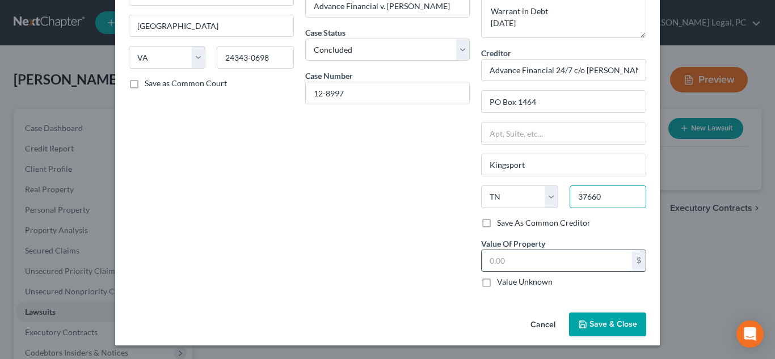
type input "37660"
click at [583, 261] on input "text" at bounding box center [557, 261] width 150 height 22
type input "1.00"
click at [601, 335] on button "Save & Close" at bounding box center [607, 325] width 77 height 24
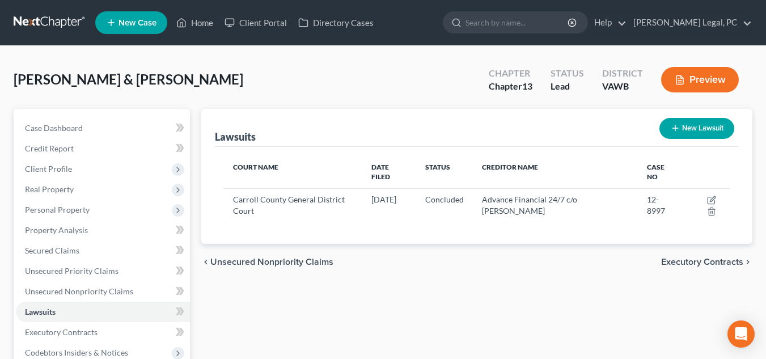
click at [326, 258] on div "chevron_left Unsecured Nonpriority Claims Executory Contracts chevron_right" at bounding box center [476, 262] width 551 height 36
click at [105, 288] on span "Unsecured Nonpriority Claims" at bounding box center [79, 291] width 108 height 10
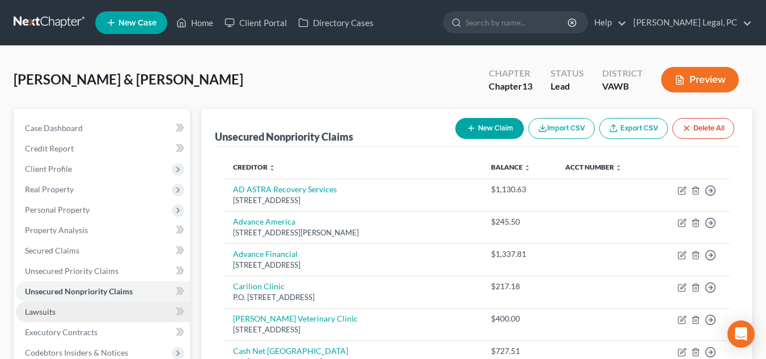
click at [73, 317] on link "Lawsuits" at bounding box center [103, 312] width 174 height 20
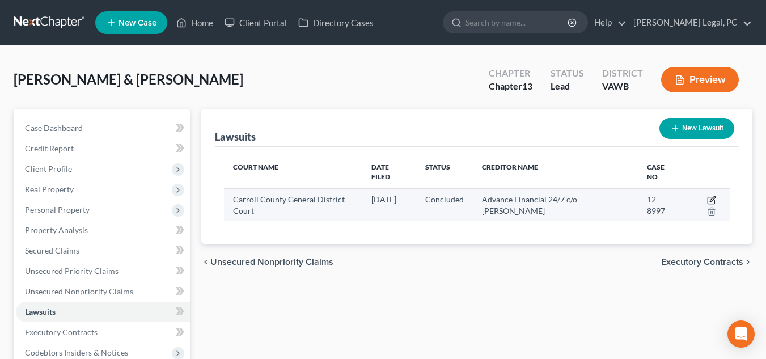
click at [713, 196] on icon "button" at bounding box center [712, 198] width 5 height 5
select select "48"
select select "2"
select select "4"
select select "44"
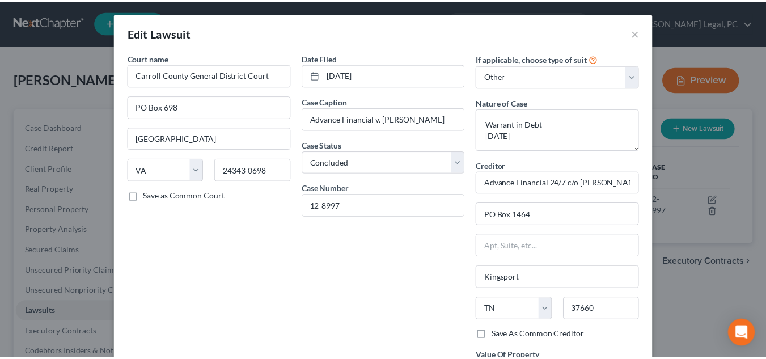
scroll to position [113, 0]
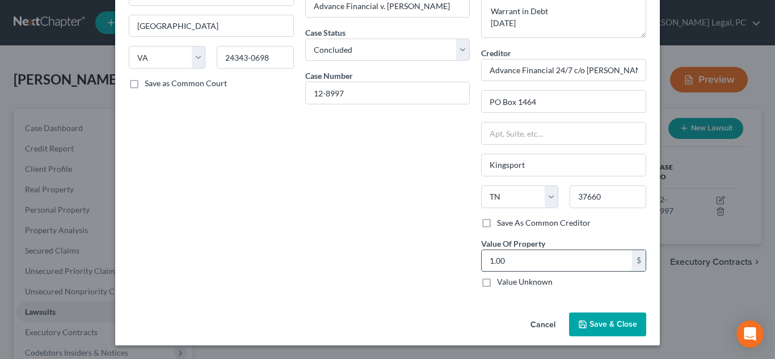
click at [541, 264] on input "1.00" at bounding box center [557, 261] width 150 height 22
type input "1,337.81"
click at [611, 335] on button "Save & Close" at bounding box center [607, 325] width 77 height 24
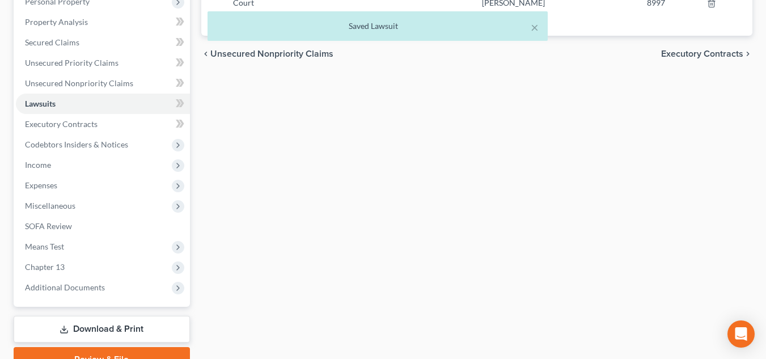
scroll to position [214, 0]
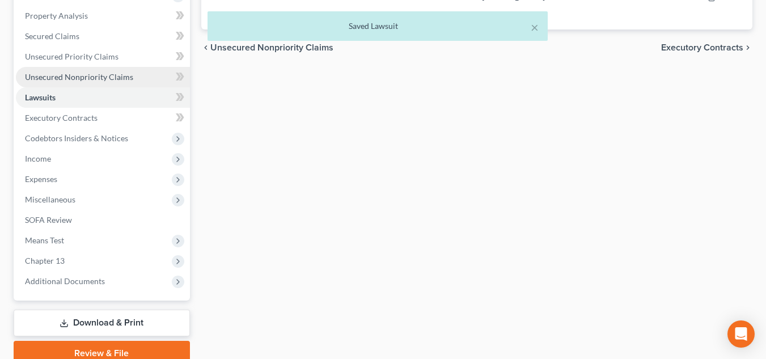
click at [103, 73] on span "Unsecured Nonpriority Claims" at bounding box center [79, 77] width 108 height 10
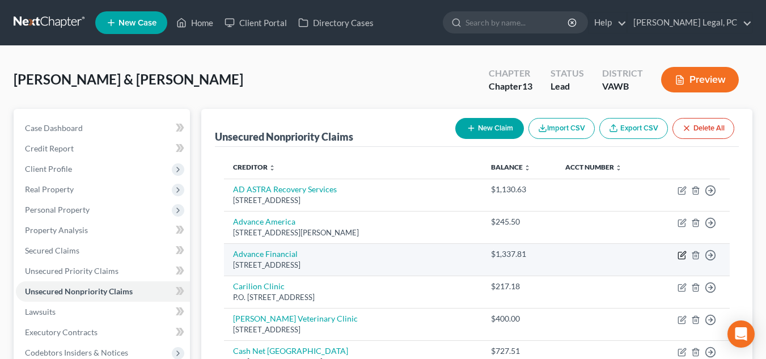
click at [683, 256] on icon "button" at bounding box center [682, 255] width 9 height 9
select select "44"
select select "14"
select select "1"
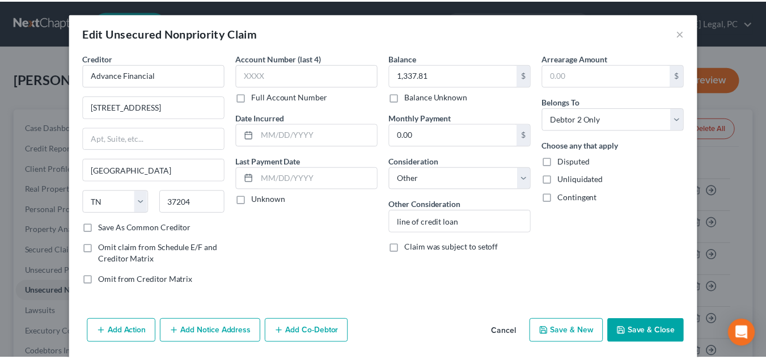
scroll to position [40, 0]
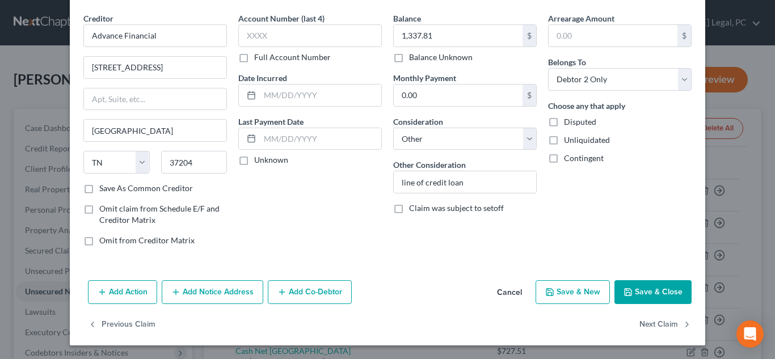
click at [637, 292] on button "Save & Close" at bounding box center [652, 292] width 77 height 24
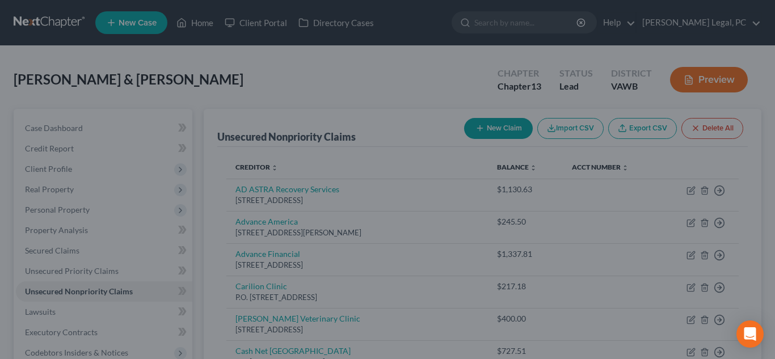
type input "0"
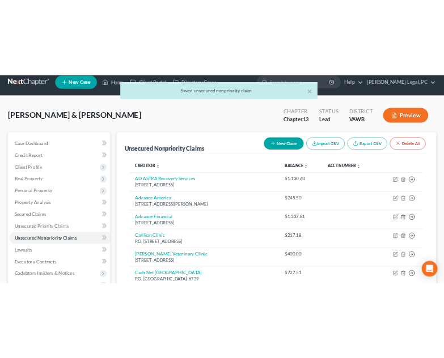
scroll to position [0, 0]
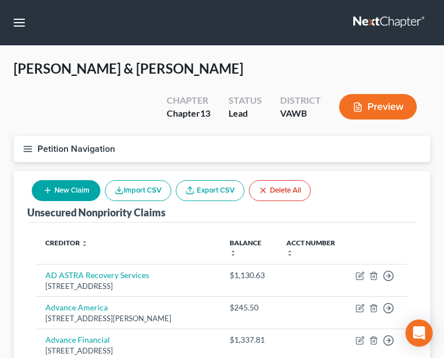
click at [139, 232] on th "Creditor expand_more expand_less unfold_more" at bounding box center [128, 248] width 184 height 33
click at [363, 172] on div "Unsecured Nonpriority Claims New Claim Import CSV Export CSV Delete All" at bounding box center [222, 197] width 390 height 52
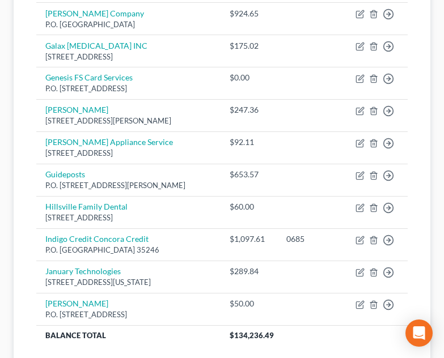
scroll to position [953, 0]
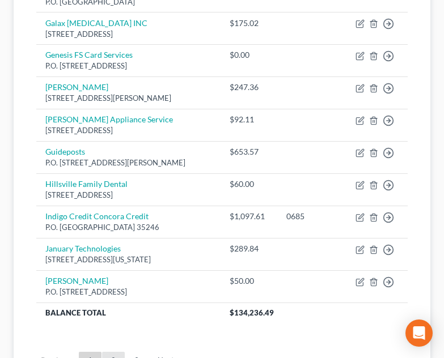
click at [113, 352] on link "2" at bounding box center [113, 361] width 23 height 18
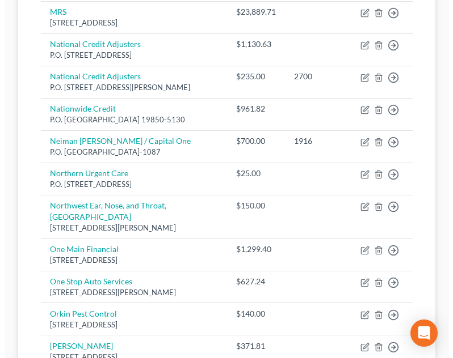
scroll to position [429, 0]
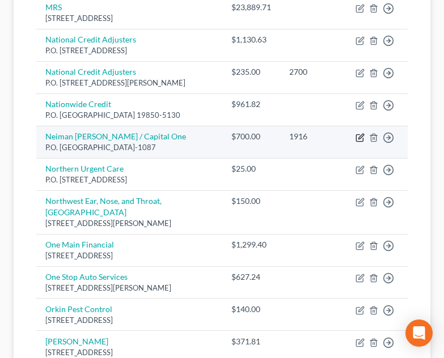
click at [360, 134] on icon "button" at bounding box center [360, 136] width 5 height 5
select select "28"
select select "2"
select select "0"
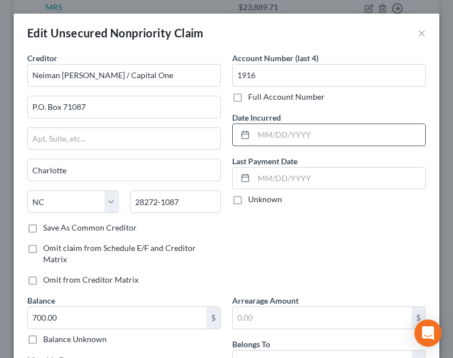
click at [292, 135] on input "text" at bounding box center [339, 135] width 171 height 22
type input "[DATE]"
click at [398, 219] on div "Account Number (last 4) 1916 Full Account Number Date Incurred [DATE] Last Paym…" at bounding box center [328, 173] width 205 height 243
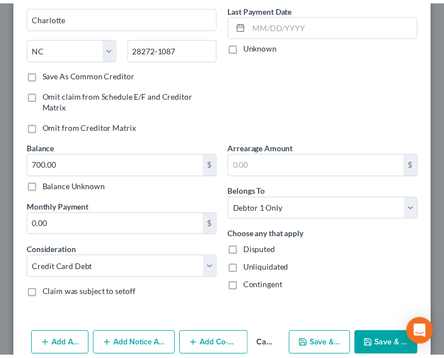
scroll to position [155, 0]
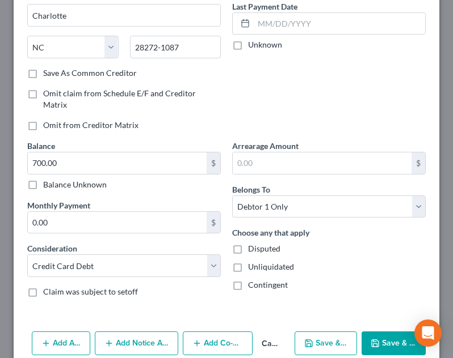
click at [379, 351] on button "Save & Close" at bounding box center [393, 344] width 64 height 24
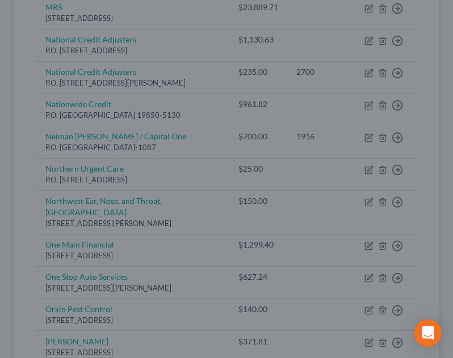
type input "0"
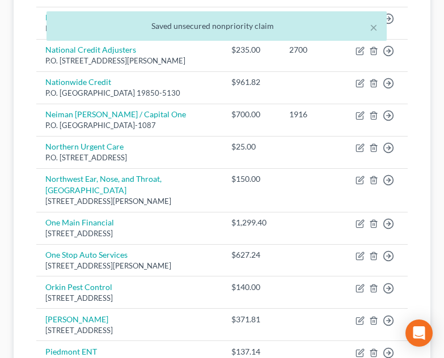
scroll to position [452, 0]
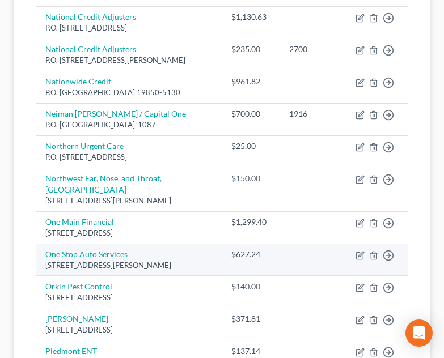
click at [246, 250] on td "$627.24" at bounding box center [251, 260] width 58 height 32
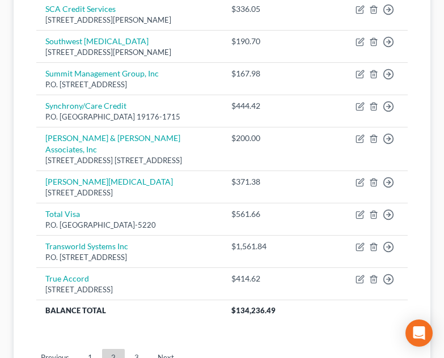
scroll to position [964, 0]
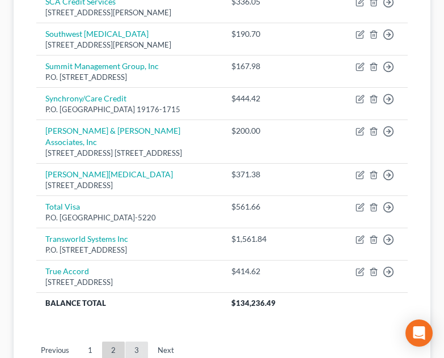
click at [137, 348] on link "3" at bounding box center [136, 351] width 23 height 18
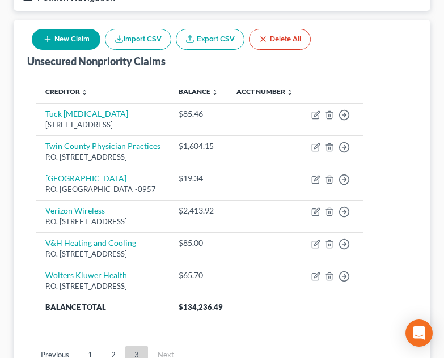
scroll to position [179, 0]
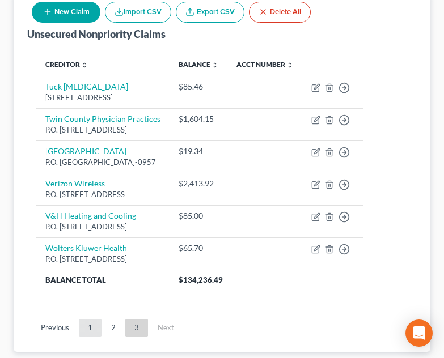
click at [95, 323] on link "1" at bounding box center [90, 328] width 23 height 18
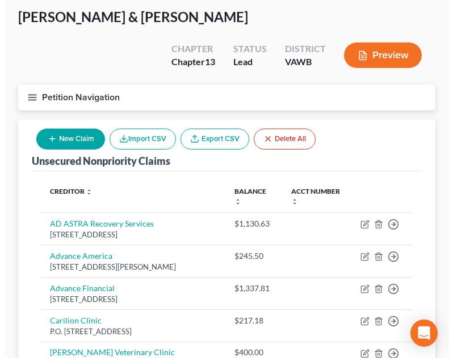
scroll to position [0, 0]
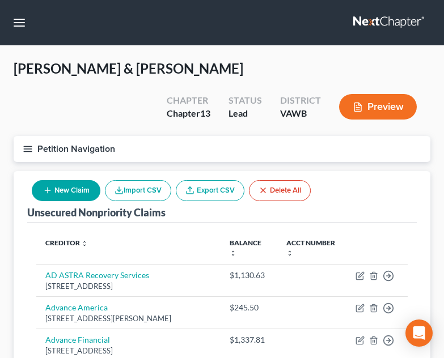
click at [56, 180] on button "New Claim" at bounding box center [66, 190] width 69 height 21
select select "2"
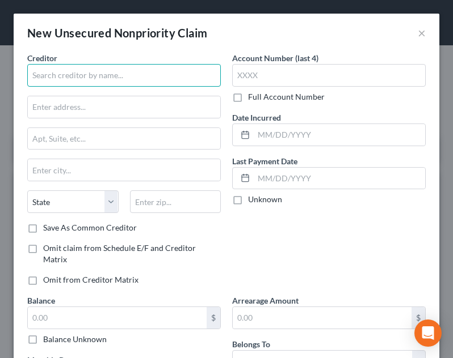
click at [99, 77] on input "text" at bounding box center [123, 75] width 193 height 23
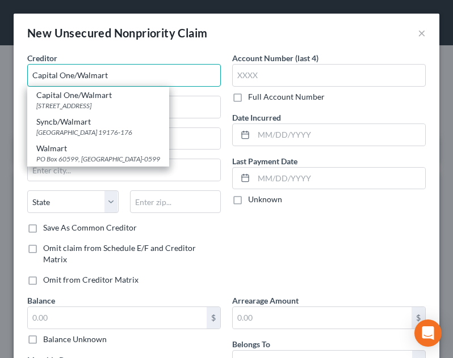
type input "Capital One/Walmart"
type input "PO Box 31293"
type input "[GEOGRAPHIC_DATA]"
select select "46"
type input "84131"
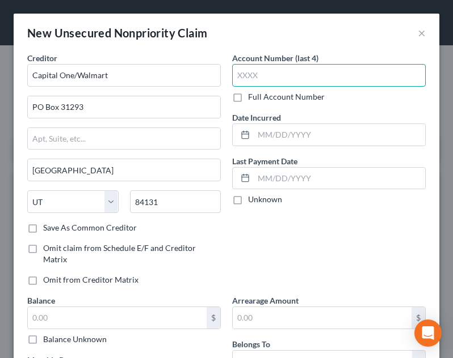
click at [258, 75] on input "text" at bounding box center [328, 75] width 193 height 23
type input "8385"
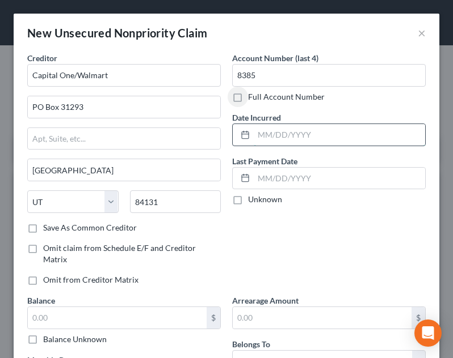
click at [277, 141] on input "text" at bounding box center [339, 135] width 171 height 22
type input "[DATE]"
click at [161, 306] on div "Balance $ Balance Unknown Balance Undetermined $ Balance Unknown" at bounding box center [123, 320] width 193 height 50
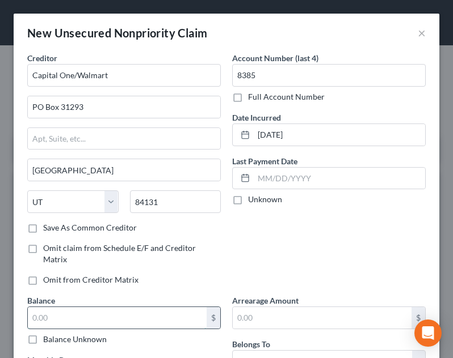
click at [162, 313] on input "text" at bounding box center [117, 318] width 179 height 22
type input "631.00"
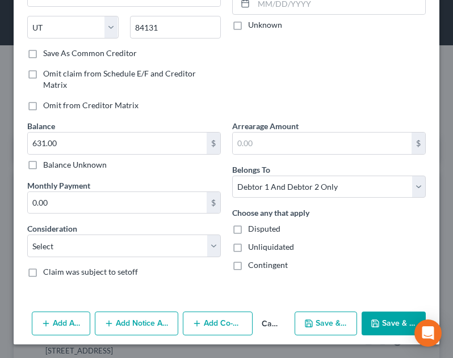
click at [245, 205] on div "Arrearage Amount $ Belongs To * Select Debtor 1 Only Debtor 2 Only Debtor 1 And…" at bounding box center [328, 203] width 205 height 167
click at [250, 202] on div "Arrearage Amount $ Belongs To * Select Debtor 1 Only Debtor 2 Only Debtor 1 And…" at bounding box center [328, 203] width 205 height 167
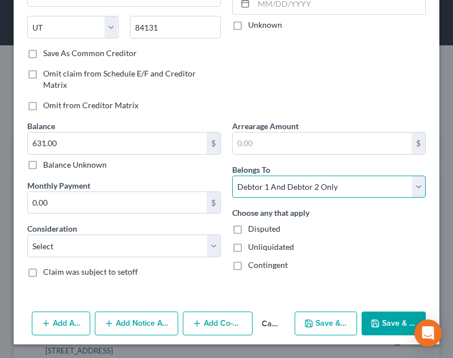
click at [251, 195] on select "Select Debtor 1 Only Debtor 2 Only Debtor 1 And Debtor 2 Only At Least One Of T…" at bounding box center [328, 187] width 193 height 23
select select "0"
click at [232, 176] on select "Select Debtor 1 Only Debtor 2 Only Debtor 1 And Debtor 2 Only At Least One Of T…" at bounding box center [328, 187] width 193 height 23
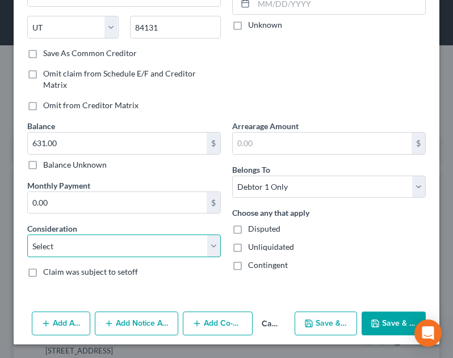
click at [159, 247] on select "Select Cable / Satellite Services Collection Agency Credit Card Debt Debt Couns…" at bounding box center [123, 246] width 193 height 23
select select "2"
click at [27, 235] on select "Select Cable / Satellite Services Collection Agency Credit Card Debt Debt Couns…" at bounding box center [123, 246] width 193 height 23
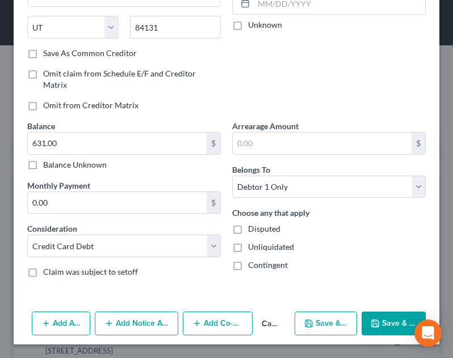
click at [393, 317] on button "Save & Close" at bounding box center [393, 324] width 64 height 24
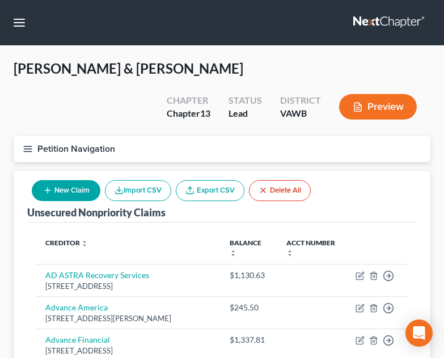
click at [31, 144] on icon "button" at bounding box center [28, 149] width 10 height 10
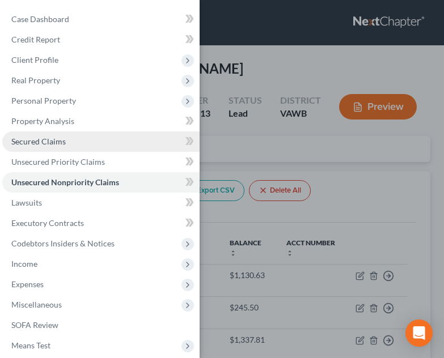
click at [70, 144] on link "Secured Claims" at bounding box center [100, 142] width 197 height 20
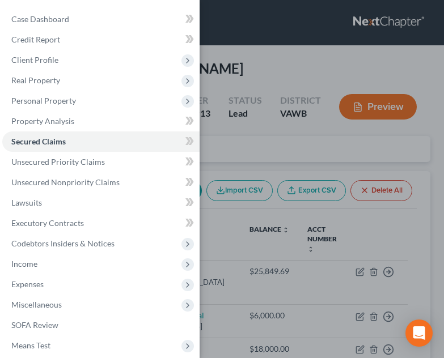
click at [297, 212] on div "Case Dashboard Payments Invoices Payments Payments Credit Report Client Profile" at bounding box center [222, 179] width 444 height 358
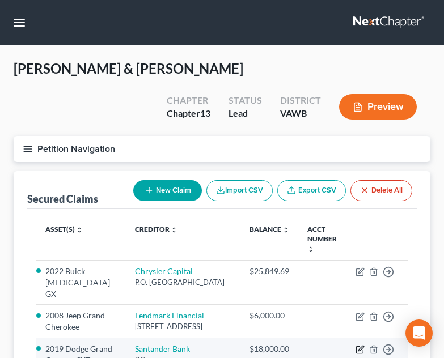
click at [359, 346] on icon "button" at bounding box center [360, 348] width 5 height 5
select select "45"
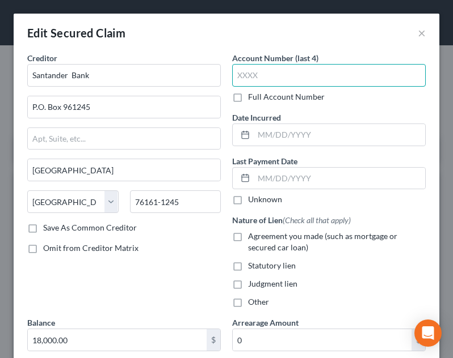
click at [300, 77] on input "text" at bounding box center [328, 75] width 193 height 23
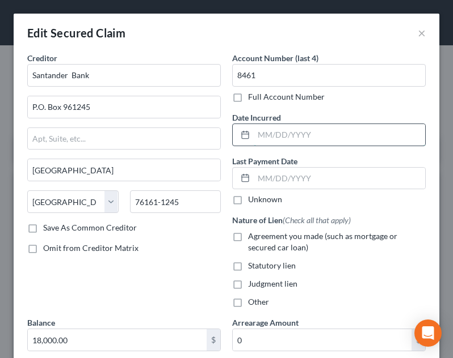
click at [301, 128] on input "text" at bounding box center [339, 135] width 171 height 22
click at [417, 26] on div "Edit Secured Claim ×" at bounding box center [226, 33] width 425 height 39
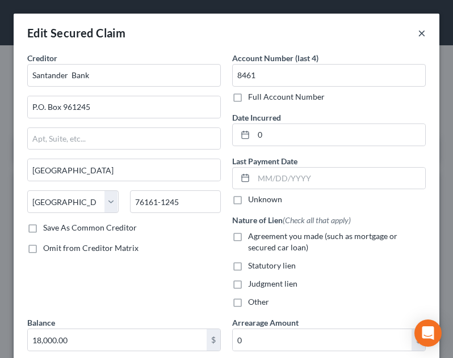
click at [417, 32] on button "×" at bounding box center [421, 33] width 8 height 14
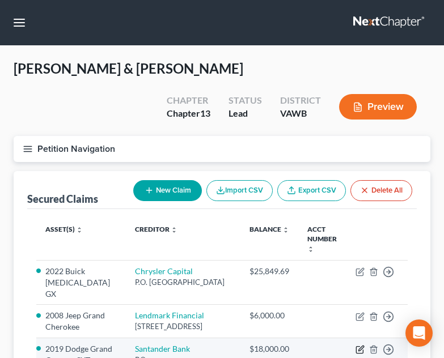
click at [357, 347] on icon "button" at bounding box center [359, 350] width 7 height 7
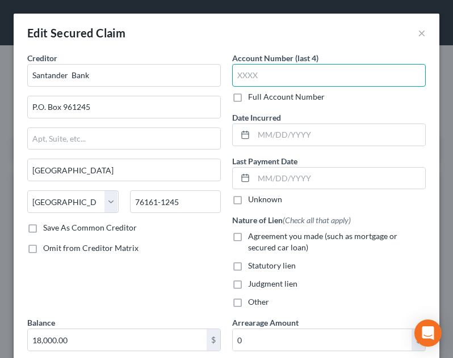
click at [297, 73] on input "text" at bounding box center [328, 75] width 193 height 23
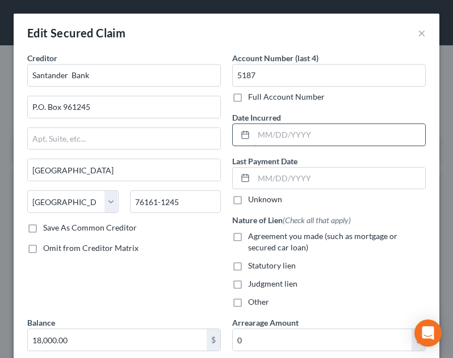
click at [317, 132] on input "text" at bounding box center [339, 135] width 171 height 22
click at [369, 287] on div "Judgment lien" at bounding box center [328, 284] width 193 height 11
click at [277, 237] on span "Agreement you made (such as mortgage or secured car loan)" at bounding box center [322, 241] width 149 height 21
click at [260, 237] on input "Agreement you made (such as mortgage or secured car loan)" at bounding box center [255, 234] width 7 height 7
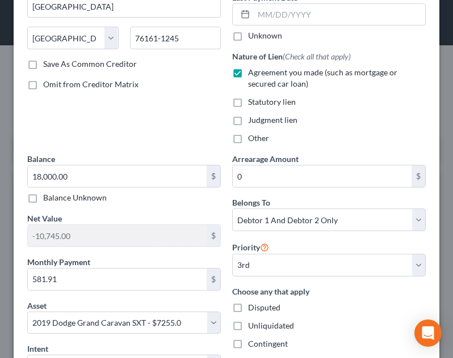
scroll to position [166, 0]
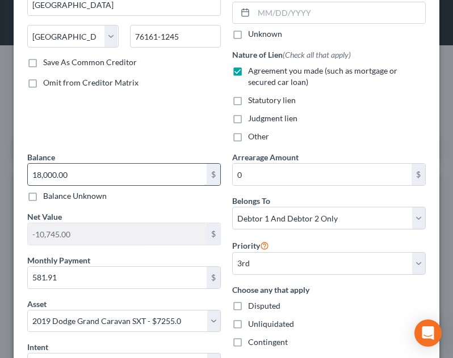
click at [153, 178] on input "18,000.00" at bounding box center [117, 175] width 179 height 22
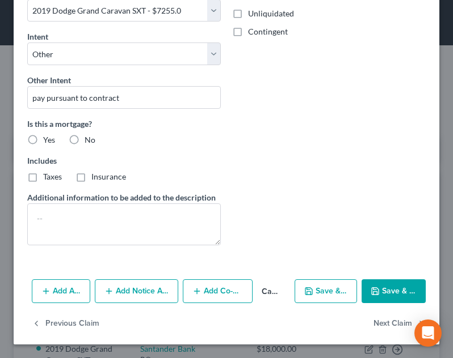
click at [85, 139] on label "No" at bounding box center [90, 139] width 11 height 11
click at [89, 139] on input "No" at bounding box center [92, 137] width 7 height 7
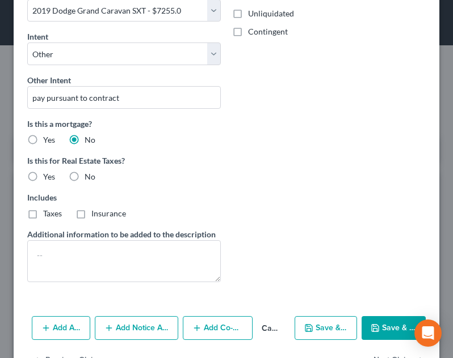
click at [85, 176] on label "No" at bounding box center [90, 176] width 11 height 11
click at [89, 176] on input "No" at bounding box center [92, 174] width 7 height 7
click at [372, 328] on icon "button" at bounding box center [375, 328] width 7 height 7
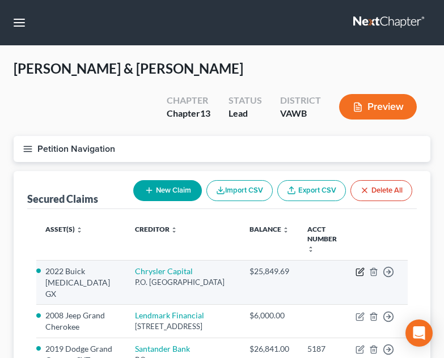
click at [362, 268] on icon "button" at bounding box center [360, 272] width 9 height 9
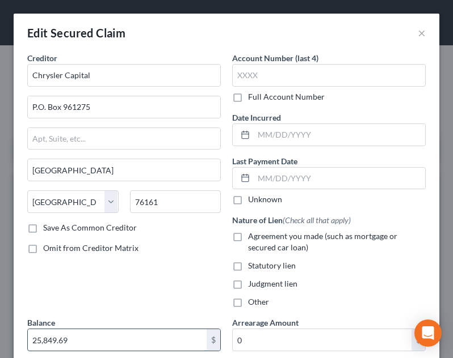
click at [90, 343] on input "25,849.69" at bounding box center [117, 341] width 179 height 22
click at [277, 77] on input "text" at bounding box center [328, 75] width 193 height 23
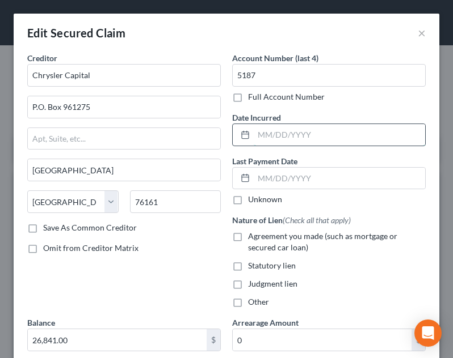
click at [302, 133] on input "text" at bounding box center [339, 135] width 171 height 22
click at [285, 239] on span "Agreement you made (such as mortgage or secured car loan)" at bounding box center [322, 241] width 149 height 21
click at [260, 238] on input "Agreement you made (such as mortgage or secured car loan)" at bounding box center [255, 234] width 7 height 7
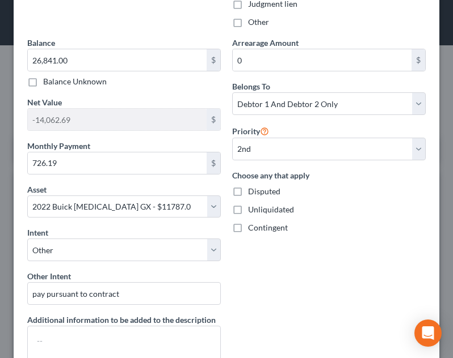
scroll to position [337, 0]
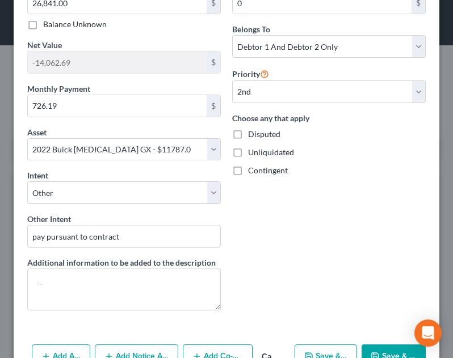
click at [385, 356] on button "Save & Close" at bounding box center [393, 357] width 64 height 24
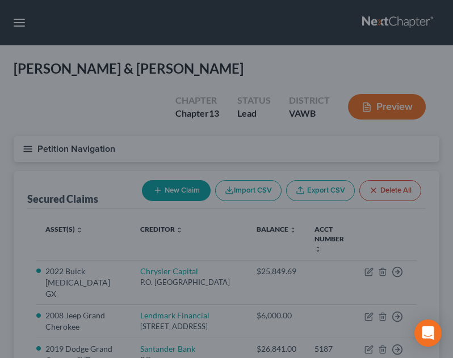
scroll to position [0, 0]
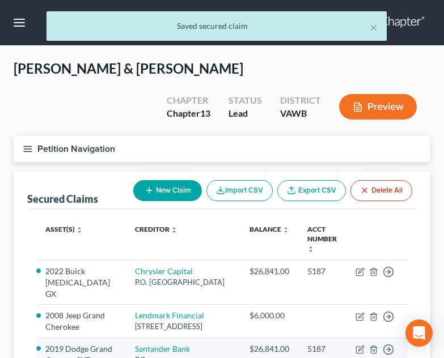
click at [355, 338] on td "Move to E Move to F Move to G Move to Notice Only" at bounding box center [377, 359] width 61 height 43
click at [358, 345] on icon "button" at bounding box center [360, 349] width 9 height 9
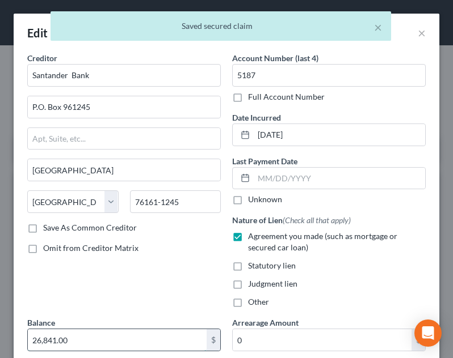
click at [83, 349] on input "26,841.00" at bounding box center [117, 341] width 179 height 22
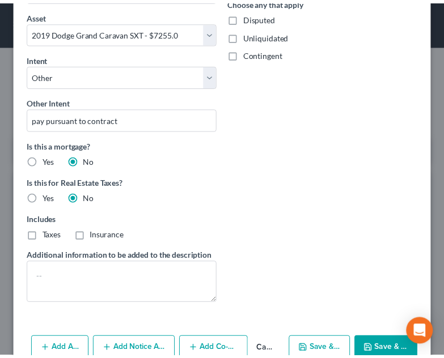
scroll to position [458, 0]
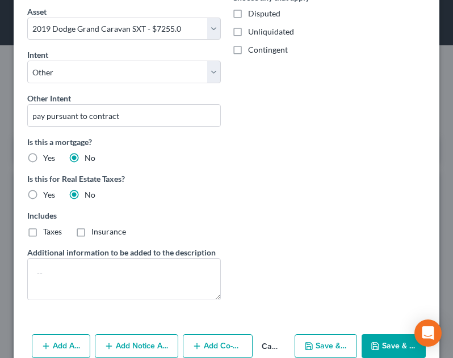
click at [373, 344] on button "Save & Close" at bounding box center [393, 347] width 64 height 24
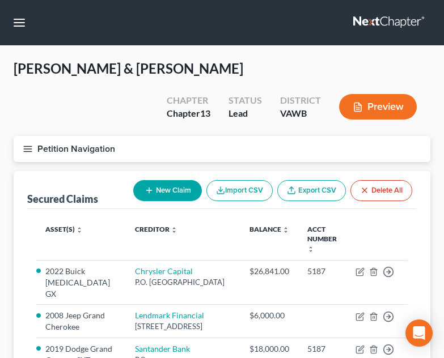
click at [29, 136] on button "Petition Navigation" at bounding box center [222, 149] width 417 height 26
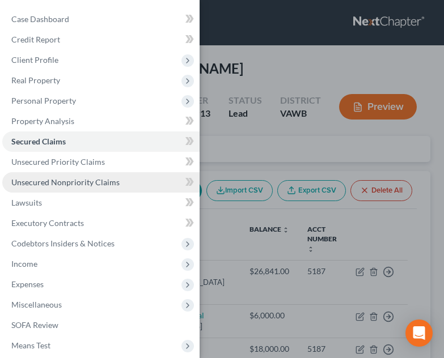
click at [64, 175] on link "Unsecured Nonpriority Claims" at bounding box center [100, 182] width 197 height 20
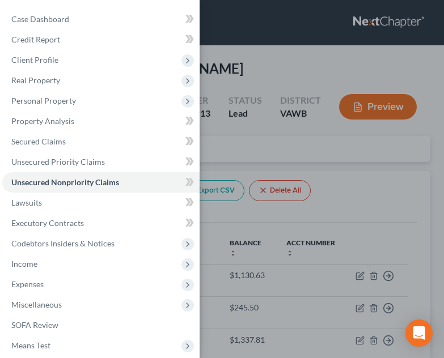
click at [357, 219] on div "Case Dashboard Payments Invoices Payments Payments Credit Report Client Profile" at bounding box center [222, 179] width 444 height 358
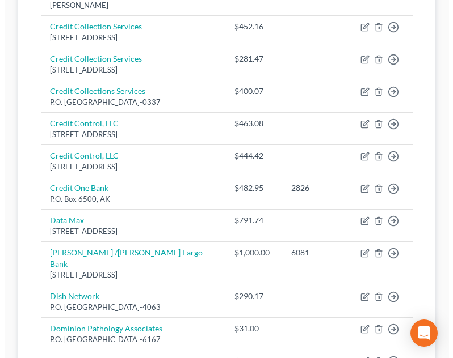
scroll to position [559, 0]
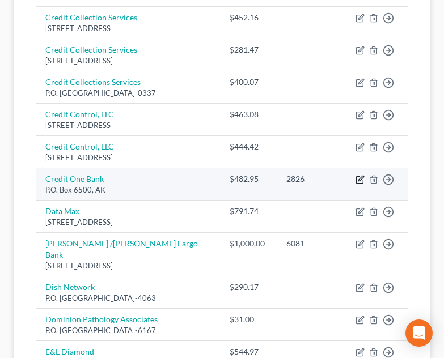
click at [358, 175] on icon "button" at bounding box center [360, 179] width 9 height 9
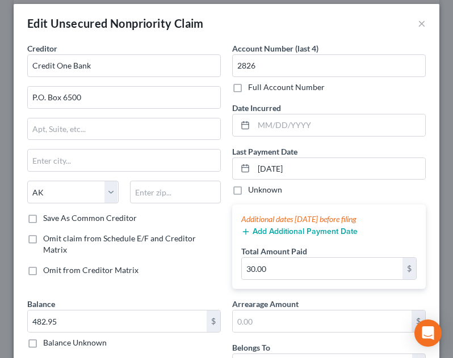
scroll to position [7, 0]
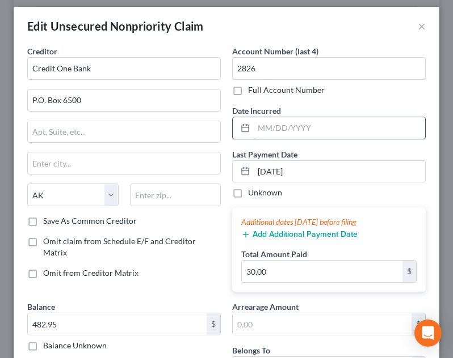
click at [363, 125] on input "text" at bounding box center [339, 128] width 171 height 22
click at [346, 107] on div "Date Incurred [DATE]" at bounding box center [328, 122] width 193 height 35
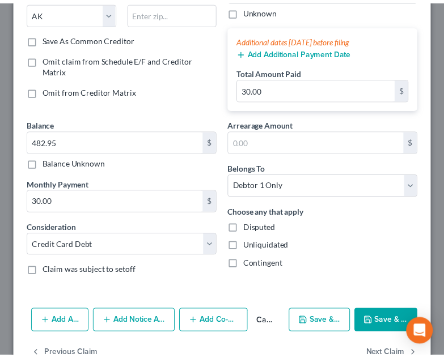
scroll to position [221, 0]
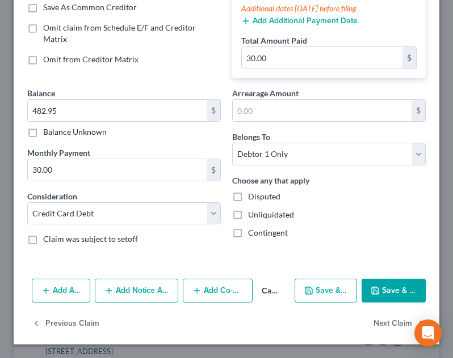
click at [389, 293] on button "Save & Close" at bounding box center [393, 291] width 64 height 24
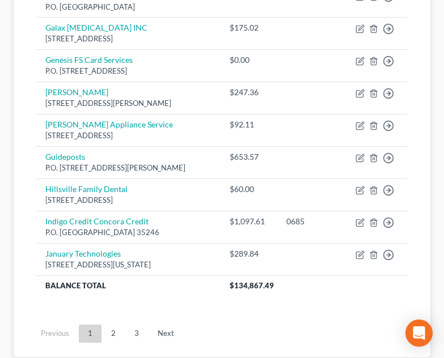
scroll to position [988, 0]
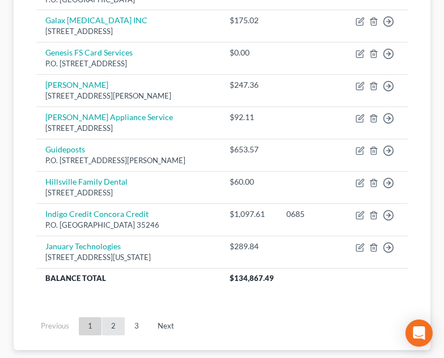
click at [111, 318] on link "2" at bounding box center [113, 327] width 23 height 18
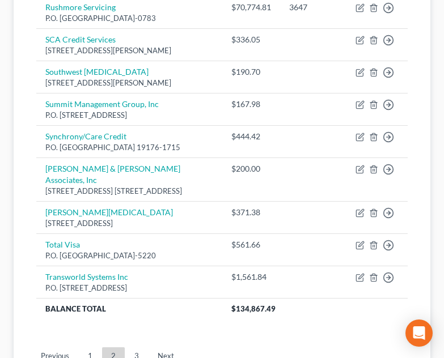
scroll to position [967, 0]
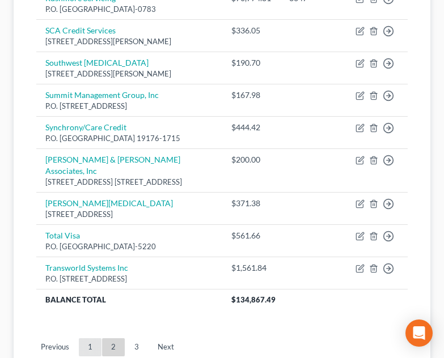
click at [93, 339] on link "1" at bounding box center [90, 348] width 23 height 18
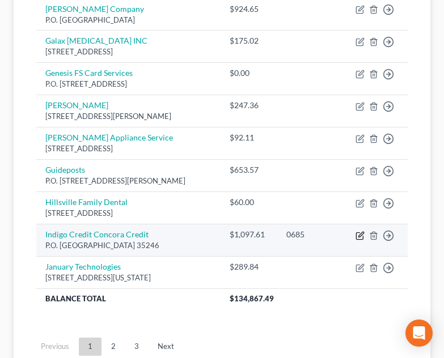
click at [364, 231] on icon "button" at bounding box center [360, 235] width 9 height 9
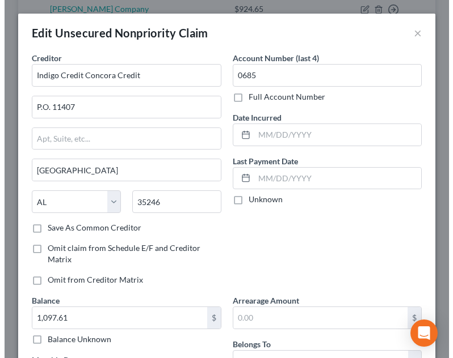
scroll to position [956, 0]
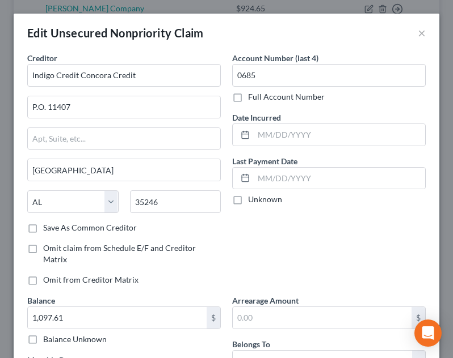
click at [354, 146] on div "Account Number (last 4) 0685 Full Account Number Date Incurred Last Payment Dat…" at bounding box center [328, 173] width 205 height 243
click at [349, 132] on input "text" at bounding box center [339, 135] width 171 height 22
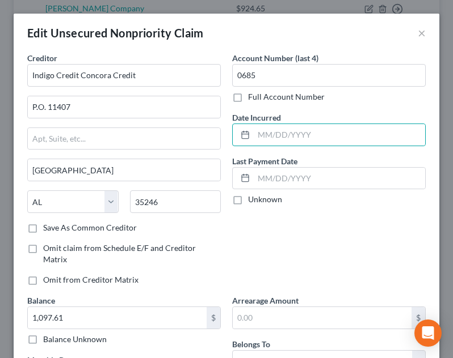
click at [344, 109] on div "Account Number (last 4) 0685 Full Account Number Date Incurred Last Payment Dat…" at bounding box center [328, 173] width 205 height 243
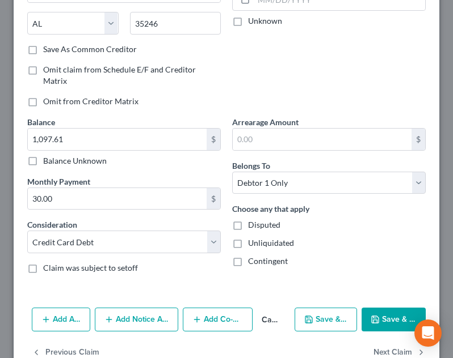
scroll to position [207, 0]
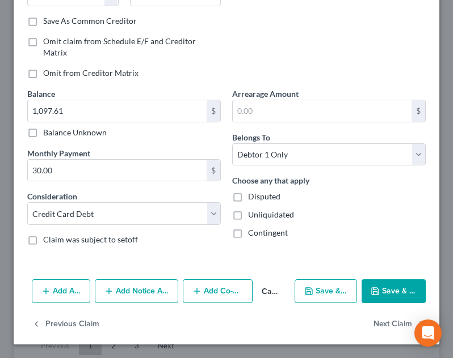
click at [130, 295] on button "Add Notice Address" at bounding box center [136, 292] width 83 height 24
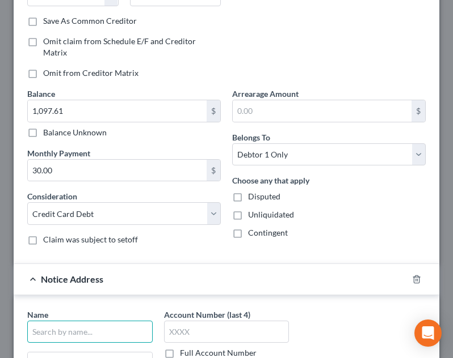
click at [115, 329] on input "text" at bounding box center [89, 332] width 125 height 23
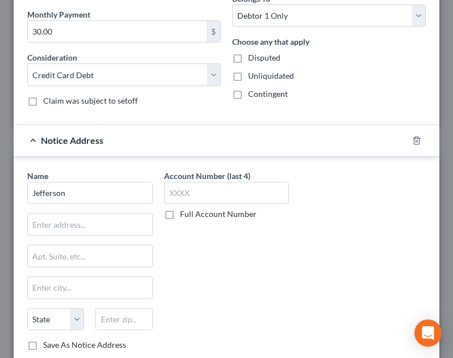
scroll to position [361, 0]
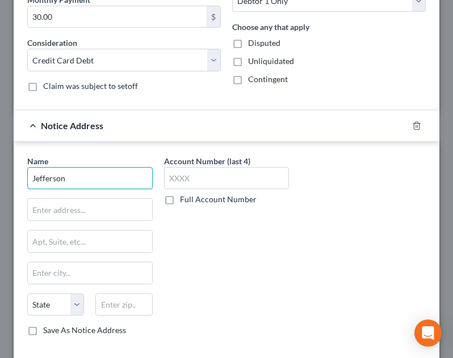
click at [109, 175] on input "Jefferson" at bounding box center [89, 178] width 125 height 23
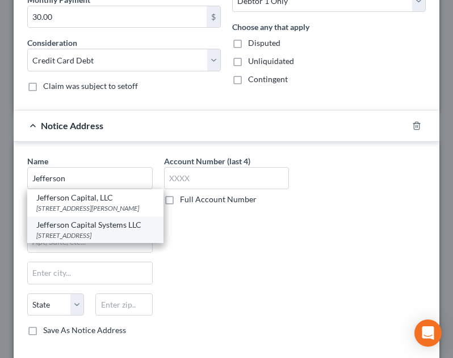
click at [84, 241] on div "[STREET_ADDRESS]" at bounding box center [95, 236] width 118 height 10
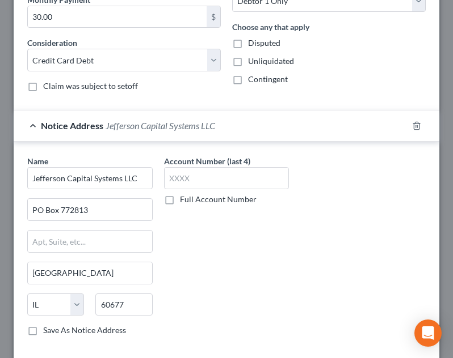
scroll to position [452, 0]
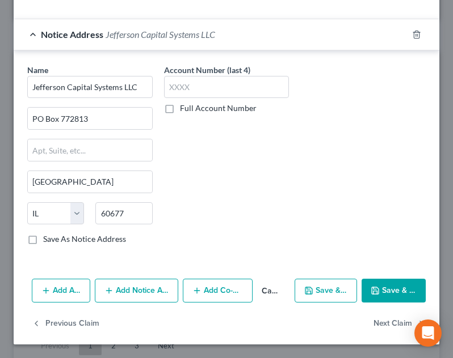
click at [381, 292] on button "Save & Close" at bounding box center [393, 291] width 64 height 24
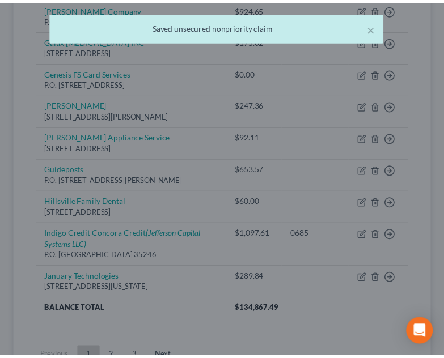
scroll to position [967, 0]
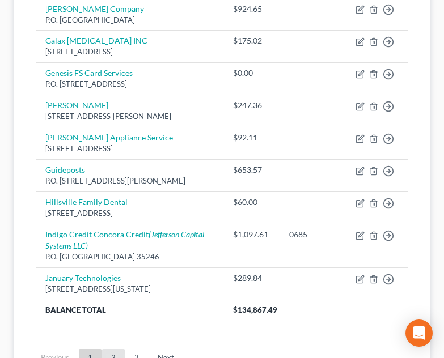
click at [116, 349] on link "2" at bounding box center [113, 358] width 23 height 18
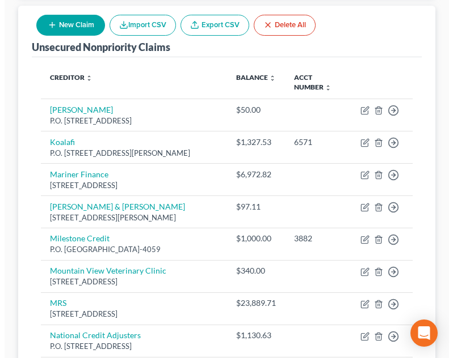
scroll to position [189, 0]
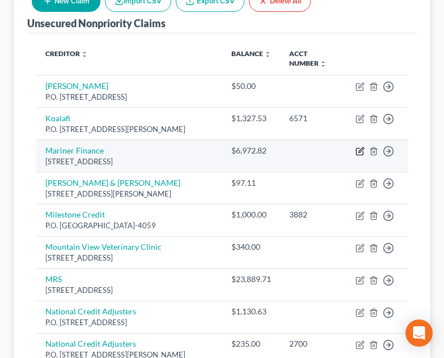
click at [361, 147] on icon "button" at bounding box center [360, 149] width 5 height 5
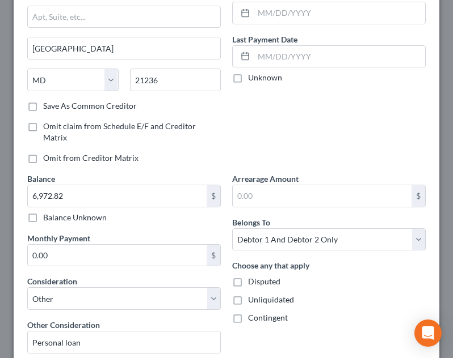
scroll to position [132, 0]
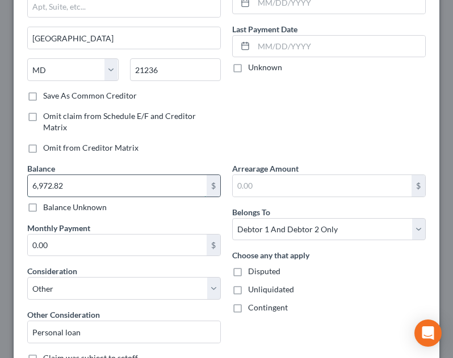
click at [112, 176] on input "6,972.82" at bounding box center [117, 186] width 179 height 22
click at [310, 124] on div "Account Number (last 4) Full Account Number Date Incurred Last Payment Date Unk…" at bounding box center [328, 41] width 205 height 243
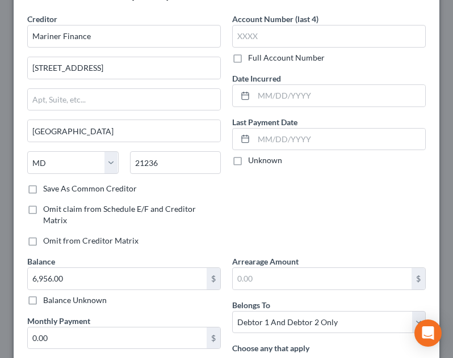
scroll to position [19, 0]
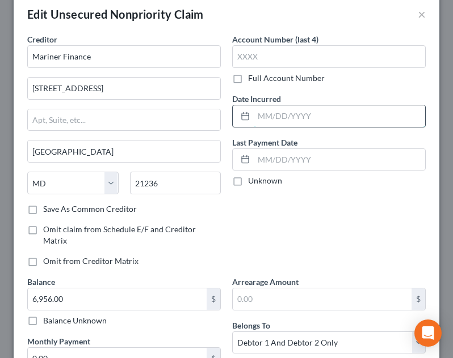
click at [292, 112] on input "text" at bounding box center [339, 117] width 171 height 22
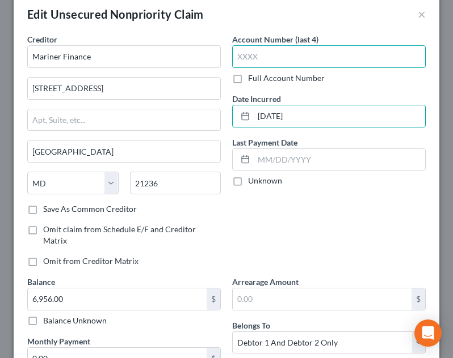
click at [264, 57] on input "text" at bounding box center [328, 56] width 193 height 23
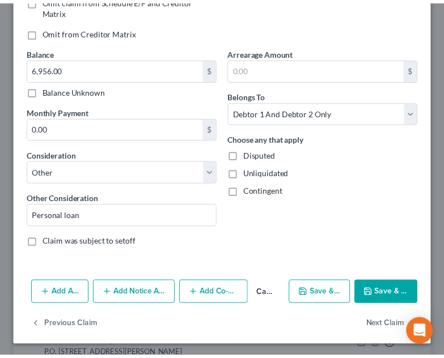
scroll to position [251, 0]
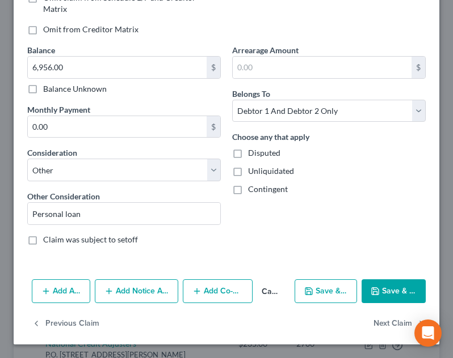
click at [378, 289] on button "Save & Close" at bounding box center [393, 292] width 64 height 24
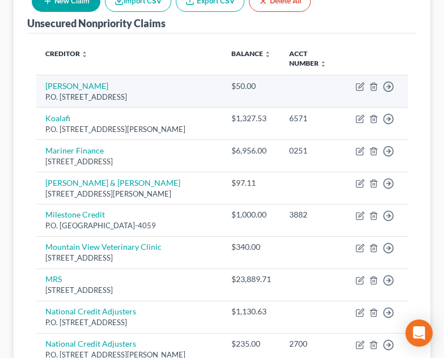
click at [127, 75] on td "John Spence P.O. [STREET_ADDRESS]" at bounding box center [129, 91] width 186 height 32
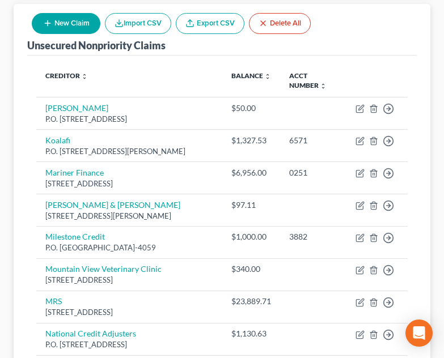
click at [134, 65] on th "Creditor expand_more expand_less unfold_more" at bounding box center [129, 81] width 186 height 33
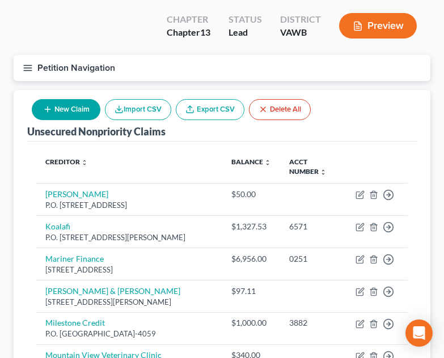
scroll to position [76, 0]
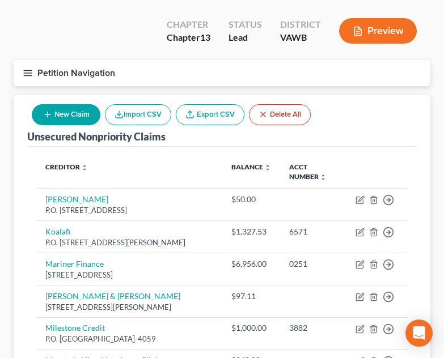
click at [24, 68] on icon "button" at bounding box center [28, 73] width 10 height 10
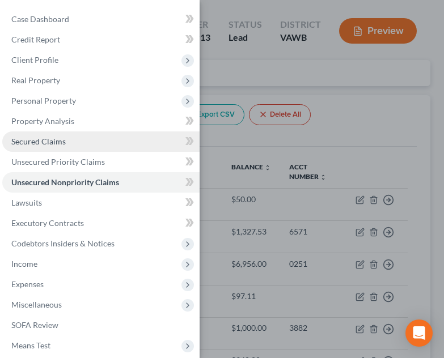
click at [66, 143] on link "Secured Claims" at bounding box center [100, 142] width 197 height 20
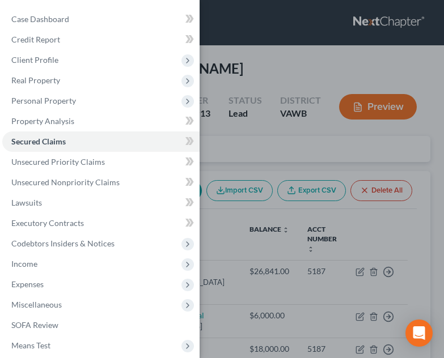
click at [268, 223] on div "Case Dashboard Payments Invoices Payments Payments Credit Report Client Profile" at bounding box center [222, 179] width 444 height 358
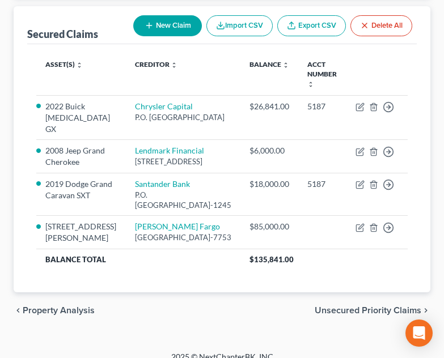
scroll to position [170, 0]
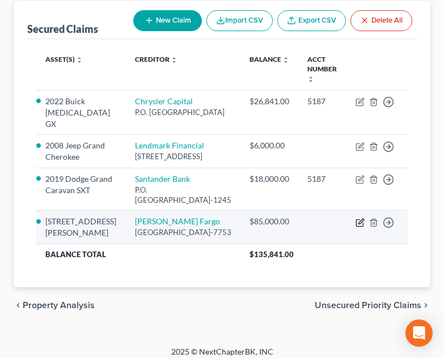
click at [362, 218] on icon "button" at bounding box center [360, 222] width 9 height 9
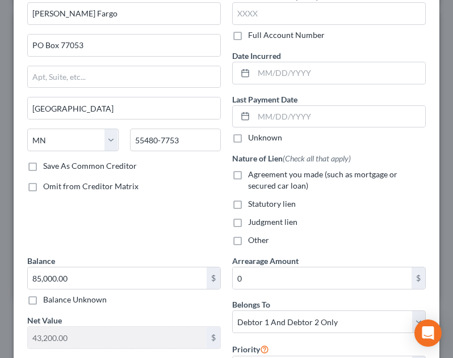
scroll to position [63, 0]
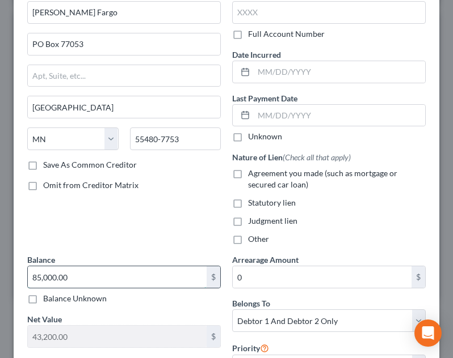
click at [90, 275] on input "85,000.00" at bounding box center [117, 278] width 179 height 22
click at [378, 242] on div "Other" at bounding box center [328, 239] width 193 height 11
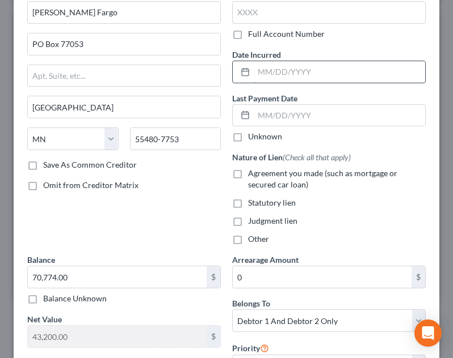
click at [271, 74] on input "text" at bounding box center [339, 72] width 171 height 22
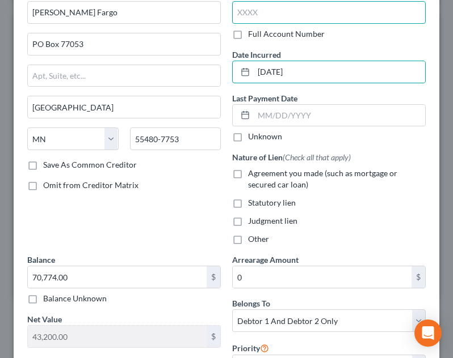
click at [286, 11] on input "text" at bounding box center [328, 12] width 193 height 23
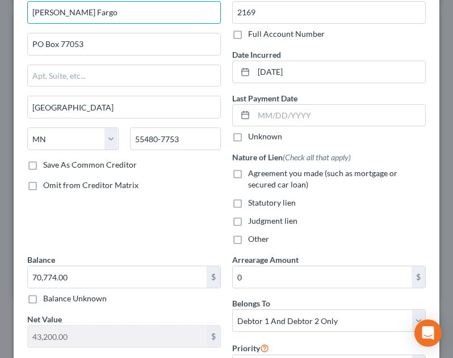
click at [177, 14] on input "[PERSON_NAME] Fargo" at bounding box center [123, 12] width 193 height 23
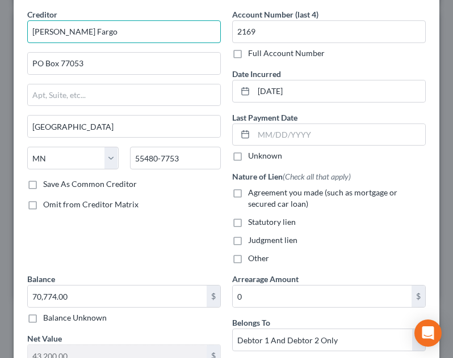
scroll to position [23, 0]
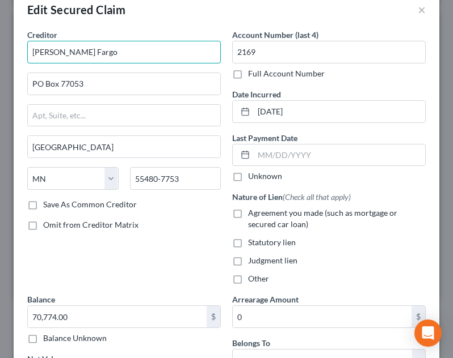
drag, startPoint x: 177, startPoint y: 14, endPoint x: 10, endPoint y: 18, distance: 166.8
click at [10, 18] on div "Edit Secured Claim × Creditor * [PERSON_NAME] [GEOGRAPHIC_DATA] [US_STATE][GEOG…" at bounding box center [226, 179] width 453 height 358
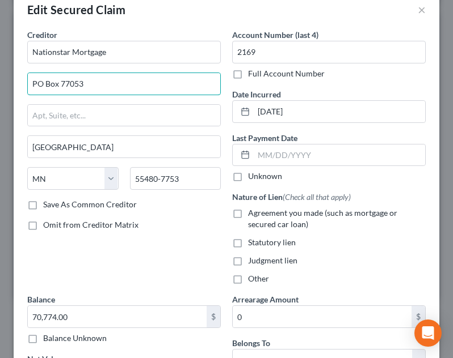
drag, startPoint x: 81, startPoint y: 81, endPoint x: 10, endPoint y: 88, distance: 70.7
click at [10, 88] on div "Edit Secured Claim × Creditor * Nationstar Mortgage [GEOGRAPHIC_DATA][US_STATE]…" at bounding box center [226, 179] width 453 height 358
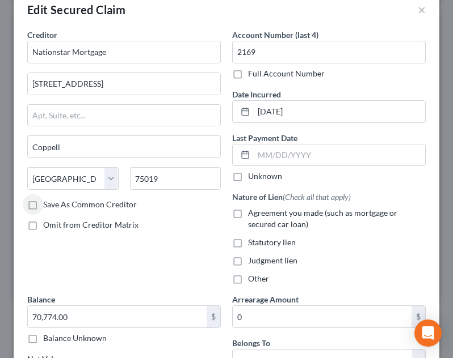
click at [268, 222] on span "Agreement you made (such as mortgage or secured car loan)" at bounding box center [322, 218] width 149 height 21
click at [260, 215] on input "Agreement you made (such as mortgage or secured car loan)" at bounding box center [255, 211] width 7 height 7
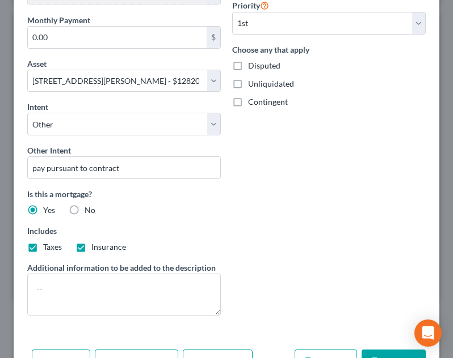
scroll to position [410, 0]
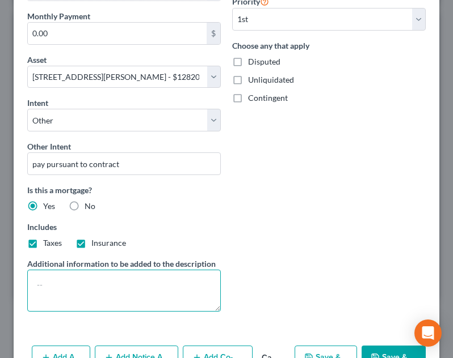
click at [191, 285] on textarea at bounding box center [123, 291] width 193 height 42
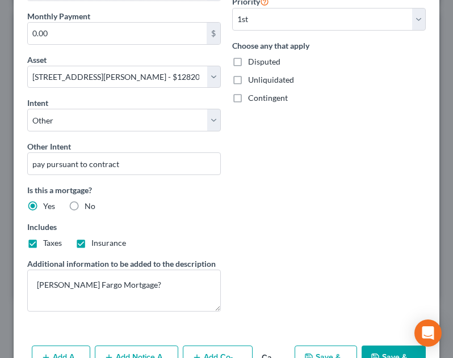
click at [373, 345] on div "Add Action Add Notice Address Add Co-Debtor Cancel Save & New Save & Close" at bounding box center [226, 359] width 425 height 37
click at [374, 350] on button "Save & Close" at bounding box center [393, 358] width 64 height 24
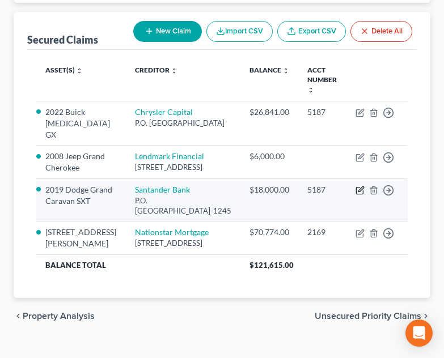
click at [361, 187] on icon "button" at bounding box center [360, 189] width 5 height 5
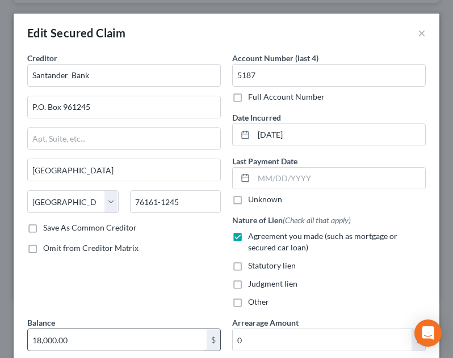
click at [96, 341] on input "18,000.00" at bounding box center [117, 341] width 179 height 22
click at [362, 138] on input "[DATE]" at bounding box center [339, 135] width 171 height 22
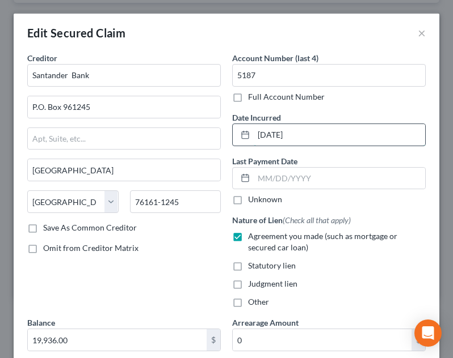
click at [362, 138] on input "[DATE]" at bounding box center [339, 135] width 171 height 22
click at [281, 82] on input "5187" at bounding box center [328, 75] width 193 height 23
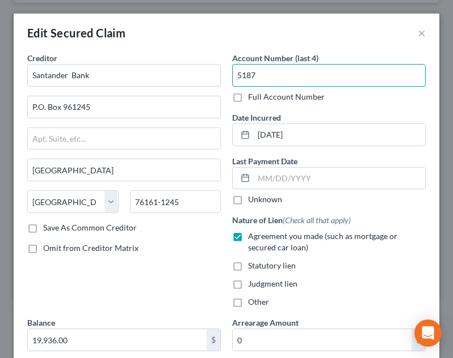
click at [281, 82] on input "5187" at bounding box center [328, 75] width 193 height 23
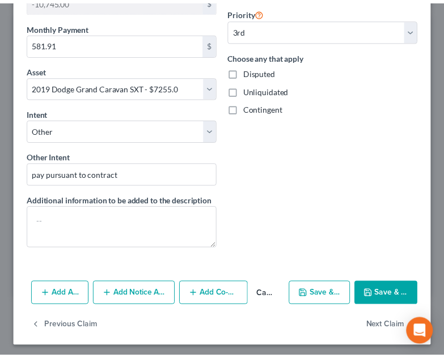
scroll to position [403, 0]
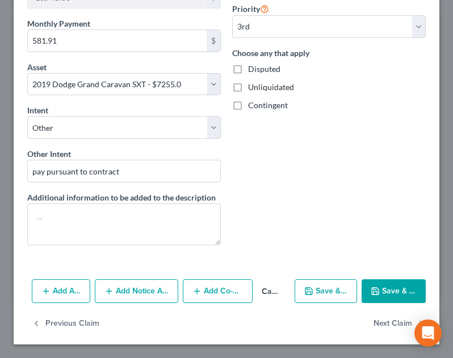
click at [387, 290] on button "Save & Close" at bounding box center [393, 292] width 64 height 24
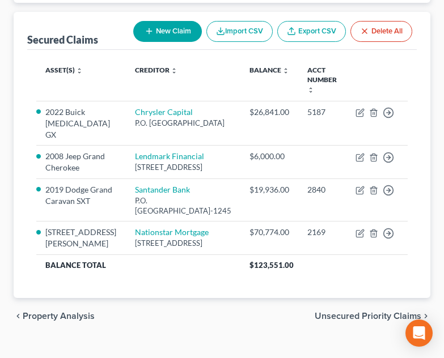
click at [35, 50] on div "Asset(s) expand_more expand_less unfold_more Creditor expand_more expand_less u…" at bounding box center [222, 174] width 390 height 248
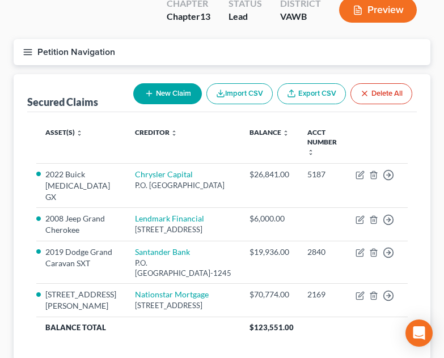
scroll to position [91, 0]
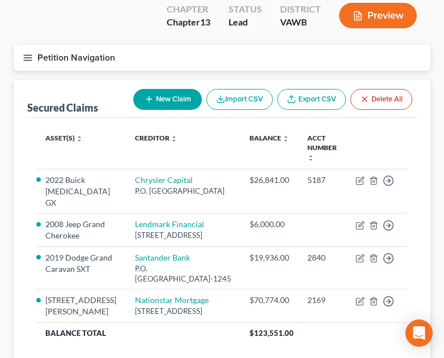
click at [33, 45] on button "Petition Navigation" at bounding box center [222, 58] width 417 height 26
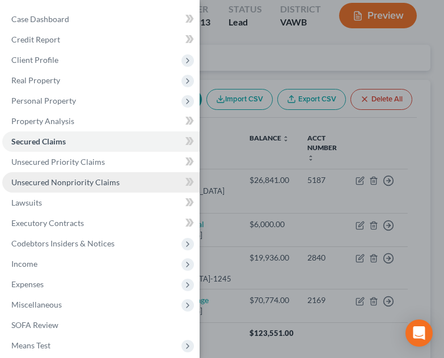
click at [74, 179] on span "Unsecured Nonpriority Claims" at bounding box center [65, 183] width 108 height 10
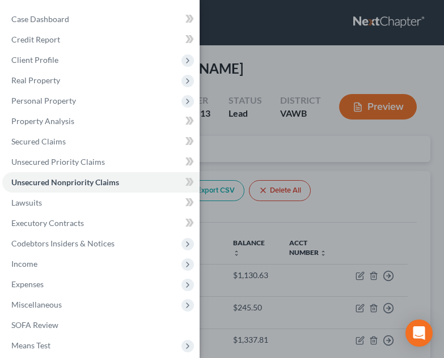
click at [394, 152] on div "Case Dashboard Payments Invoices Payments Payments Credit Report Client Profile" at bounding box center [222, 179] width 444 height 358
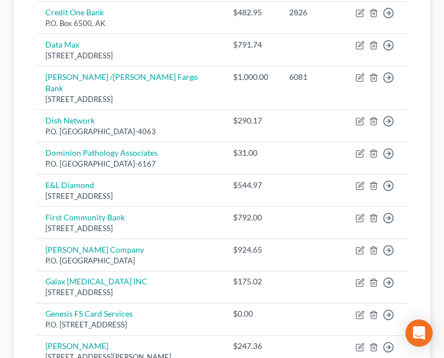
scroll to position [942, 0]
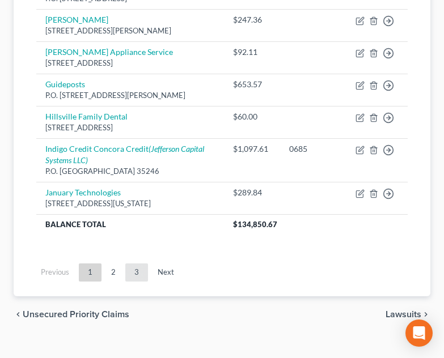
click at [136, 264] on link "3" at bounding box center [136, 273] width 23 height 18
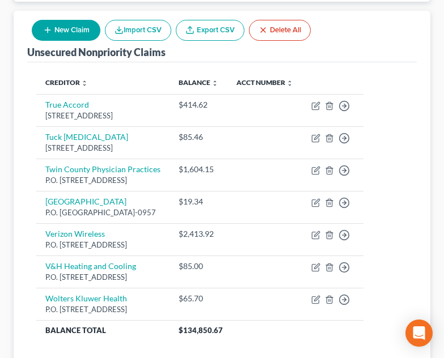
scroll to position [162, 0]
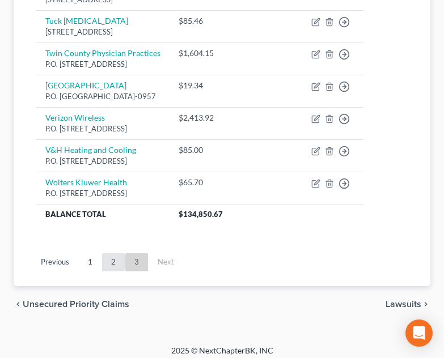
click at [110, 254] on link "2" at bounding box center [113, 263] width 23 height 18
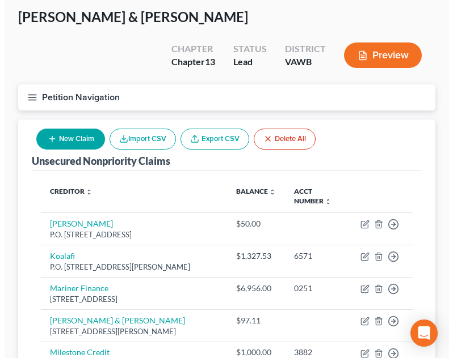
scroll to position [0, 0]
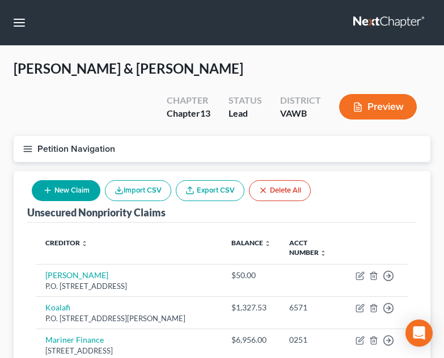
click at [60, 180] on button "New Claim" at bounding box center [66, 190] width 69 height 21
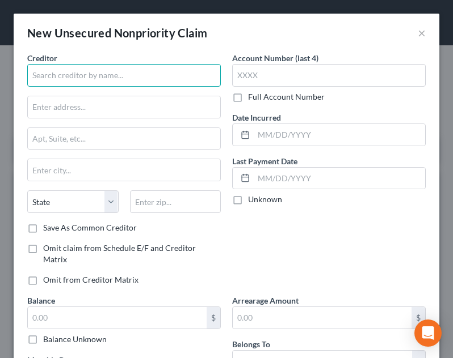
click at [110, 79] on input "text" at bounding box center [123, 75] width 193 height 23
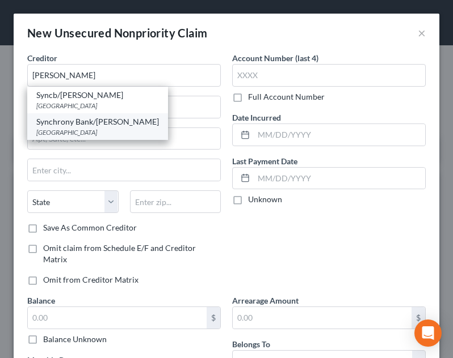
click at [100, 125] on div "Synchrony Bank/[PERSON_NAME]" at bounding box center [97, 121] width 123 height 11
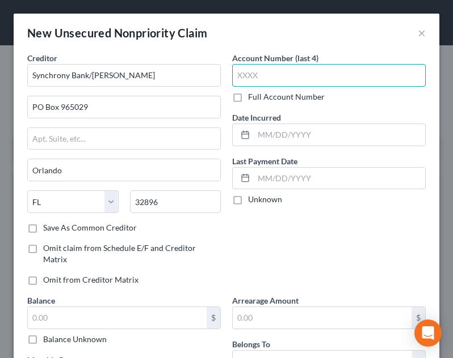
click at [260, 81] on input "text" at bounding box center [328, 75] width 193 height 23
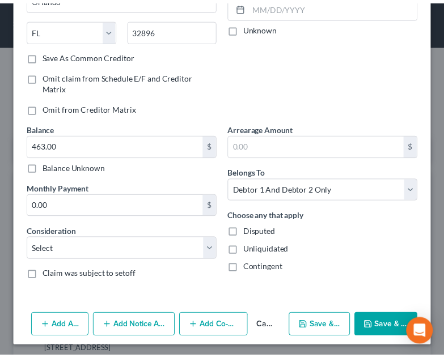
scroll to position [175, 0]
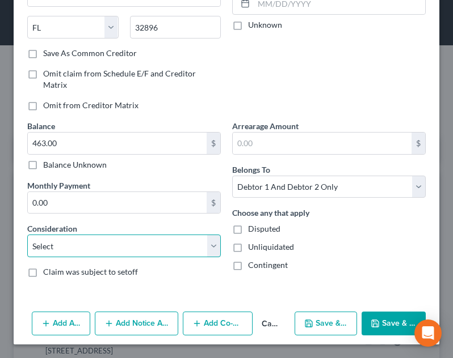
click at [178, 242] on select "Select Cable / Satellite Services Collection Agency Credit Card Debt Debt Couns…" at bounding box center [123, 246] width 193 height 23
click at [27, 235] on select "Select Cable / Satellite Services Collection Agency Credit Card Debt Debt Couns…" at bounding box center [123, 246] width 193 height 23
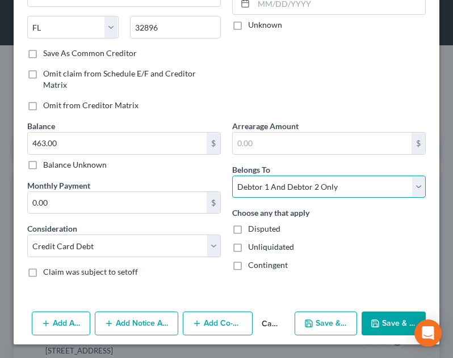
click at [303, 180] on select "Select Debtor 1 Only Debtor 2 Only Debtor 1 And Debtor 2 Only At Least One Of T…" at bounding box center [328, 187] width 193 height 23
click at [232, 176] on select "Select Debtor 1 Only Debtor 2 Only Debtor 1 And Debtor 2 Only At Least One Of T…" at bounding box center [328, 187] width 193 height 23
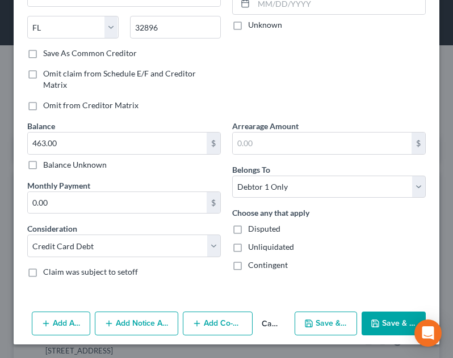
click at [374, 318] on button "Save & Close" at bounding box center [393, 324] width 64 height 24
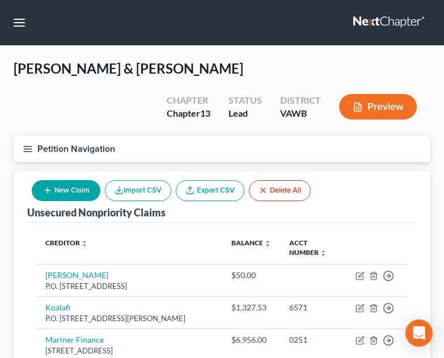
click at [74, 180] on button "New Claim" at bounding box center [66, 190] width 69 height 21
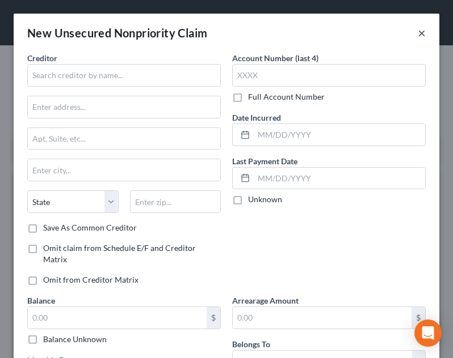
click at [417, 32] on button "×" at bounding box center [421, 33] width 8 height 14
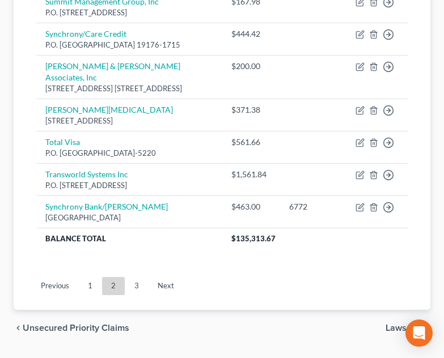
scroll to position [1065, 0]
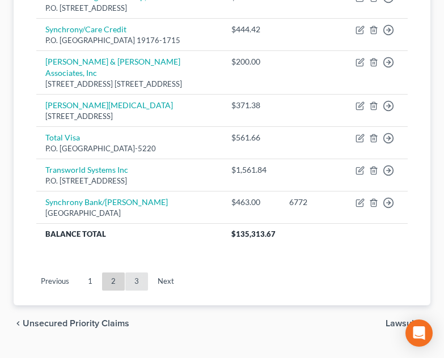
click at [138, 274] on link "3" at bounding box center [136, 282] width 23 height 18
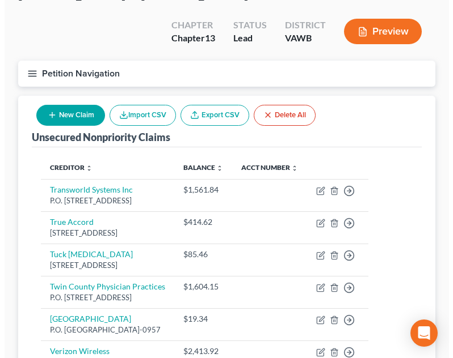
scroll to position [309, 0]
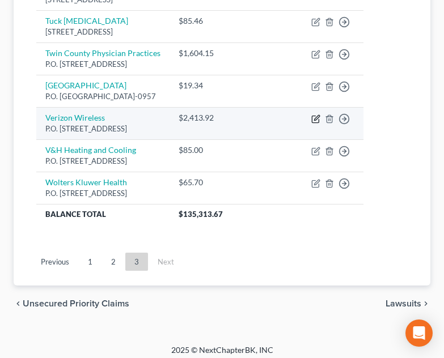
click at [319, 115] on icon "button" at bounding box center [316, 117] width 5 height 5
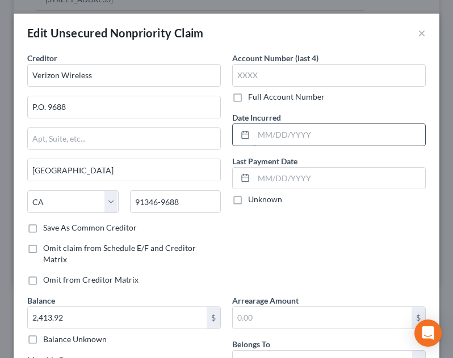
click at [276, 140] on input "text" at bounding box center [339, 135] width 171 height 22
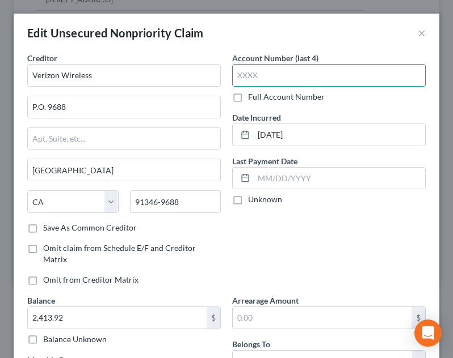
click at [276, 79] on input "text" at bounding box center [328, 75] width 193 height 23
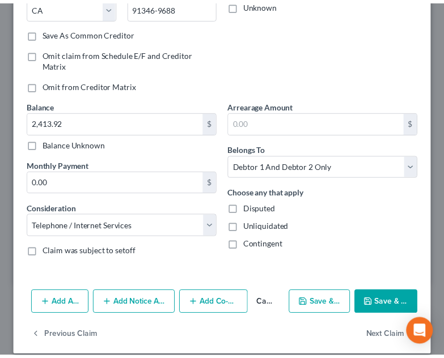
scroll to position [207, 0]
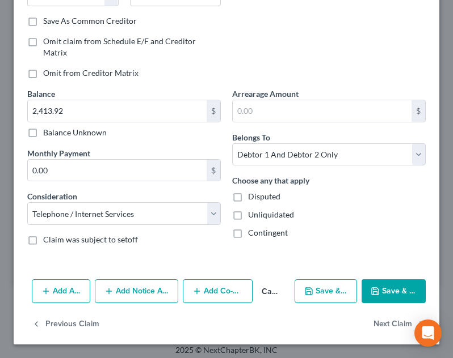
click at [389, 290] on button "Save & Close" at bounding box center [393, 292] width 64 height 24
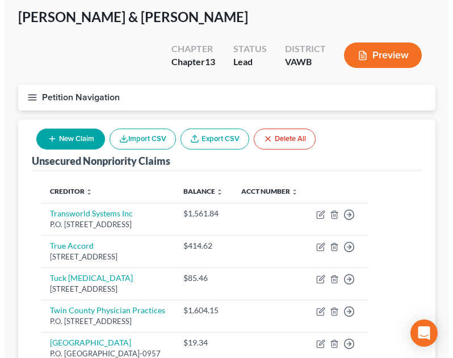
scroll to position [0, 0]
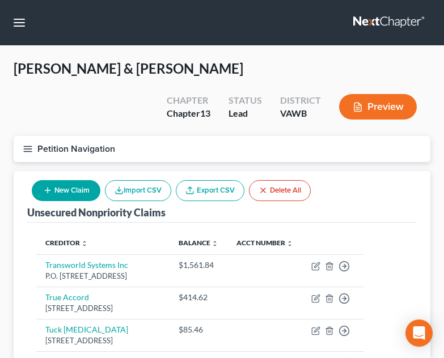
click at [82, 180] on button "New Claim" at bounding box center [66, 190] width 69 height 21
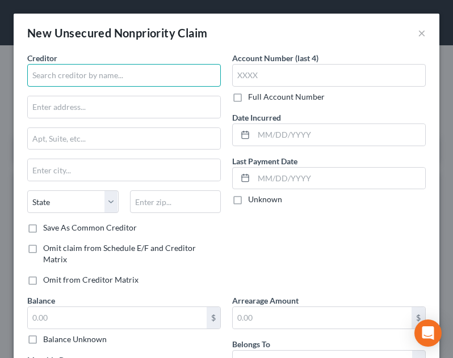
click at [95, 81] on input "text" at bounding box center [123, 75] width 193 height 23
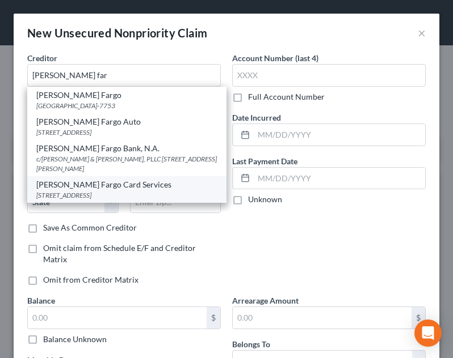
click at [109, 191] on div "[STREET_ADDRESS]" at bounding box center [126, 196] width 181 height 10
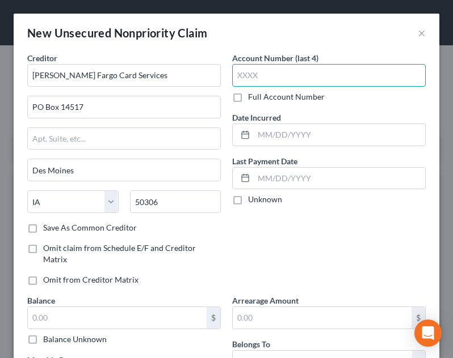
click at [282, 74] on input "text" at bounding box center [328, 75] width 193 height 23
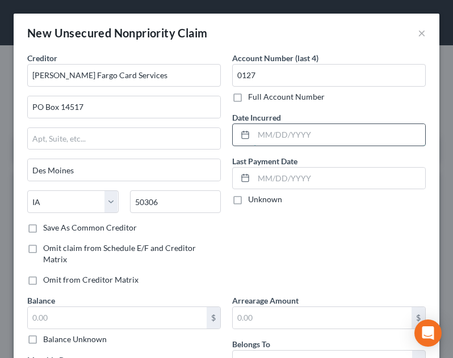
click at [292, 138] on input "text" at bounding box center [339, 135] width 171 height 22
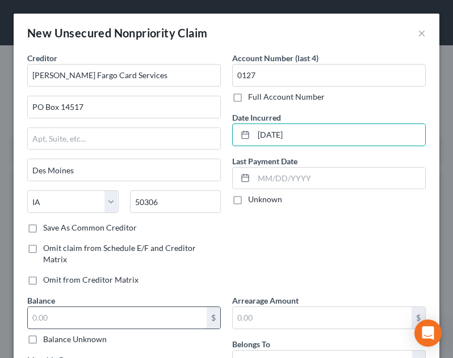
click at [172, 314] on input "text" at bounding box center [117, 318] width 179 height 22
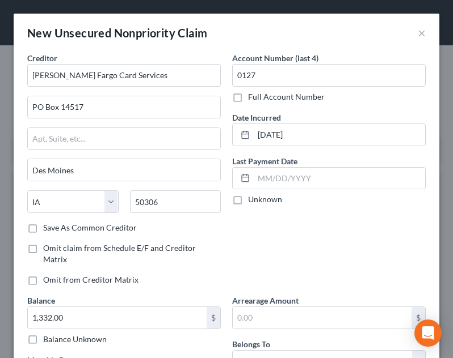
scroll to position [175, 0]
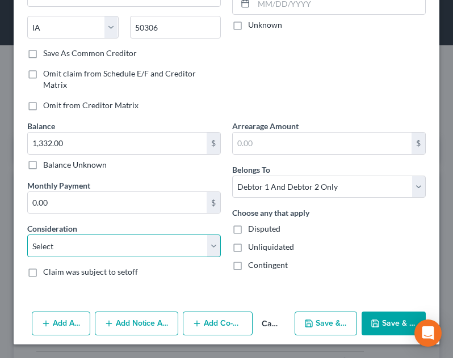
click at [200, 250] on select "Select Cable / Satellite Services Collection Agency Credit Card Debt Debt Couns…" at bounding box center [123, 246] width 193 height 23
click at [27, 235] on select "Select Cable / Satellite Services Collection Agency Credit Card Debt Debt Couns…" at bounding box center [123, 246] width 193 height 23
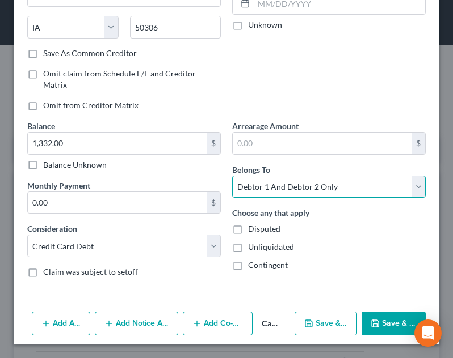
click at [330, 196] on select "Select Debtor 1 Only Debtor 2 Only Debtor 1 And Debtor 2 Only At Least One Of T…" at bounding box center [328, 187] width 193 height 23
click at [232, 176] on select "Select Debtor 1 Only Debtor 2 Only Debtor 1 And Debtor 2 Only At Least One Of T…" at bounding box center [328, 187] width 193 height 23
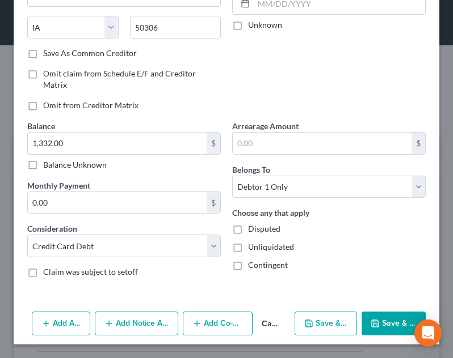
click at [375, 327] on button "Save & Close" at bounding box center [393, 324] width 64 height 24
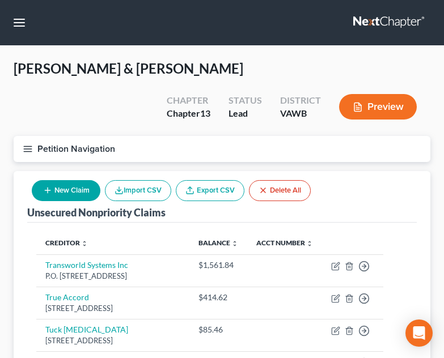
click at [24, 136] on button "Petition Navigation" at bounding box center [222, 149] width 417 height 26
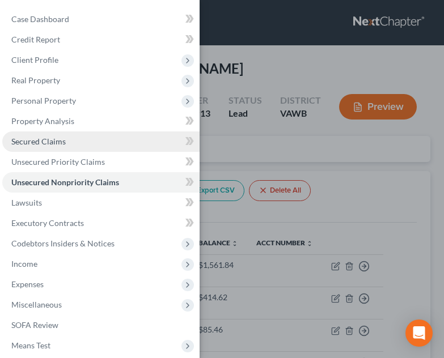
click at [60, 140] on span "Secured Claims" at bounding box center [38, 142] width 54 height 10
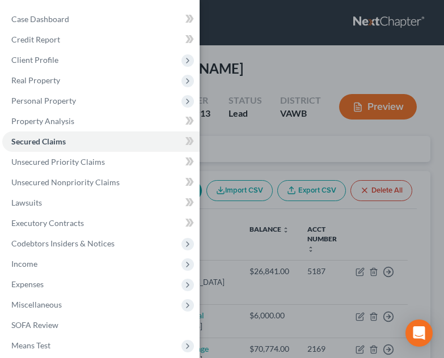
click at [330, 225] on div "Case Dashboard Payments Invoices Payments Payments Credit Report Client Profile" at bounding box center [222, 179] width 444 height 358
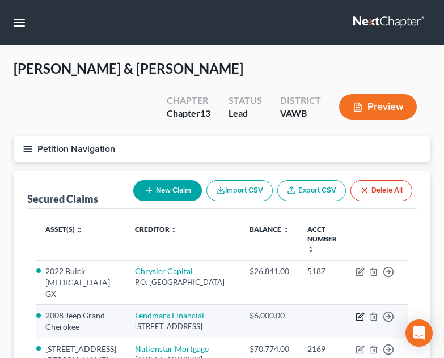
click at [362, 313] on icon "button" at bounding box center [360, 317] width 9 height 9
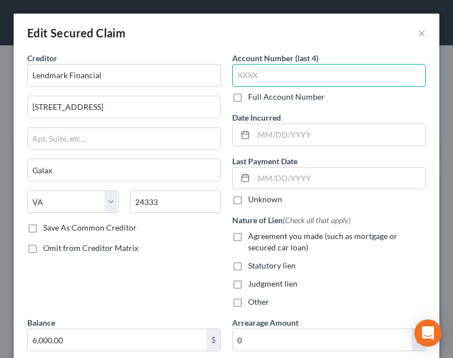
click at [260, 82] on input "text" at bounding box center [328, 75] width 193 height 23
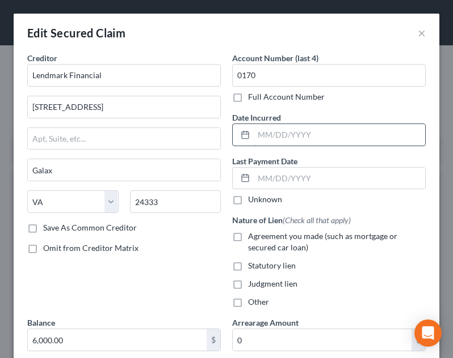
click at [297, 130] on input "text" at bounding box center [339, 135] width 171 height 22
click at [269, 247] on span "Agreement you made (such as mortgage or secured car loan)" at bounding box center [322, 241] width 149 height 21
click at [260, 238] on input "Agreement you made (such as mortgage or secured car loan)" at bounding box center [255, 234] width 7 height 7
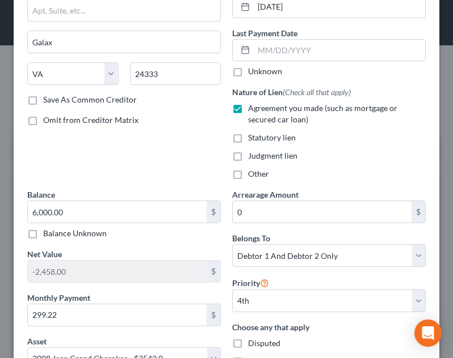
scroll to position [129, 0]
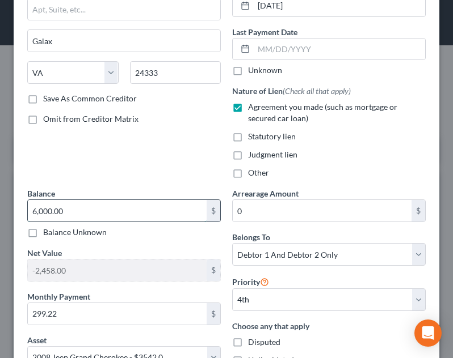
click at [144, 216] on input "6,000.00" at bounding box center [117, 211] width 179 height 22
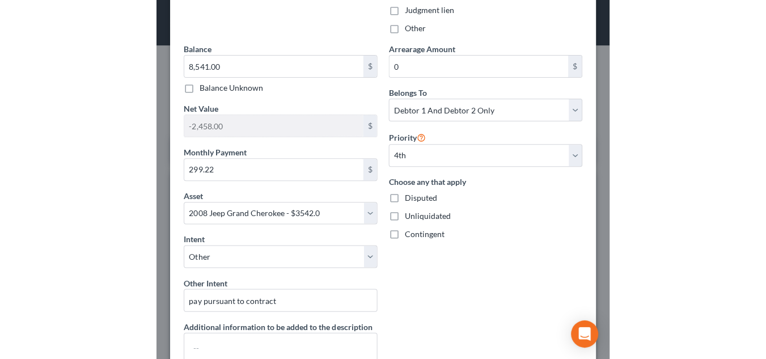
scroll to position [403, 0]
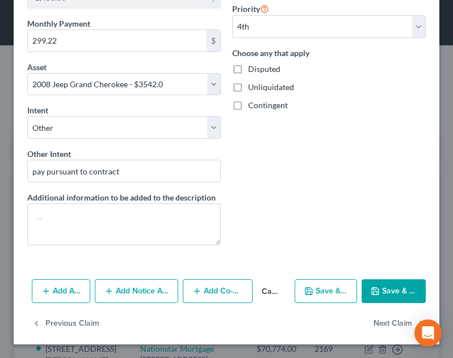
click at [377, 295] on button "Save & Close" at bounding box center [393, 292] width 64 height 24
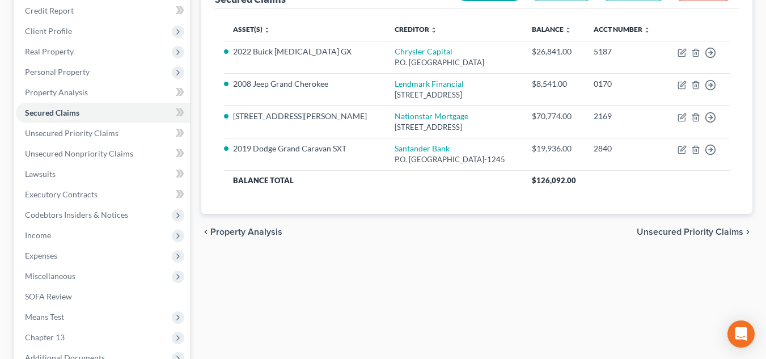
scroll to position [161, 0]
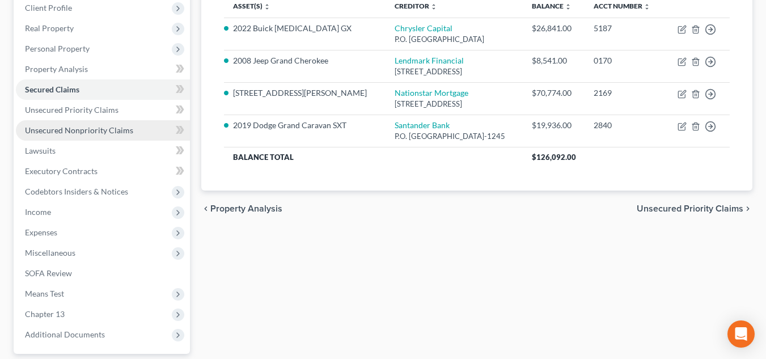
click at [110, 133] on span "Unsecured Nonpriority Claims" at bounding box center [79, 130] width 108 height 10
